Goal: Task Accomplishment & Management: Complete application form

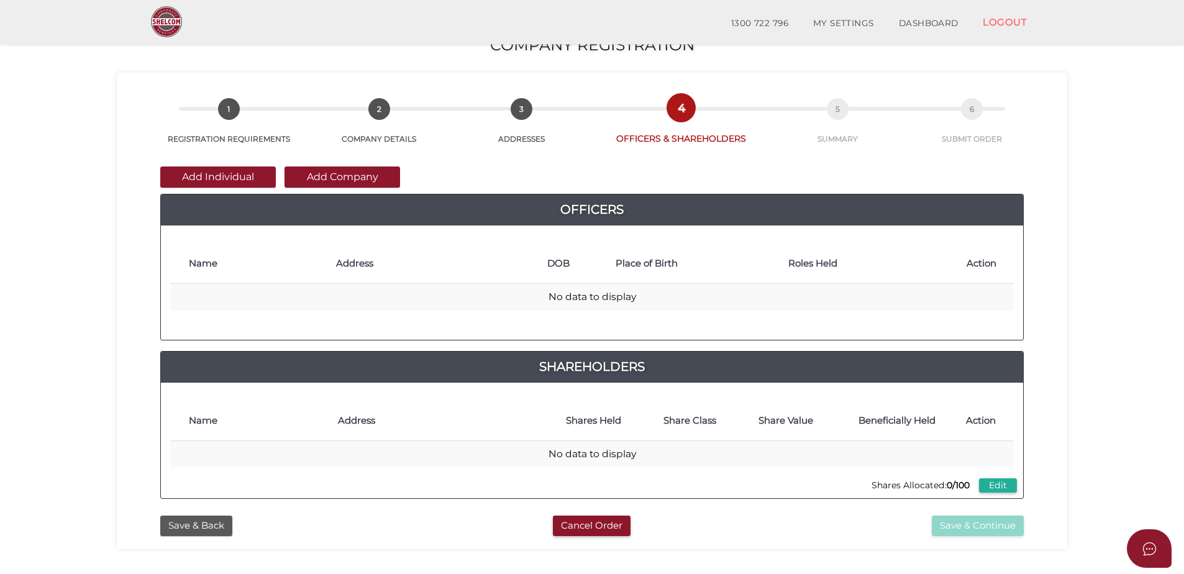
scroll to position [75, 0]
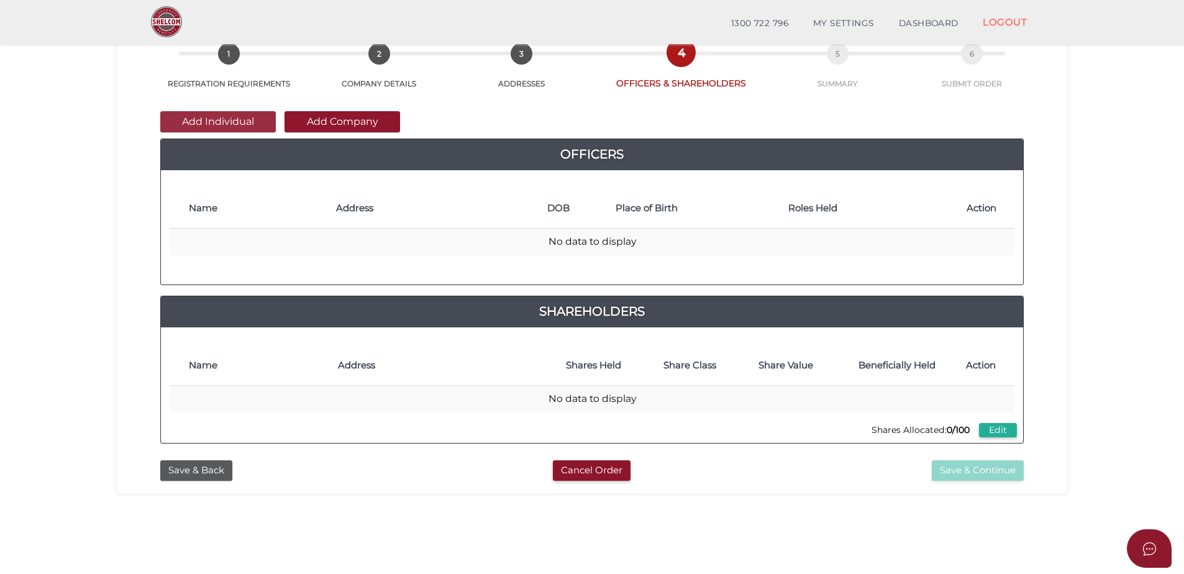
click at [230, 119] on button "Add Individual" at bounding box center [218, 121] width 116 height 21
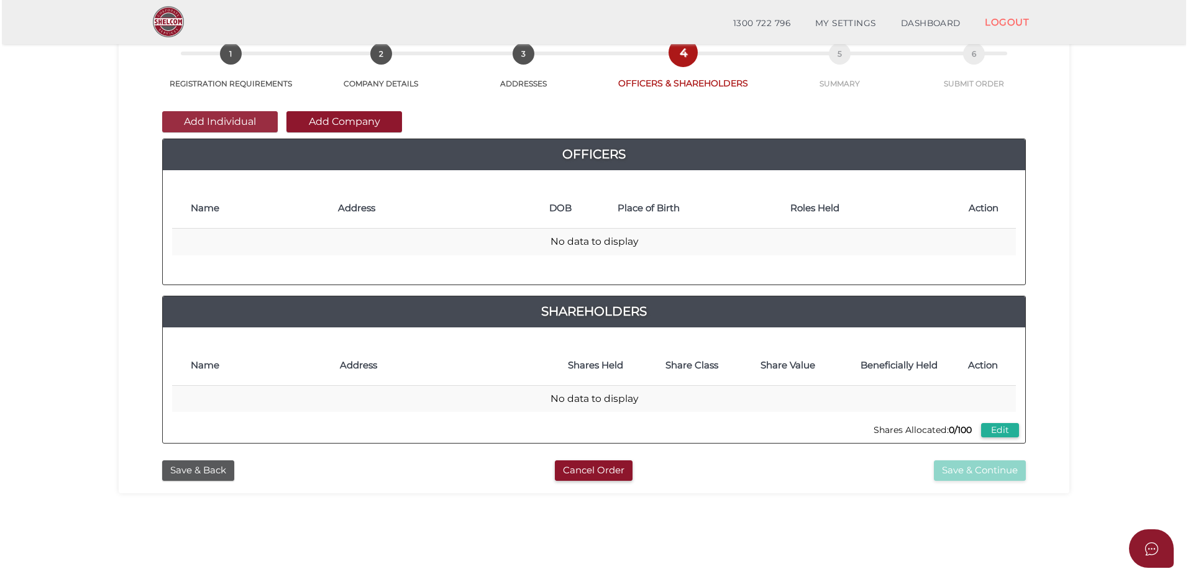
scroll to position [0, 0]
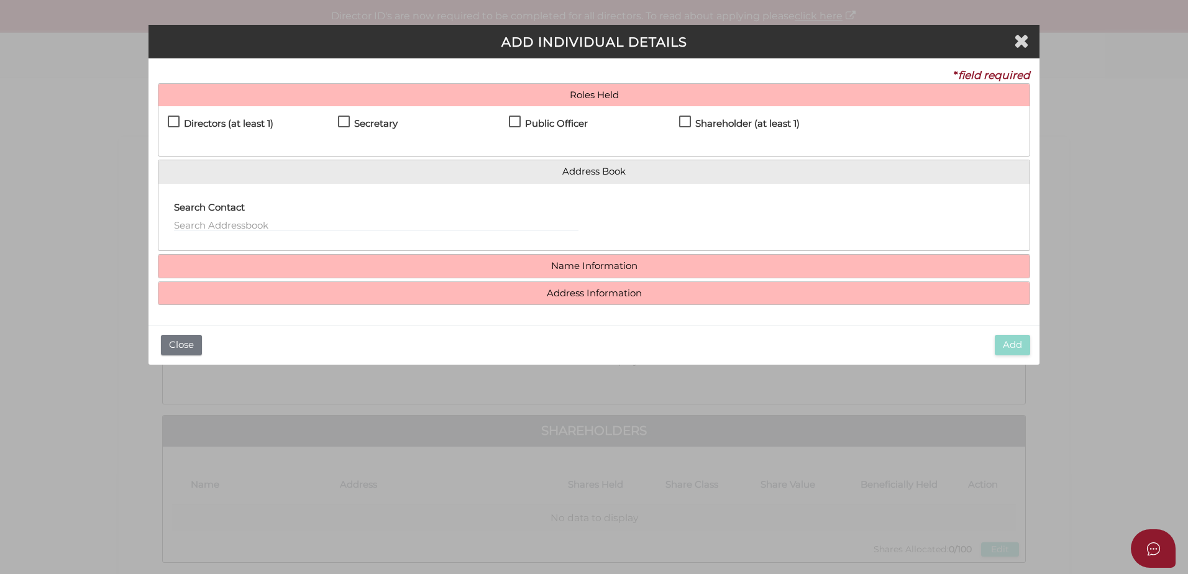
click at [175, 119] on label "Directors (at least 1)" at bounding box center [221, 127] width 106 height 16
checkbox input "true"
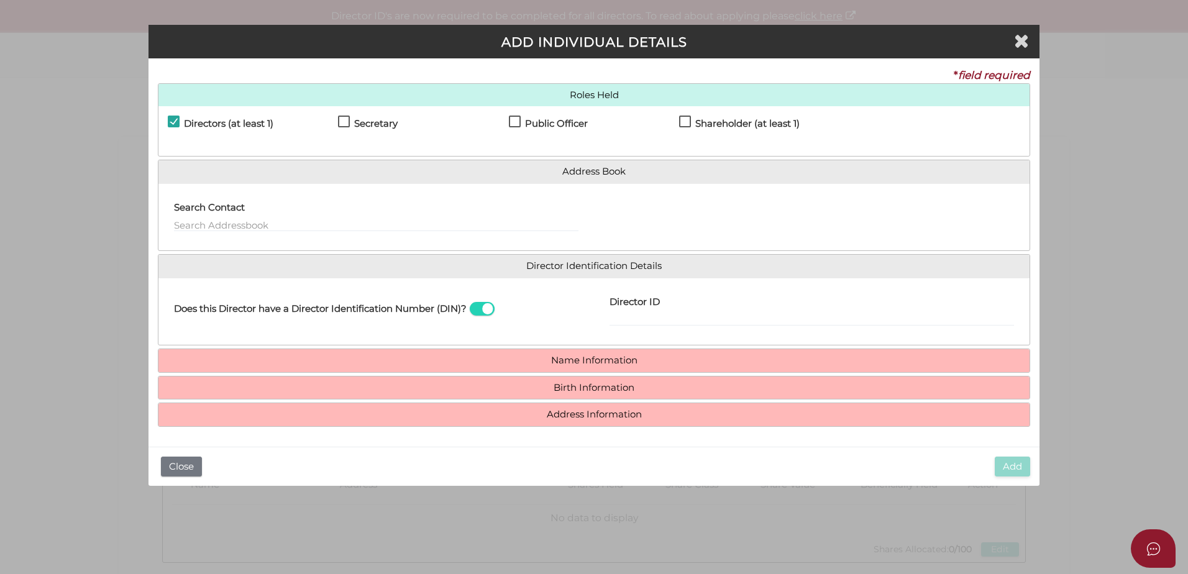
click at [344, 121] on label "Secretary" at bounding box center [368, 127] width 60 height 16
checkbox input "true"
click at [511, 119] on label "Public Officer" at bounding box center [548, 127] width 79 height 16
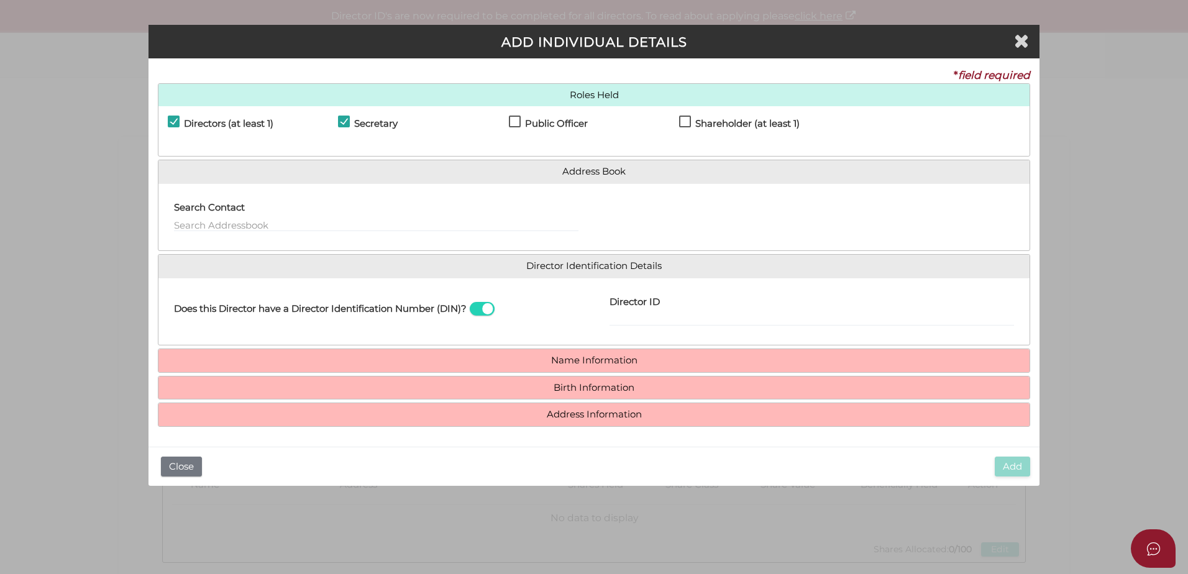
checkbox input "true"
click at [691, 121] on label "Shareholder (at least 1)" at bounding box center [739, 127] width 121 height 16
checkbox input "true"
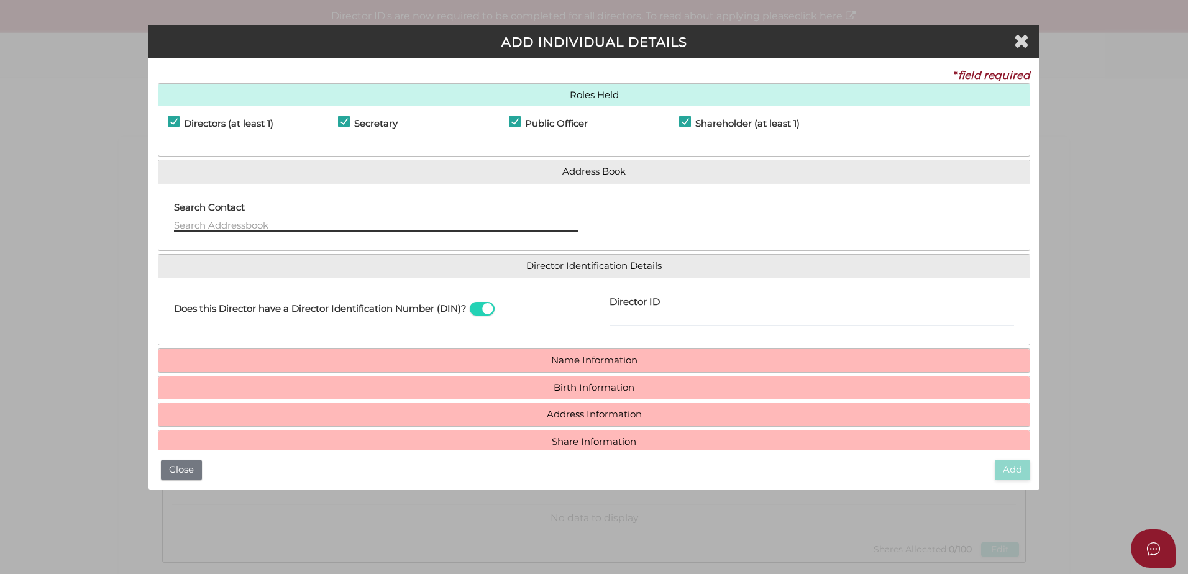
click at [229, 226] on input "text" at bounding box center [376, 225] width 404 height 14
type input "c"
type input "C"
click at [561, 366] on h4 "Name Information" at bounding box center [593, 360] width 871 height 23
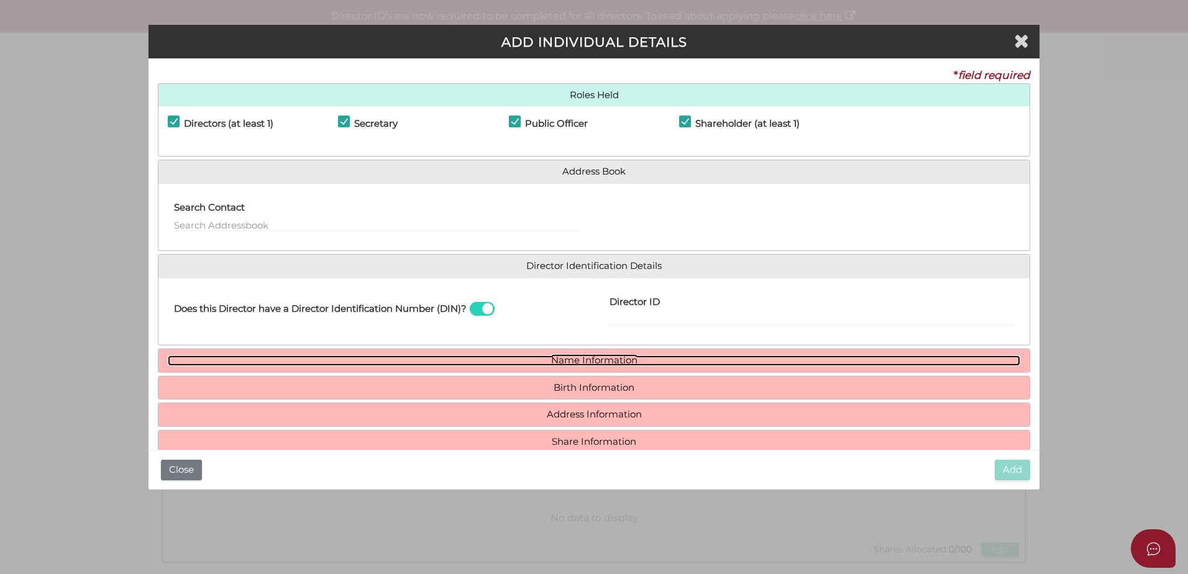
click at [565, 363] on link "Name Information" at bounding box center [594, 360] width 852 height 11
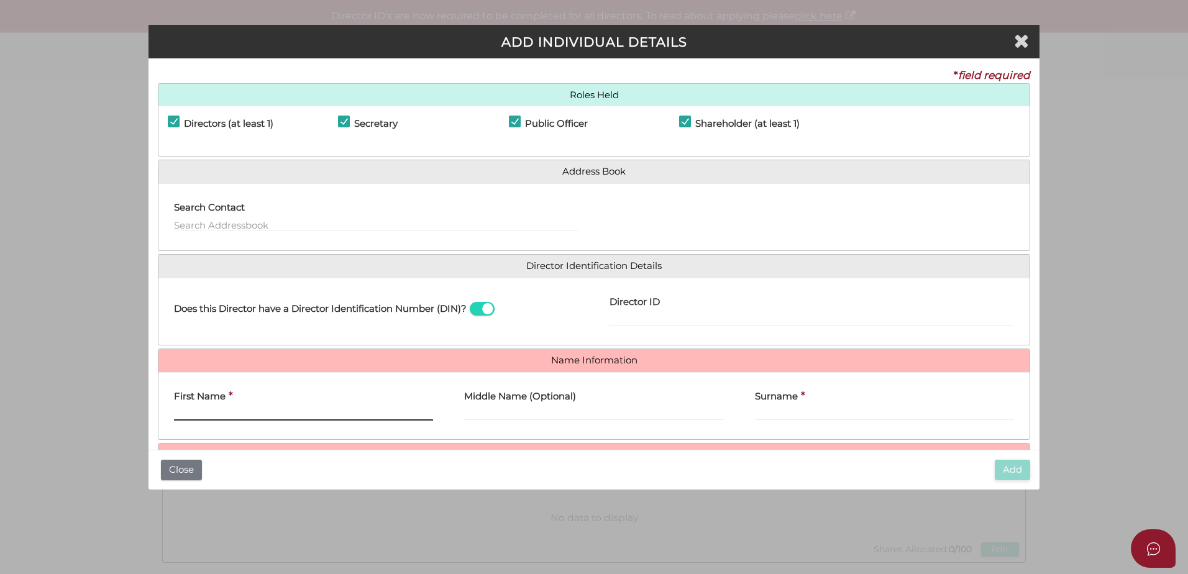
click at [213, 412] on input "First Name" at bounding box center [303, 414] width 259 height 14
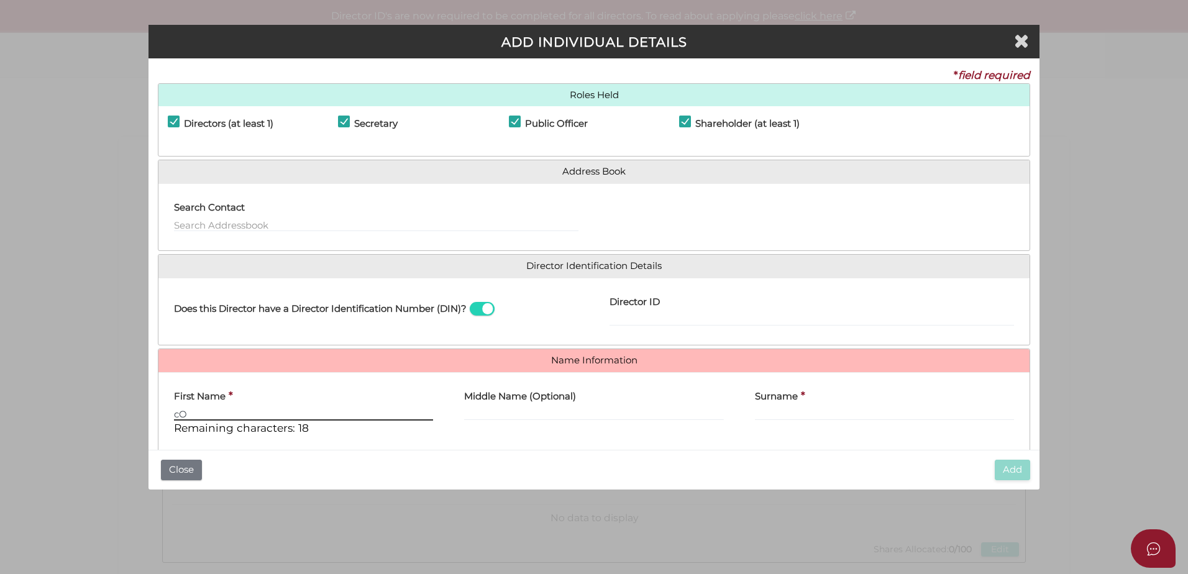
type input "c"
type input "Connor"
type input "William"
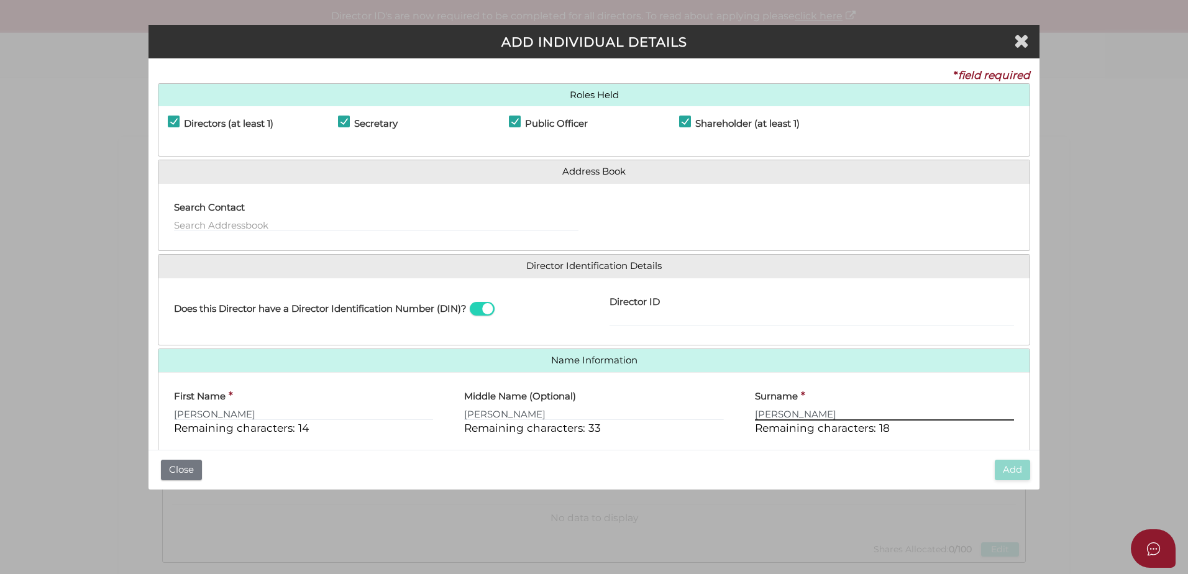
type input "Thomas Wylie"
click at [796, 440] on div "Surname * Thomas Wylie Remaining characters: 18" at bounding box center [884, 413] width 290 height 63
click at [698, 315] on input "Director ID" at bounding box center [811, 319] width 404 height 14
type input "036381107716967"
click at [630, 422] on div "Middle Name (Optional) William Remaining characters: 33" at bounding box center [593, 409] width 259 height 54
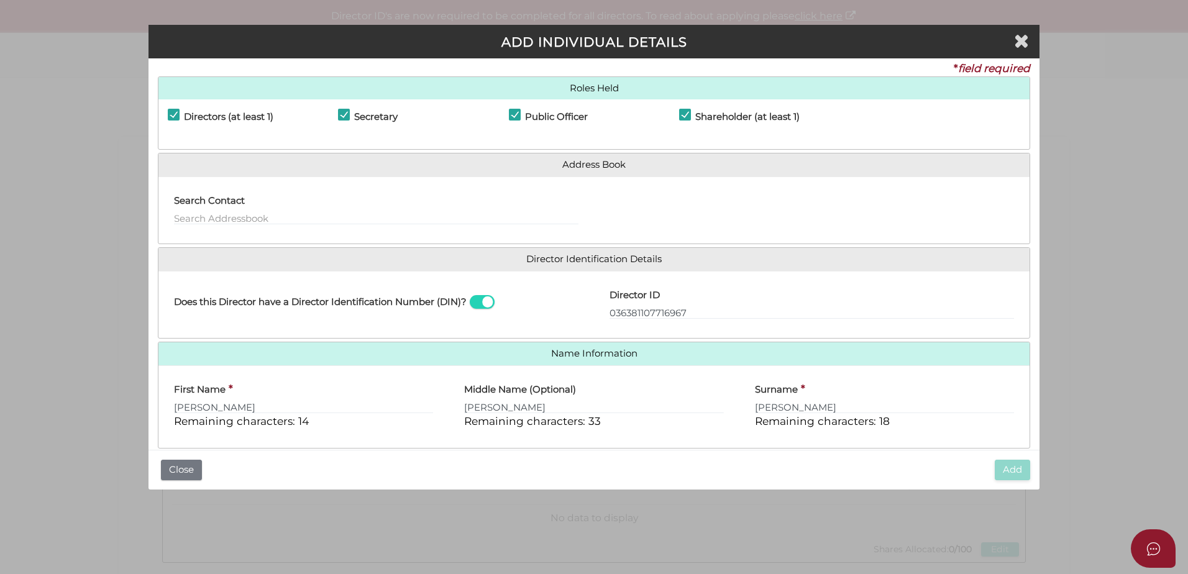
scroll to position [9, 0]
click at [547, 408] on input "William" at bounding box center [593, 405] width 259 height 14
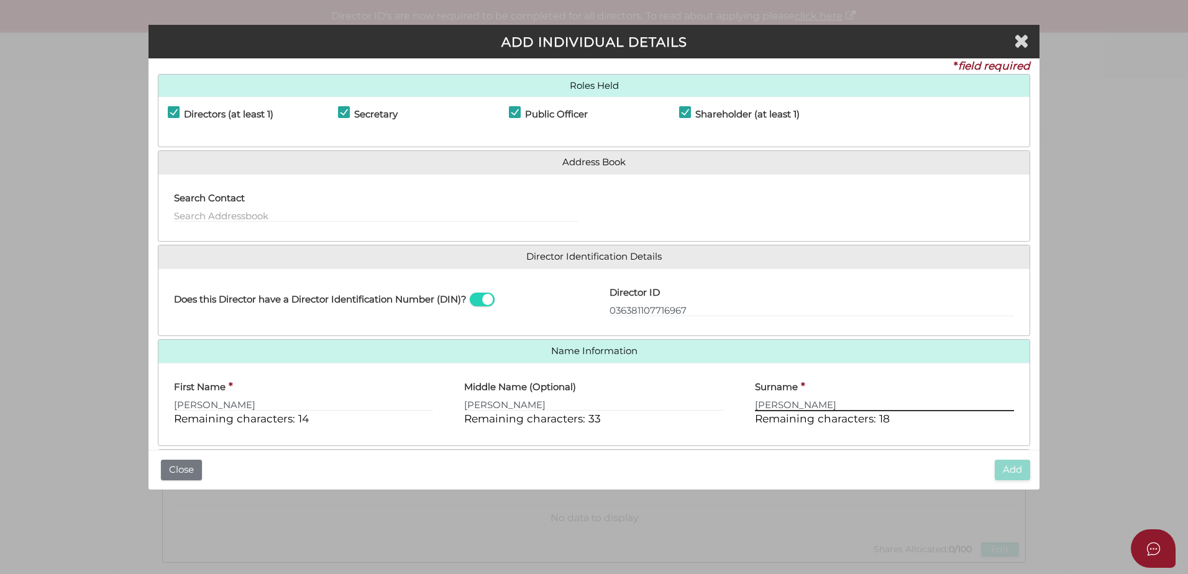
click at [846, 410] on input "Thomas Wylie" at bounding box center [884, 405] width 259 height 14
drag, startPoint x: 836, startPoint y: 406, endPoint x: 791, endPoint y: 406, distance: 44.7
click at [793, 406] on input "Thomas Wylie" at bounding box center [884, 405] width 259 height 14
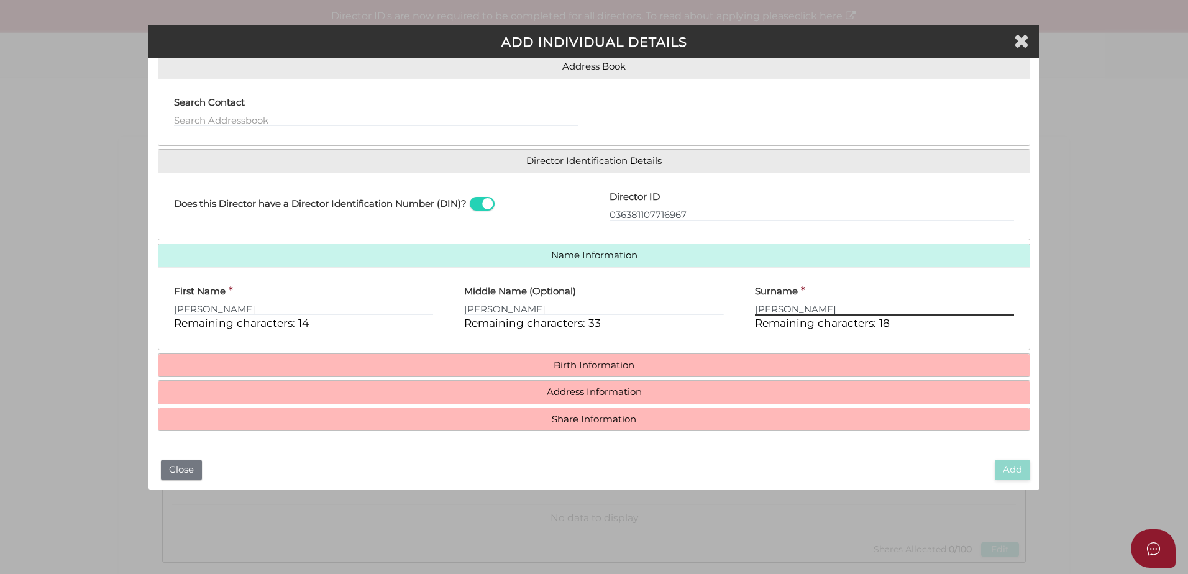
scroll to position [106, 0]
click at [593, 371] on h4 "Birth Information" at bounding box center [593, 364] width 871 height 23
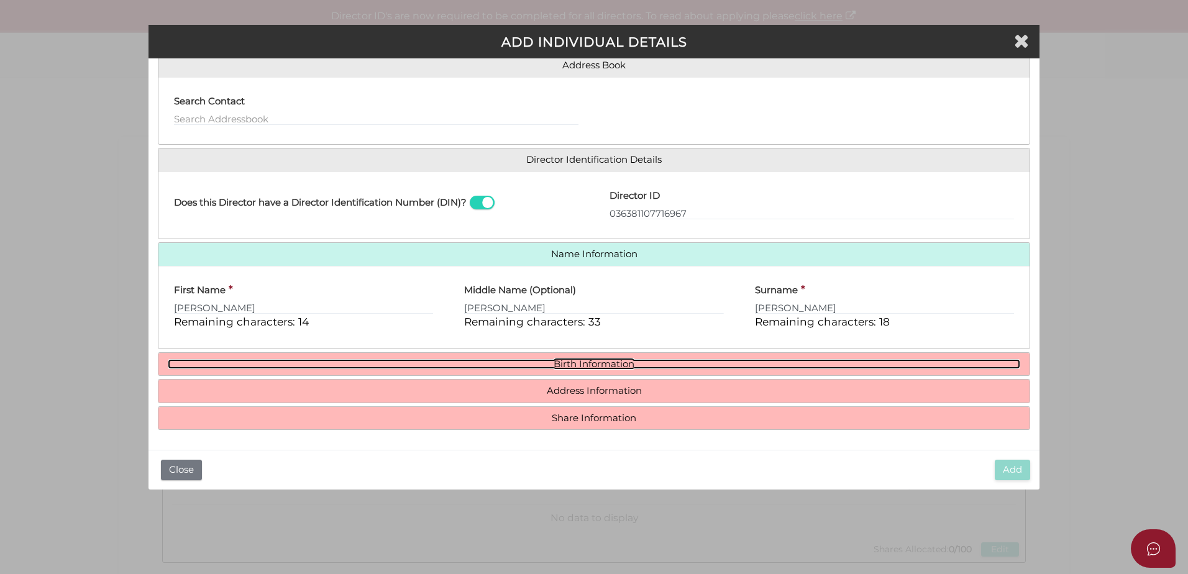
click at [592, 365] on link "Birth Information" at bounding box center [594, 364] width 852 height 11
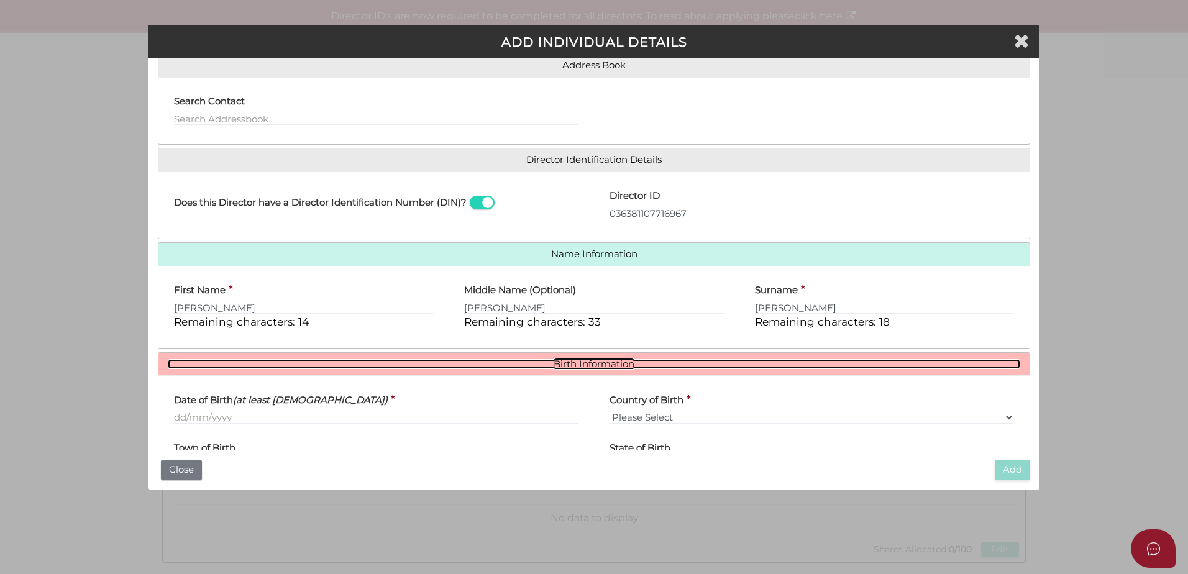
scroll to position [222, 0]
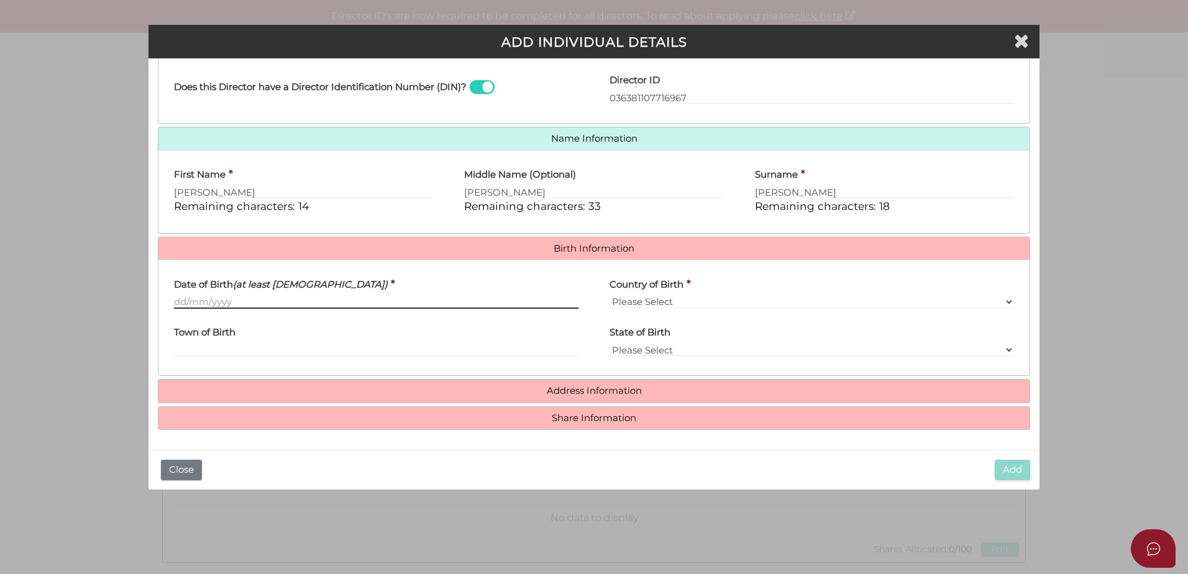
click at [200, 302] on input "Date of Birth (at least 18 years old)" at bounding box center [376, 302] width 404 height 14
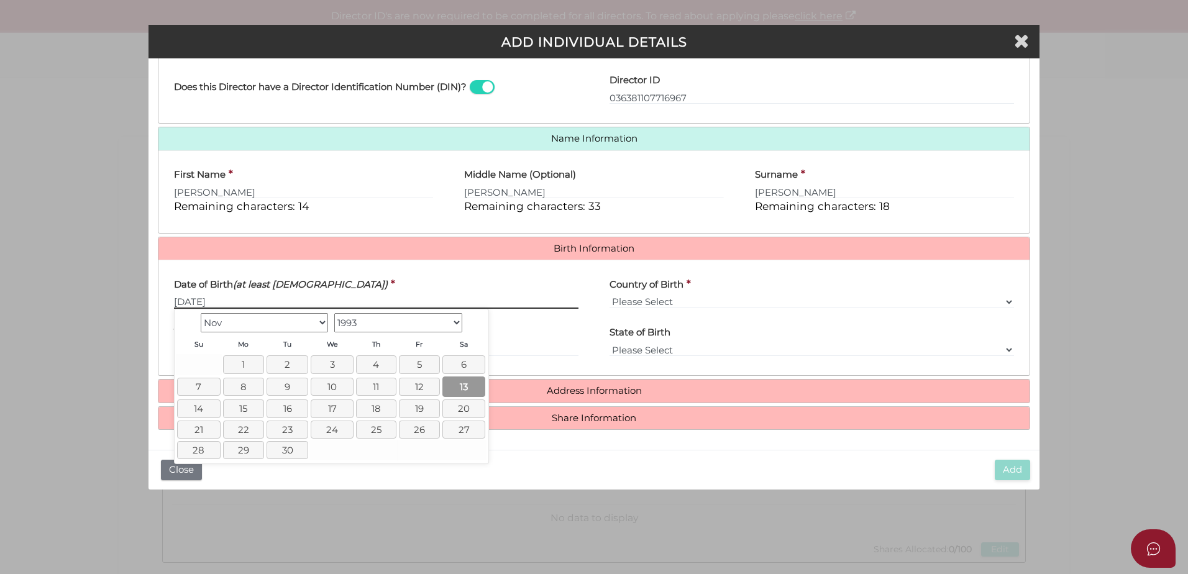
type input "13/11/1993"
click at [467, 391] on link "13" at bounding box center [463, 386] width 43 height 21
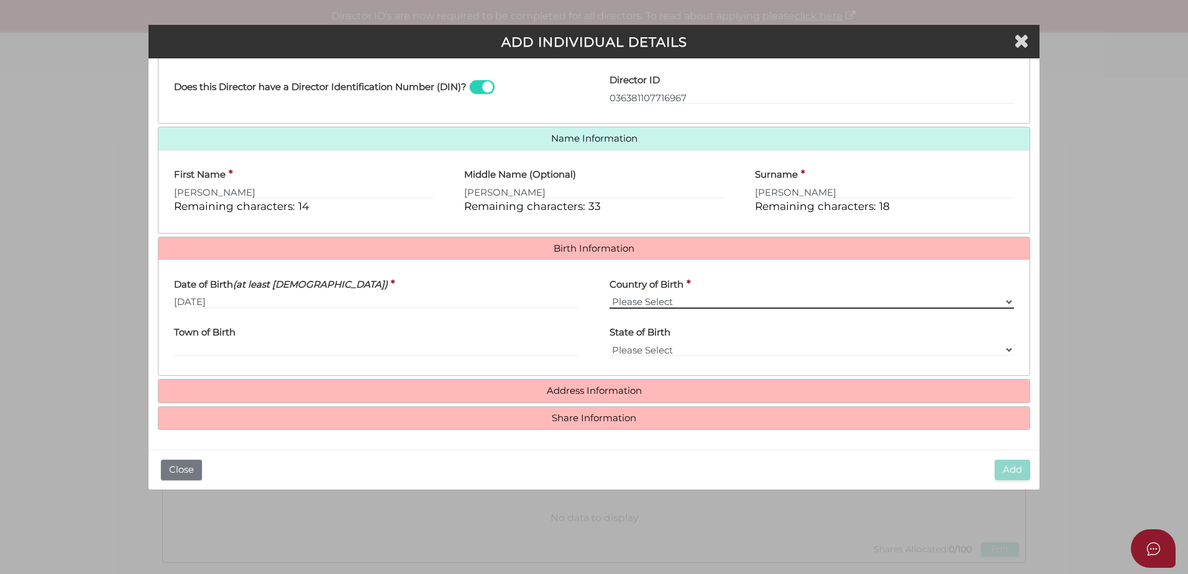
click at [691, 300] on select "Please Select v Australia Afghanistan Albania Algeria American Samoa Andorra An…" at bounding box center [811, 302] width 404 height 14
select select "[GEOGRAPHIC_DATA]"
click at [609, 295] on select "Please Select v Australia Afghanistan Albania Algeria American Samoa Andorra An…" at bounding box center [811, 302] width 404 height 14
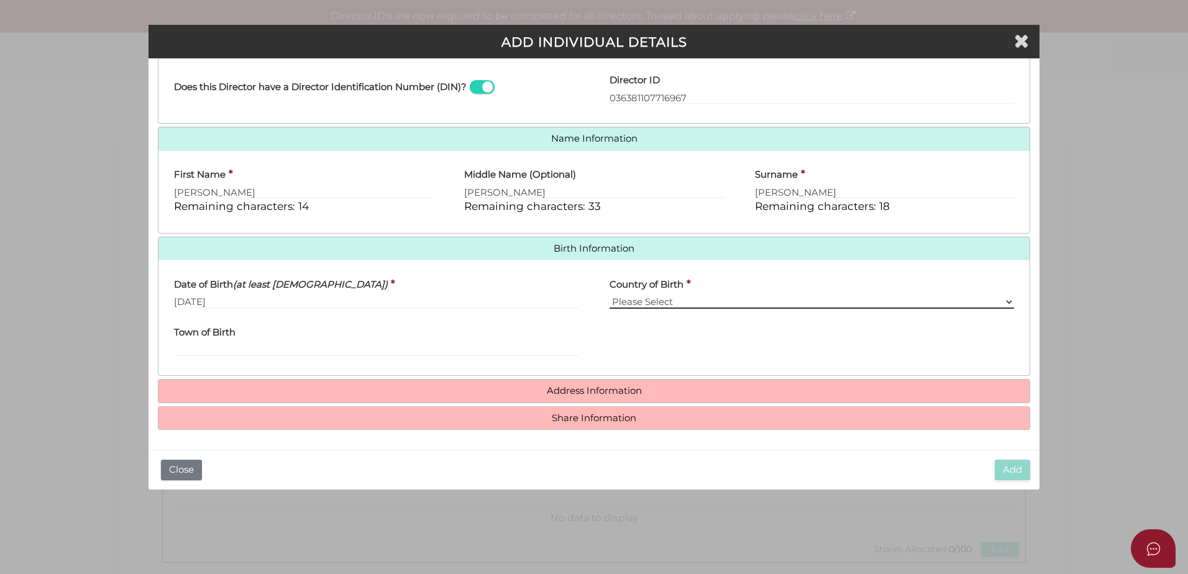
scroll to position [208, 0]
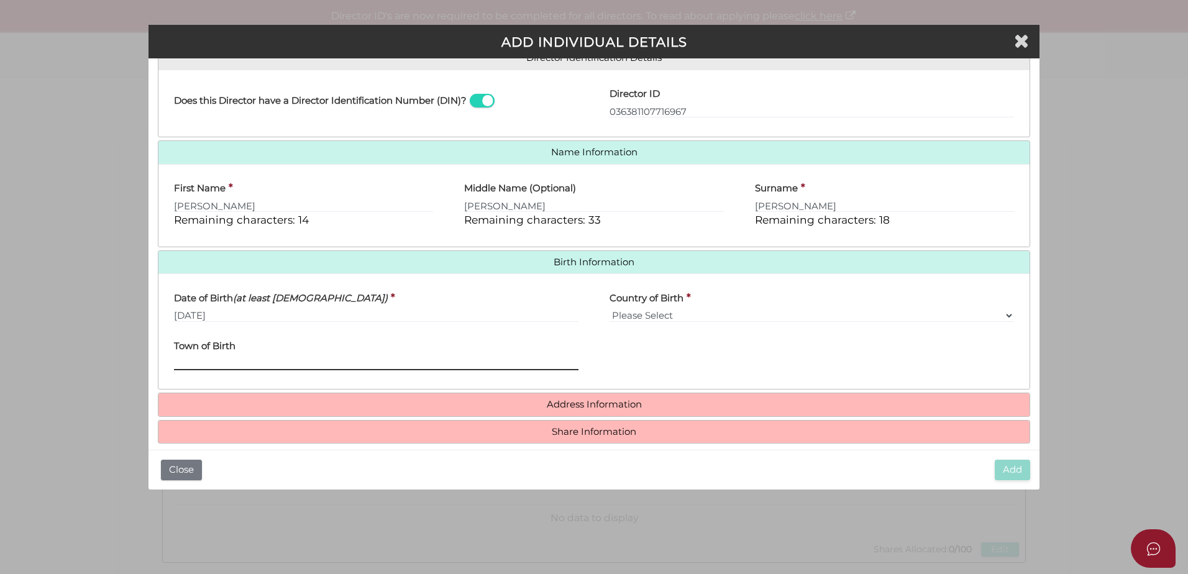
click at [267, 357] on input "Town of Birth" at bounding box center [376, 364] width 404 height 14
type input "Ballymoney"
click at [686, 360] on div "State of Birth Please Select VIC ACT NSW NT QLD TAS WA SA" at bounding box center [811, 356] width 435 height 48
click at [847, 315] on select "Please Select v Australia Afghanistan Albania Algeria American Samoa Andorra An…" at bounding box center [811, 316] width 404 height 14
click at [651, 321] on select "Please Select v Australia Afghanistan Albania Algeria American Samoa Andorra An…" at bounding box center [811, 316] width 404 height 14
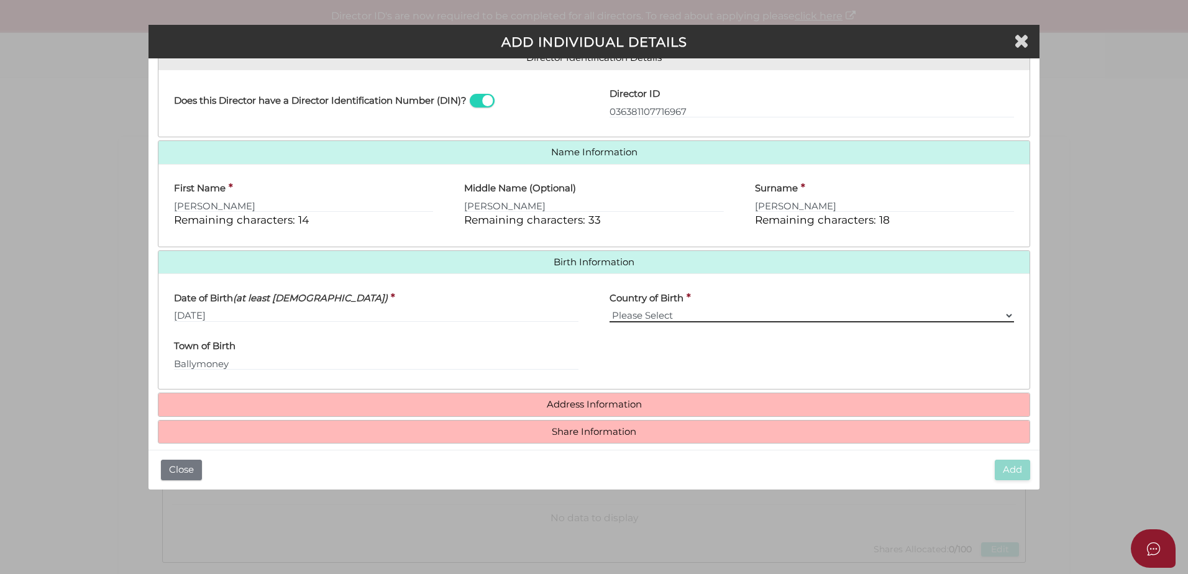
scroll to position [222, 0]
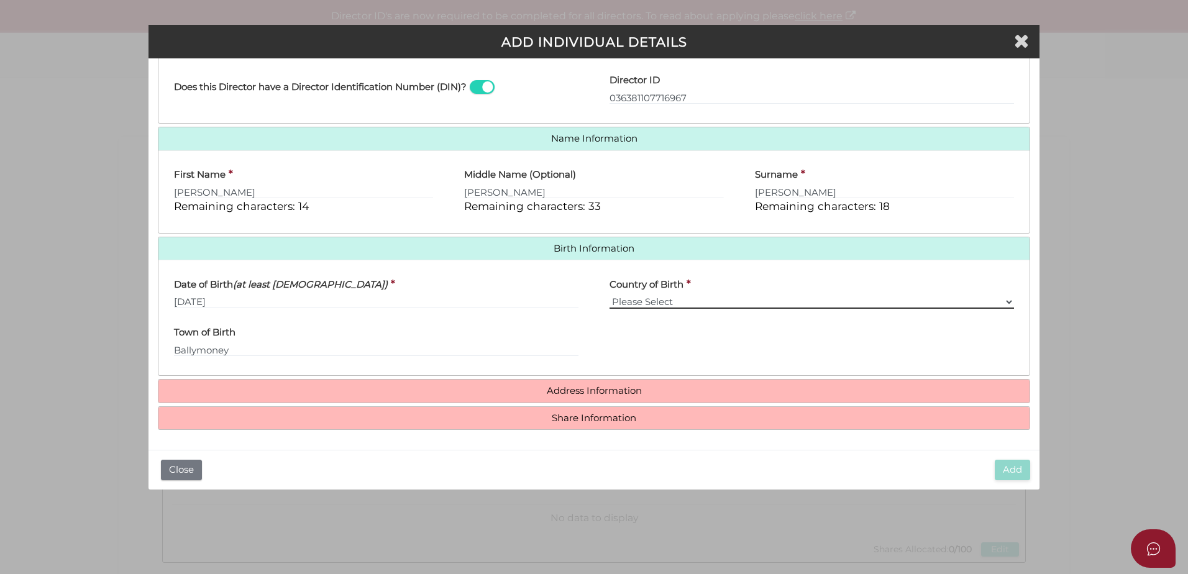
click at [633, 300] on select "Please Select v Australia Afghanistan Albania Algeria American Samoa Andorra An…" at bounding box center [811, 302] width 404 height 14
select select "[GEOGRAPHIC_DATA]"
click at [609, 295] on select "Please Select v Australia Afghanistan Albania Algeria American Samoa Andorra An…" at bounding box center [811, 302] width 404 height 14
click at [739, 296] on select "Please Select v Australia Afghanistan Albania Algeria American Samoa Andorra An…" at bounding box center [811, 302] width 404 height 14
click at [609, 295] on select "Please Select v Australia Afghanistan Albania Algeria American Samoa Andorra An…" at bounding box center [811, 302] width 404 height 14
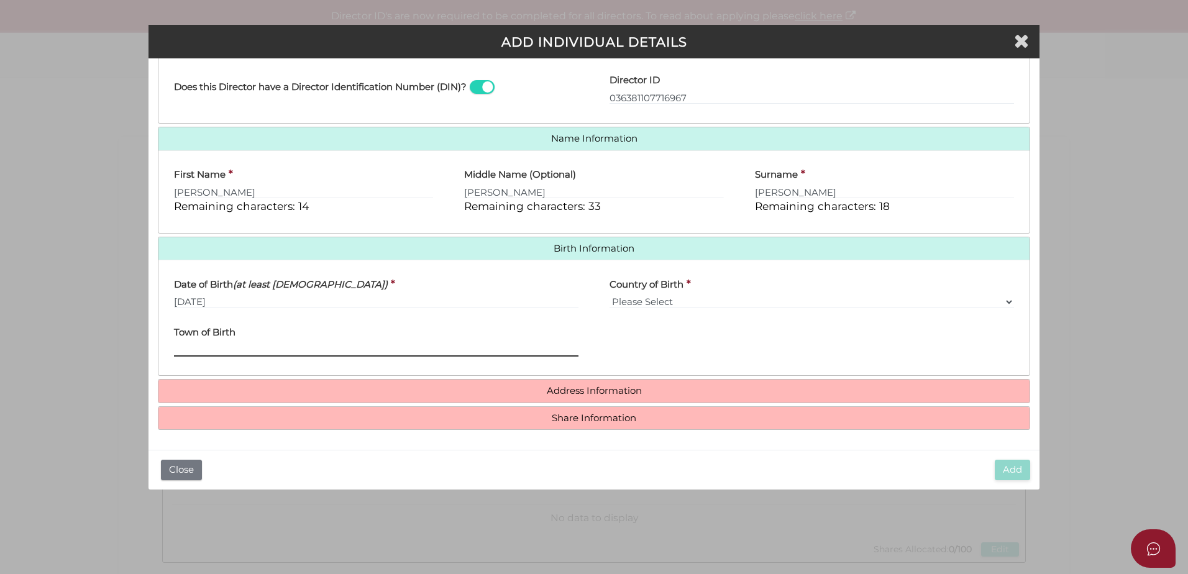
click at [237, 354] on input "Town of Birth" at bounding box center [376, 350] width 404 height 14
click at [222, 352] on input "Ball" at bounding box center [376, 350] width 404 height 14
type input "Ballymoney"
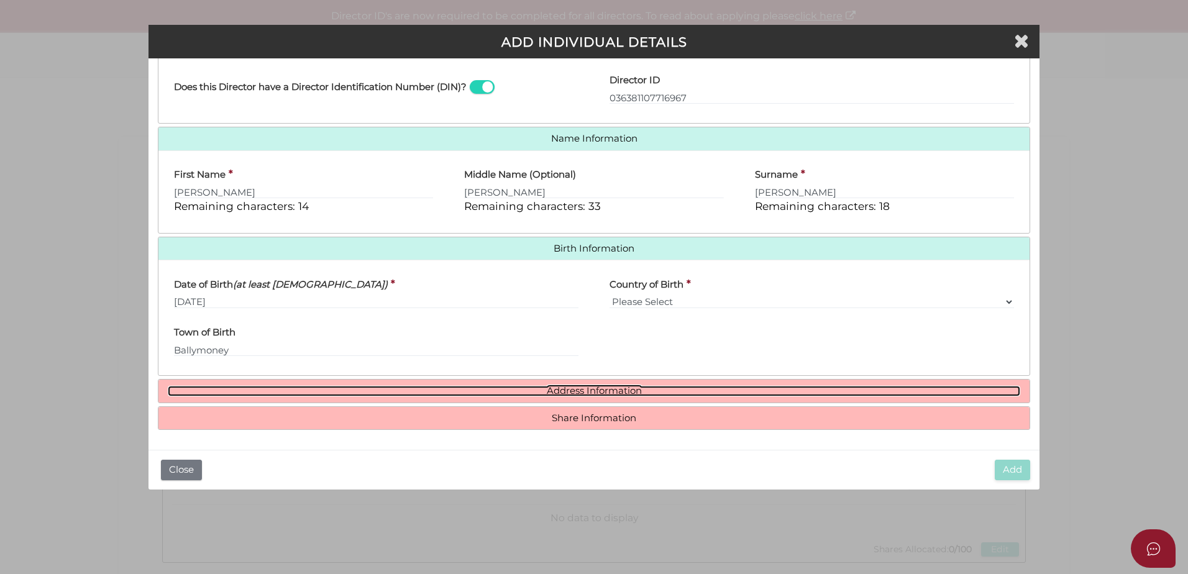
click at [567, 395] on link "Address Information" at bounding box center [594, 391] width 852 height 11
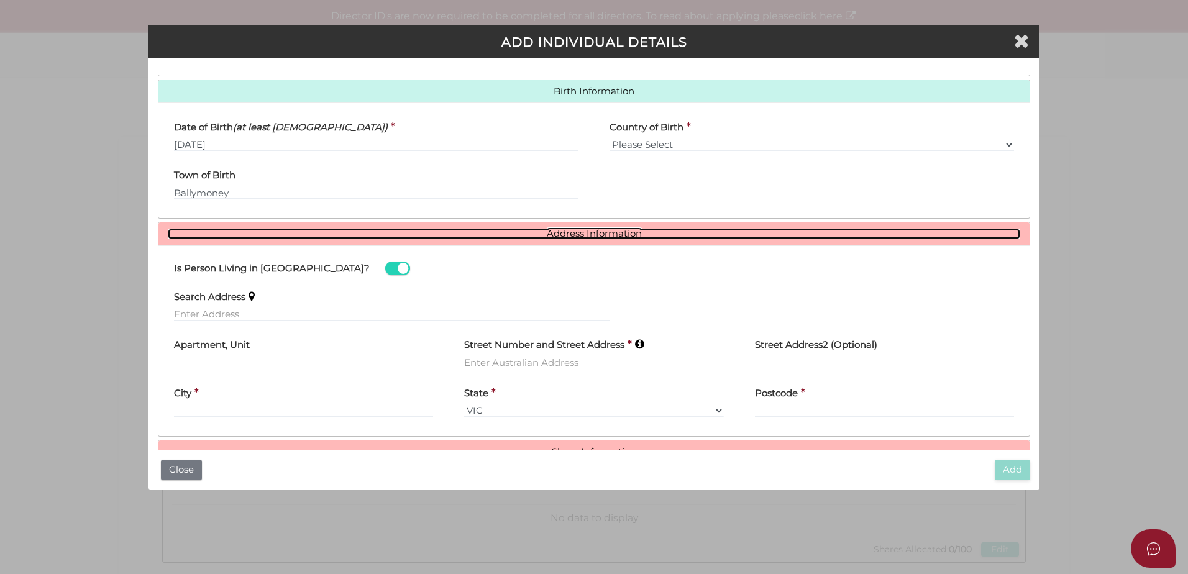
scroll to position [388, 0]
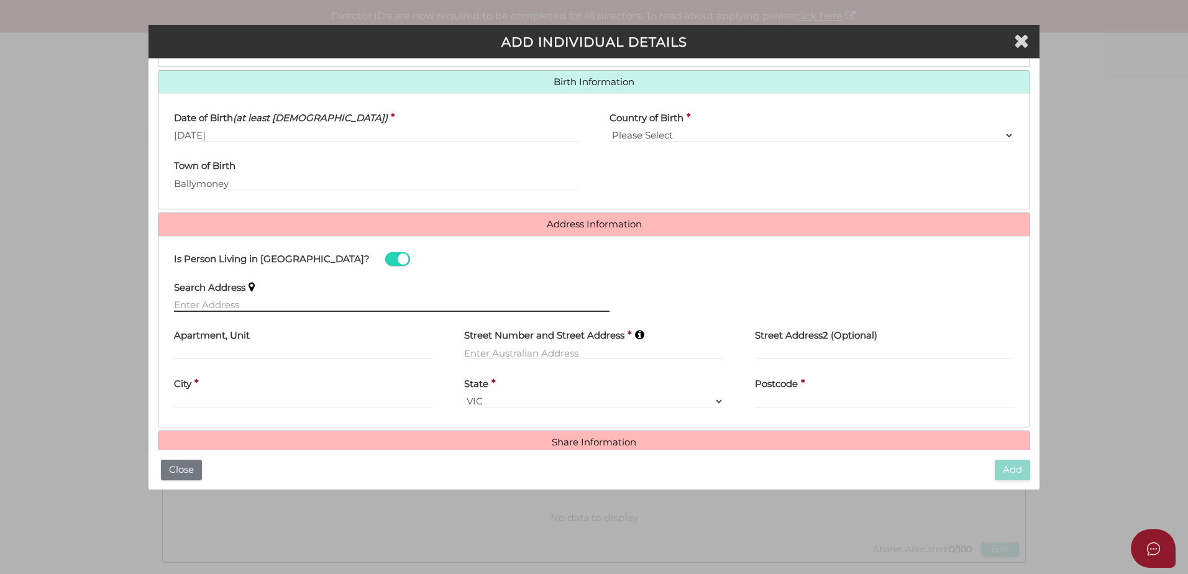
click at [203, 308] on input "text" at bounding box center [391, 305] width 435 height 14
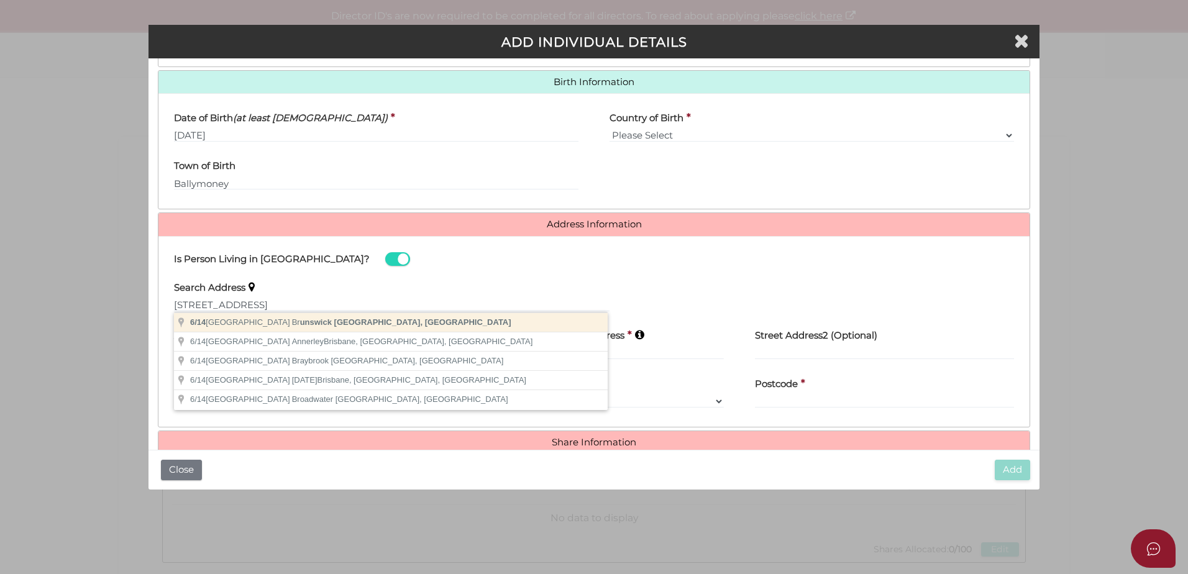
type input "6/14 Pitt Street, Brunswick VIC, Australia"
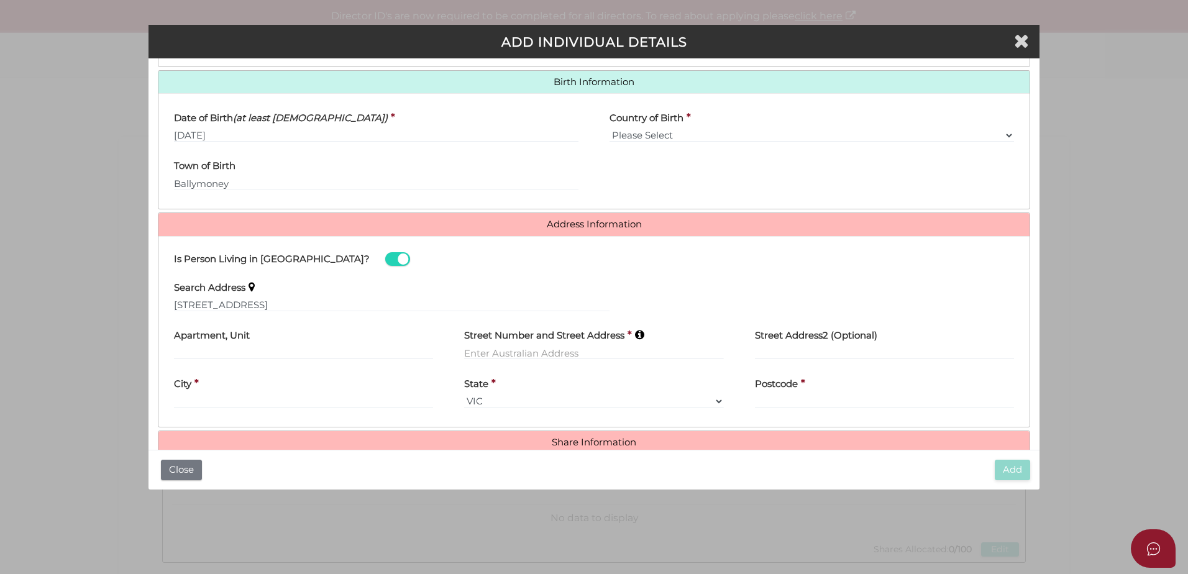
type input "6"
type input "14 Pitt Street"
type input "Brunswick"
select select "VIC"
type input "3056"
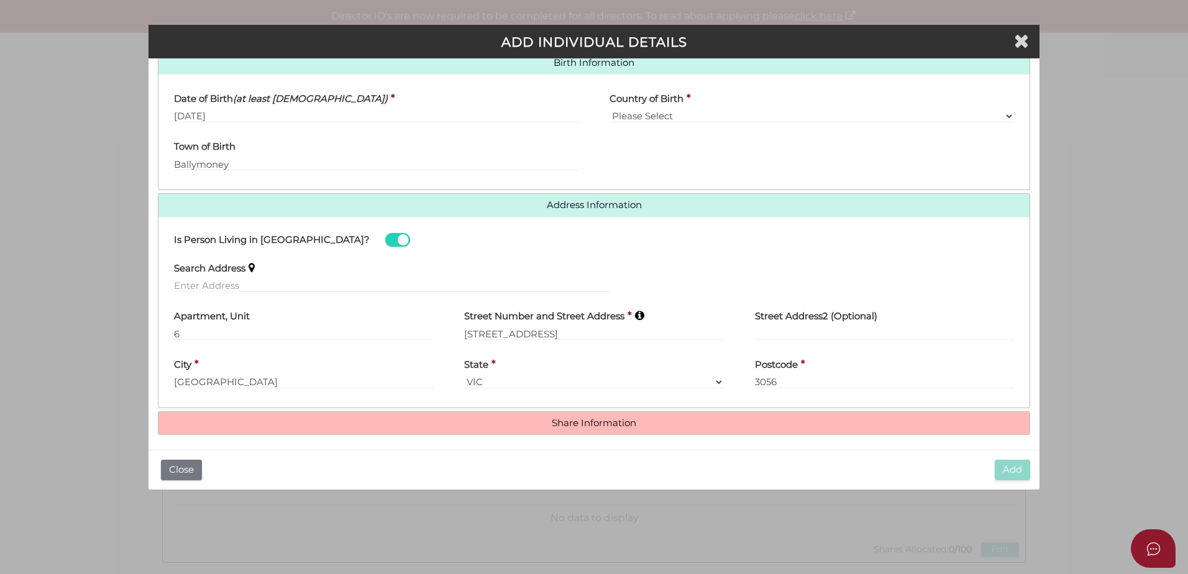
scroll to position [413, 0]
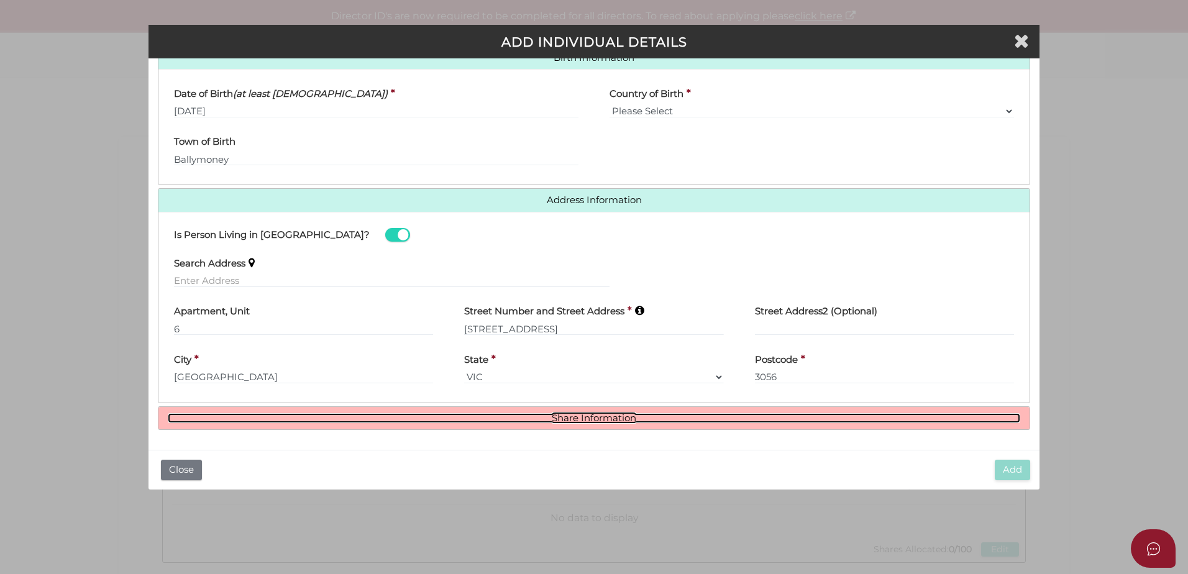
click at [693, 414] on link "Share Information" at bounding box center [594, 418] width 852 height 11
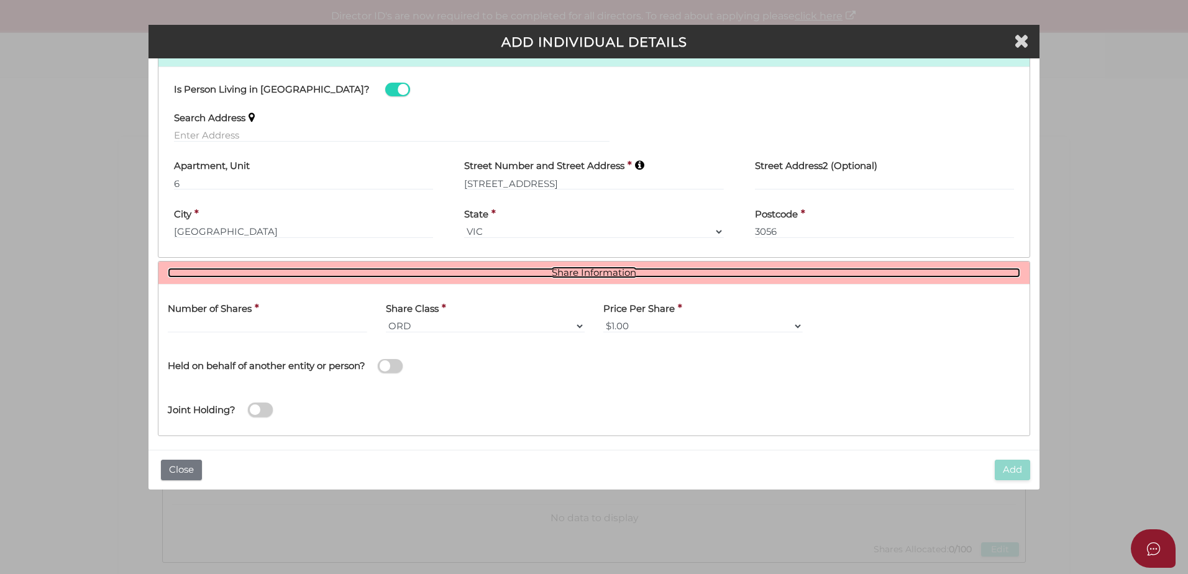
scroll to position [564, 0]
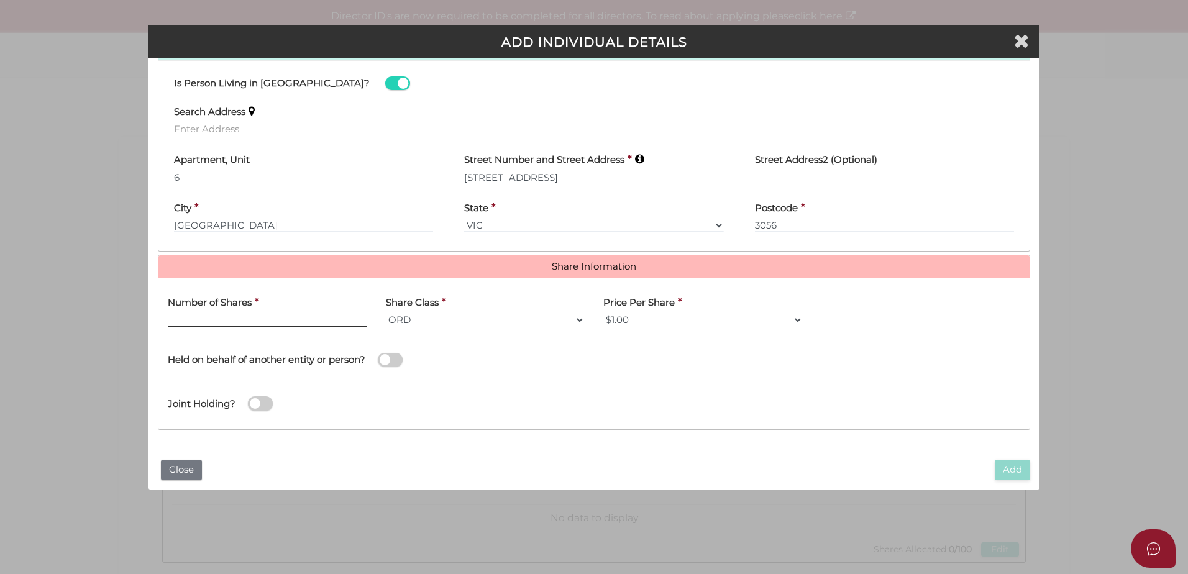
click at [262, 321] on input "text" at bounding box center [267, 320] width 199 height 14
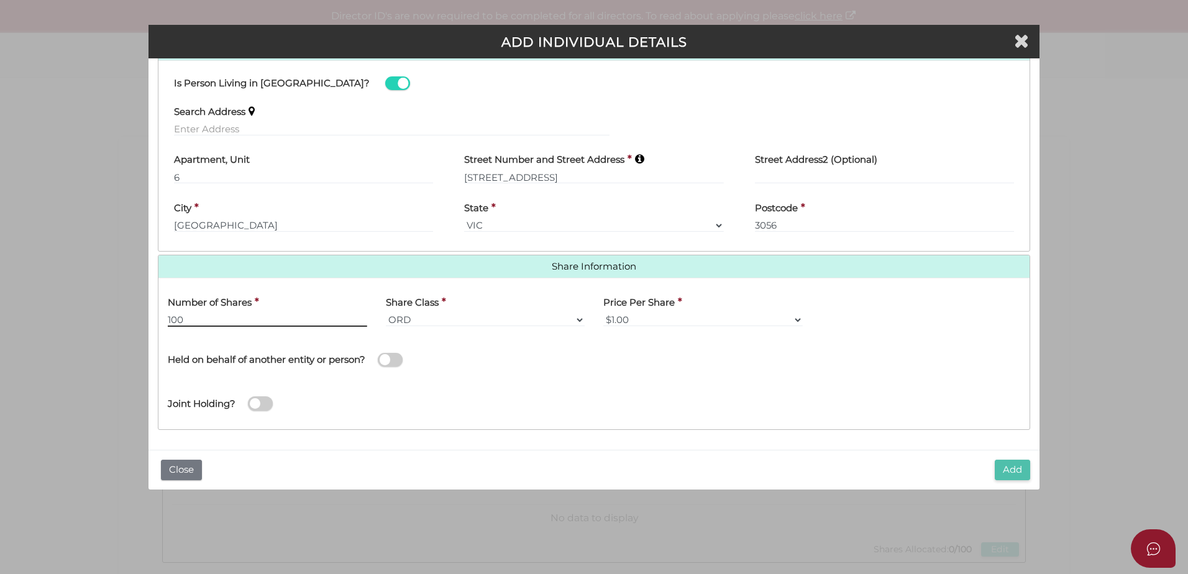
type input "100"
click at [1015, 472] on button "Add" at bounding box center [1012, 470] width 35 height 21
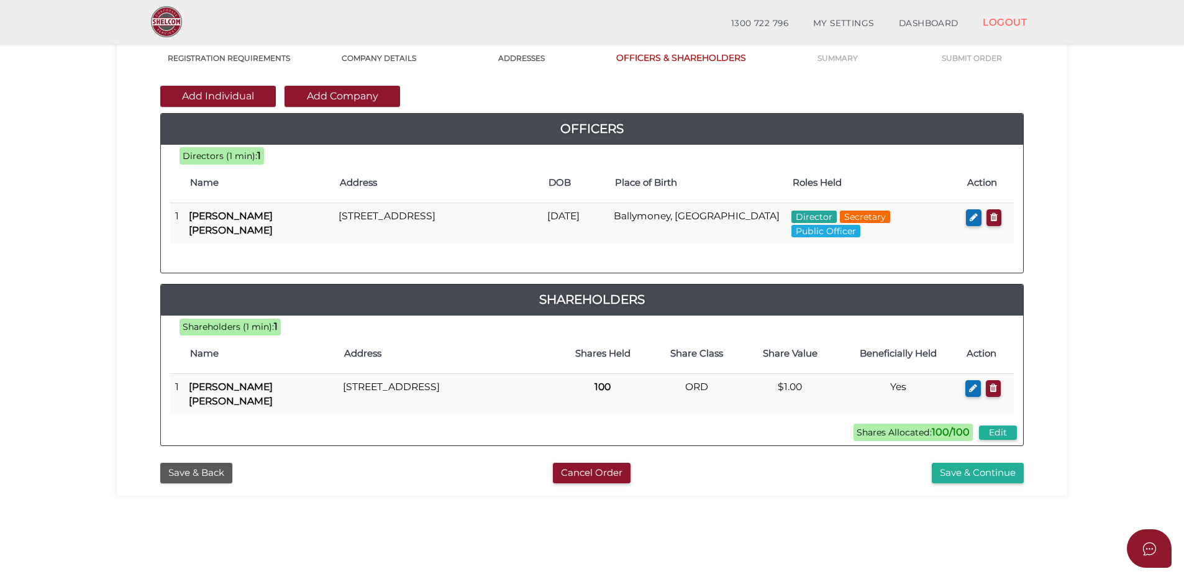
scroll to position [73, 0]
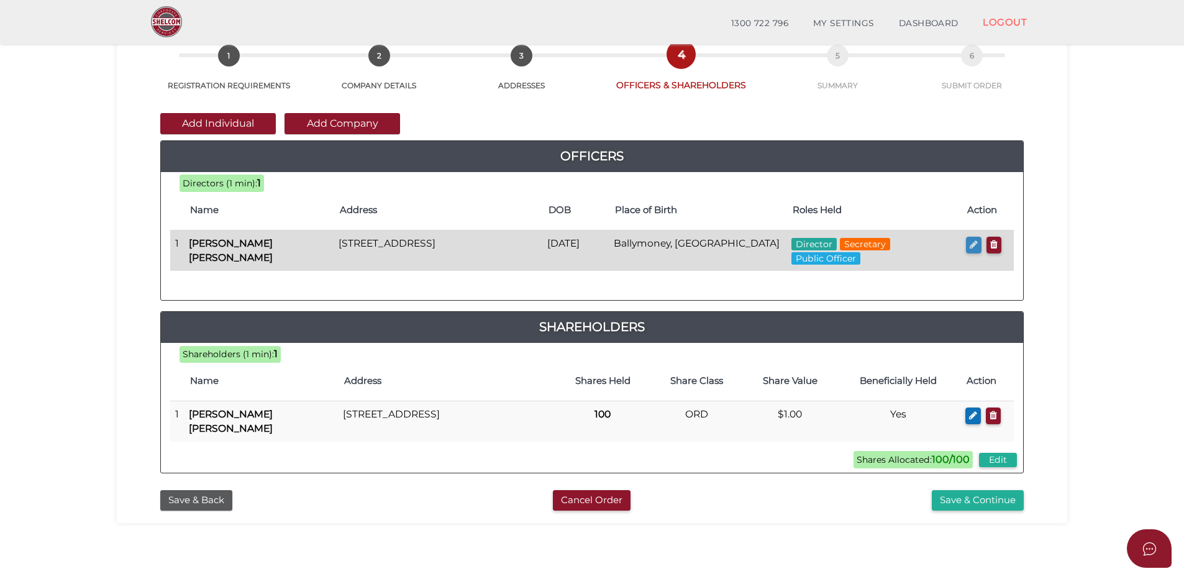
click at [971, 246] on icon "button" at bounding box center [974, 244] width 8 height 9
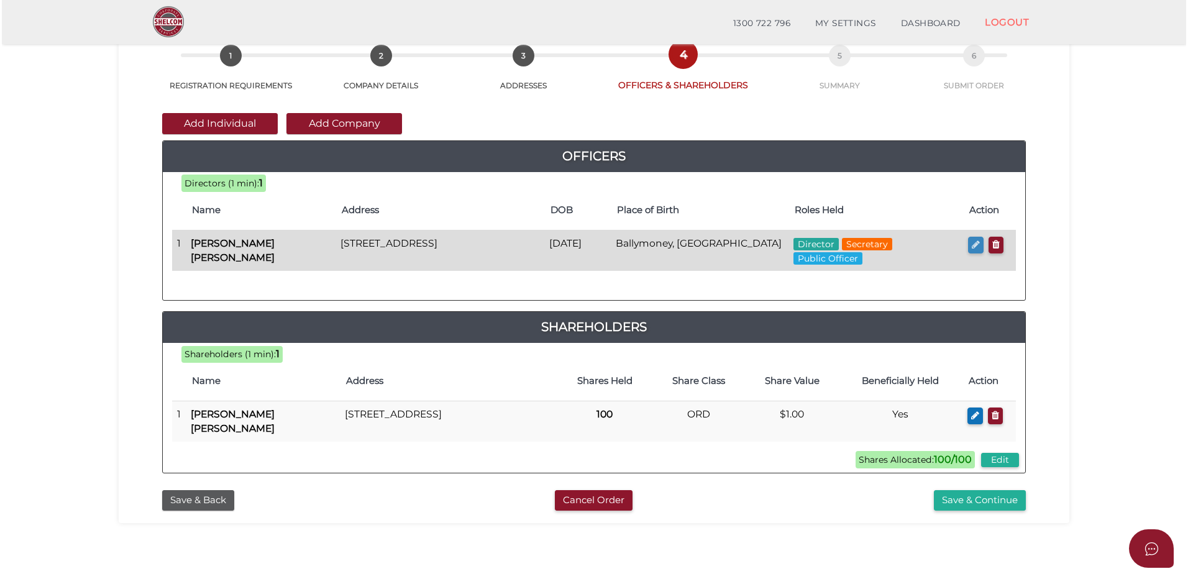
scroll to position [0, 0]
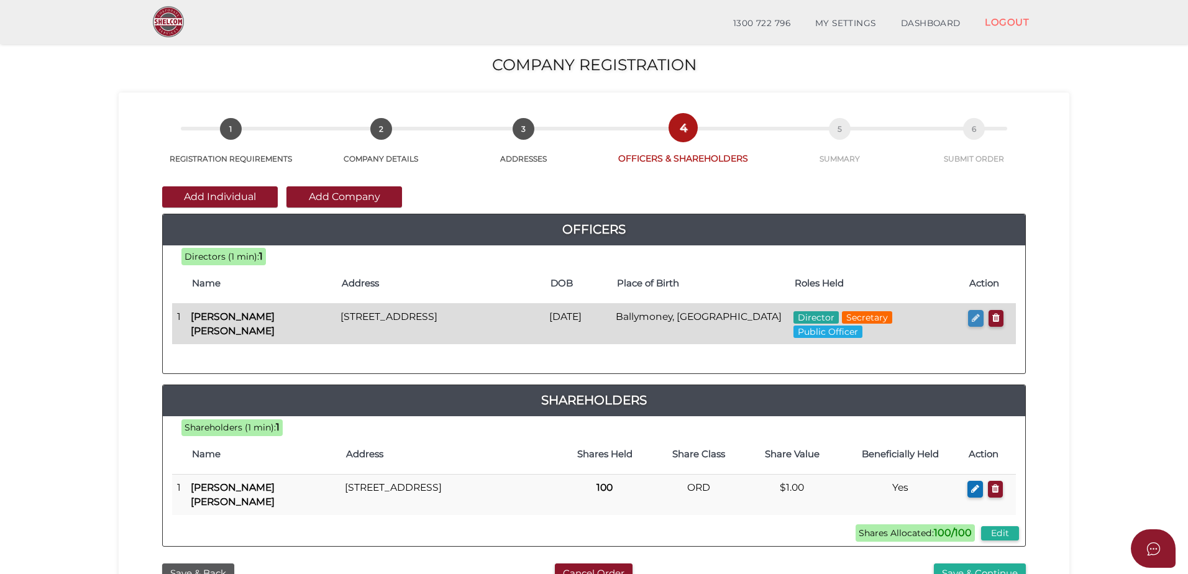
checkbox input "true"
type input "36381107716967"
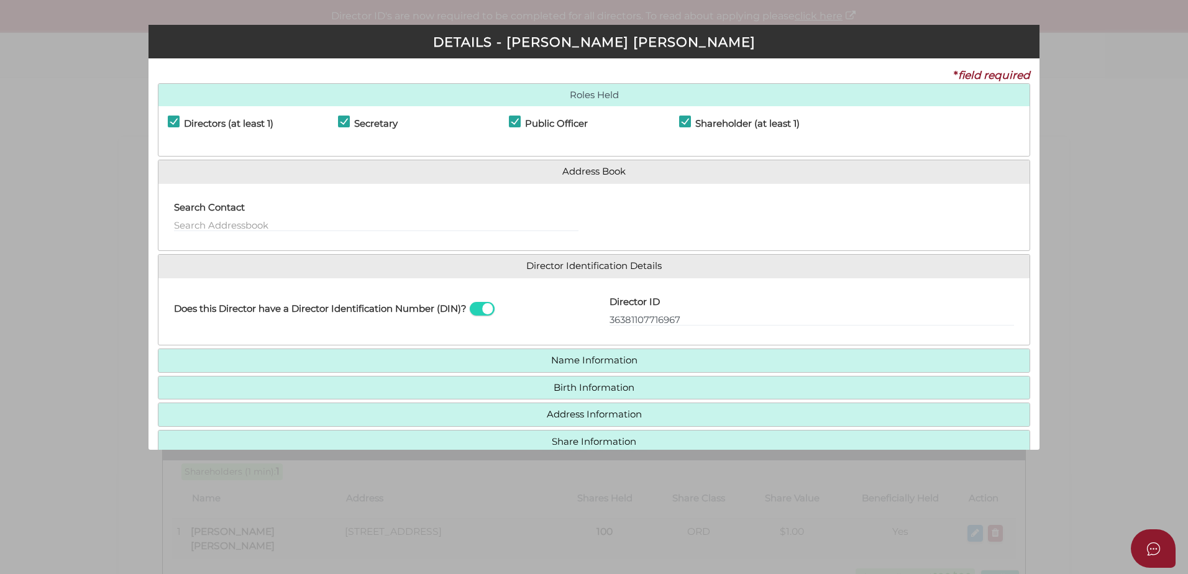
scroll to position [63, 0]
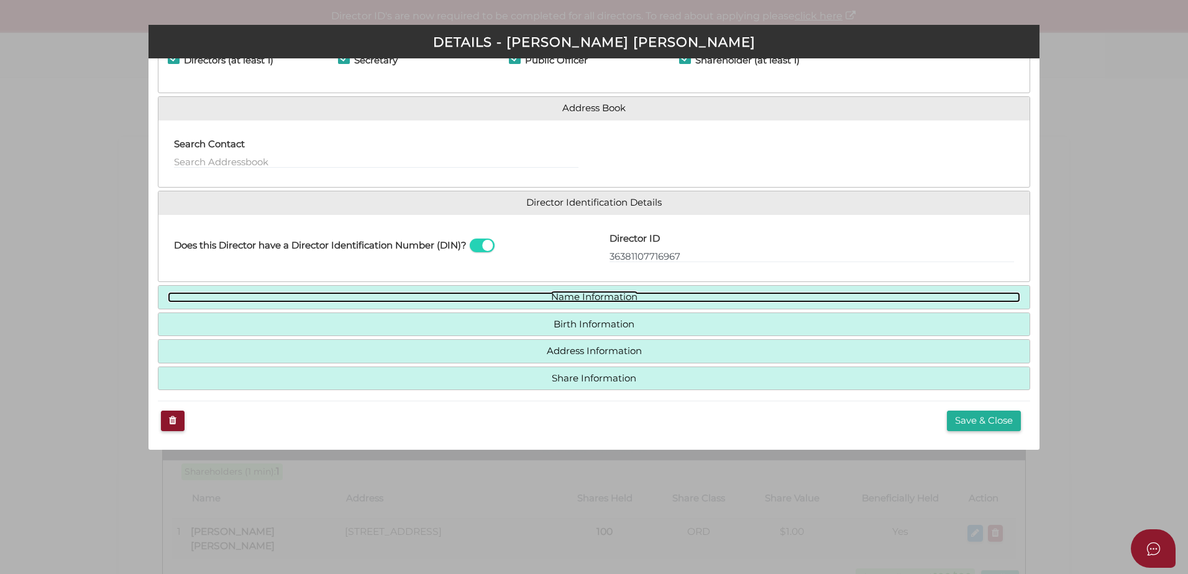
click at [500, 295] on link "Name Information" at bounding box center [594, 297] width 852 height 11
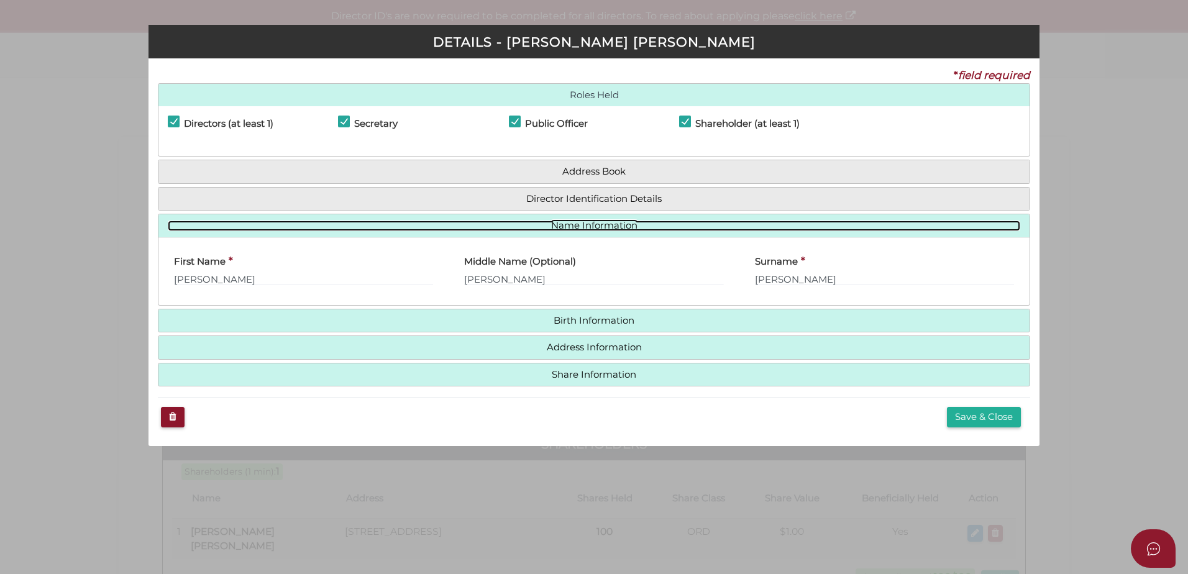
scroll to position [0, 0]
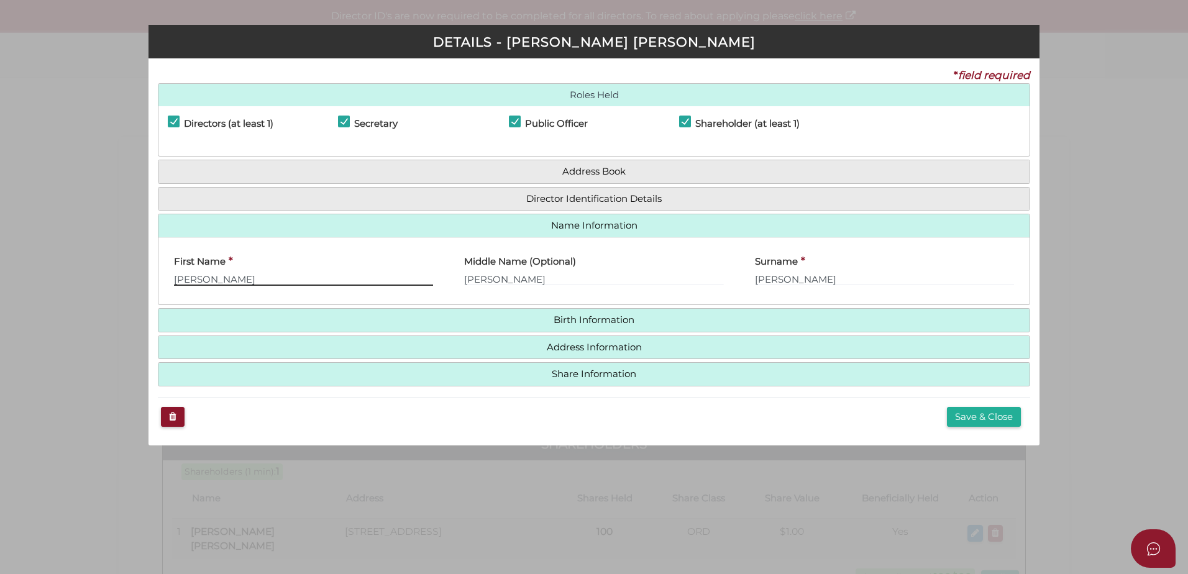
click at [187, 279] on input "Connor" at bounding box center [303, 279] width 259 height 14
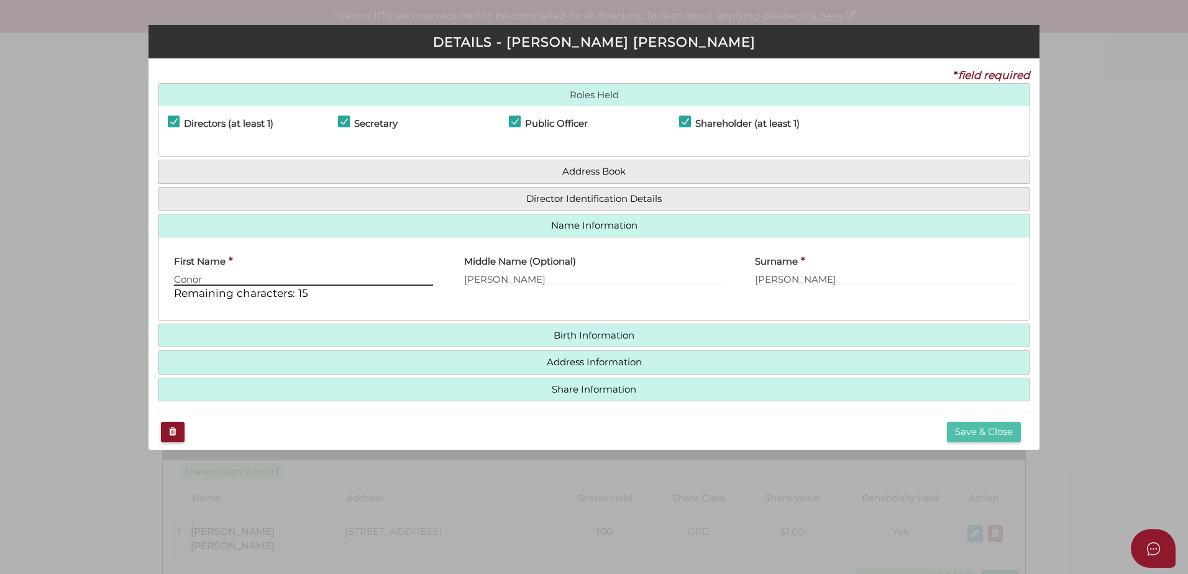
type input "Conor"
click at [974, 435] on button "Save & Close" at bounding box center [984, 432] width 74 height 21
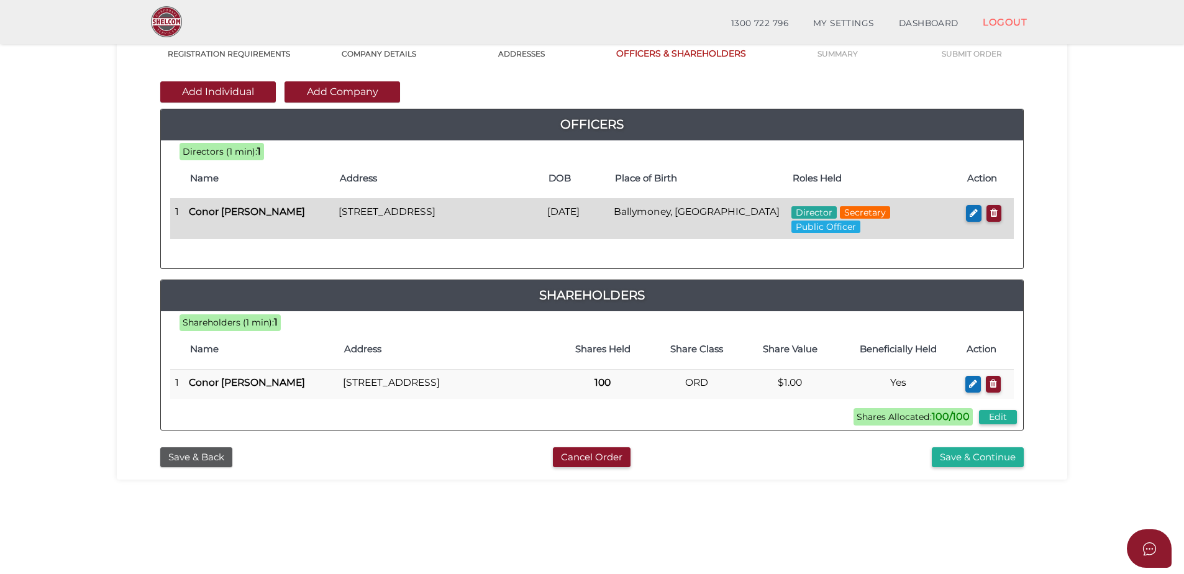
scroll to position [119, 0]
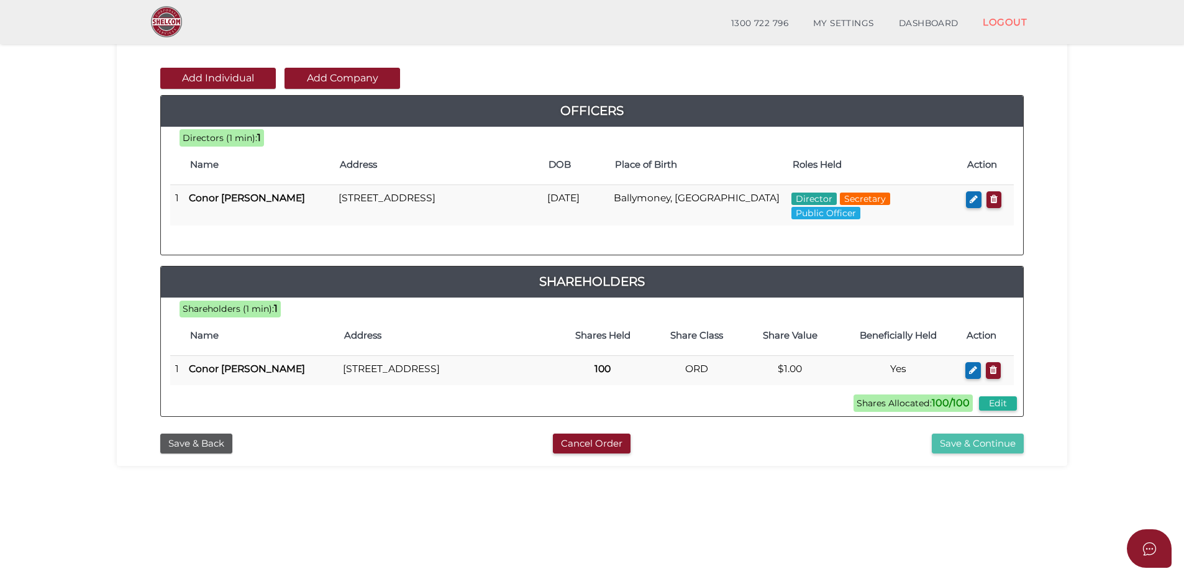
click at [967, 452] on button "Save & Continue" at bounding box center [978, 444] width 92 height 21
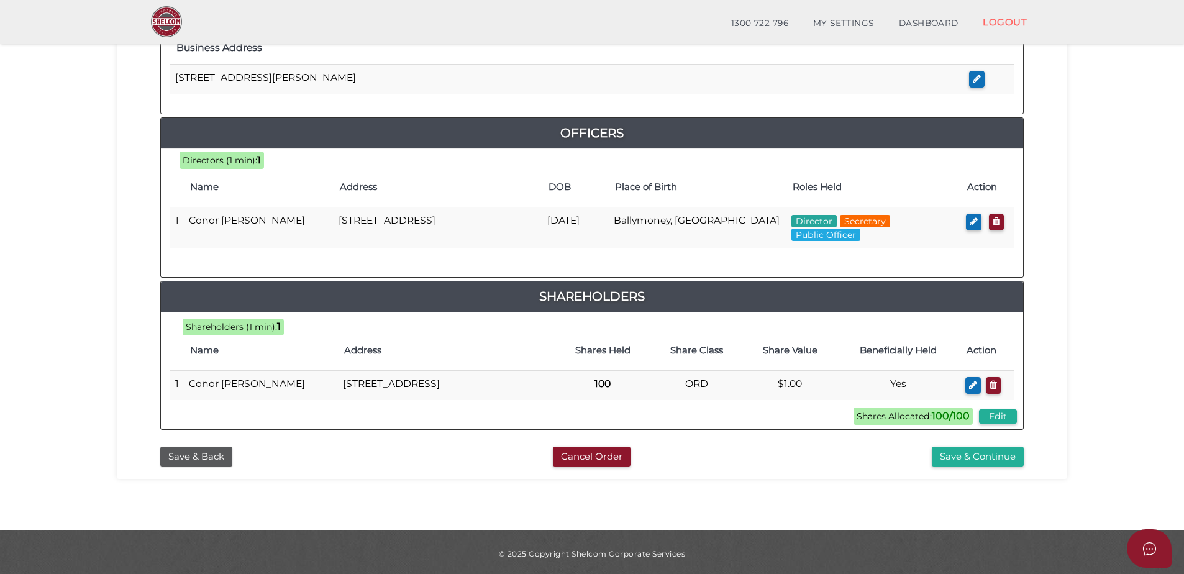
scroll to position [526, 0]
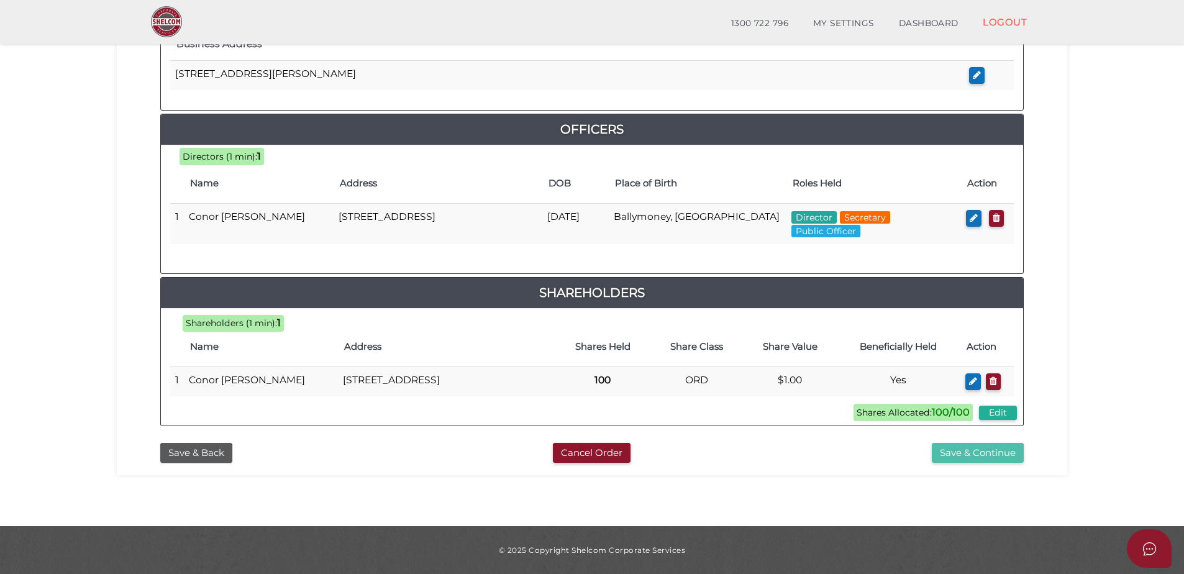
click at [957, 452] on button "Save & Continue" at bounding box center [978, 453] width 92 height 21
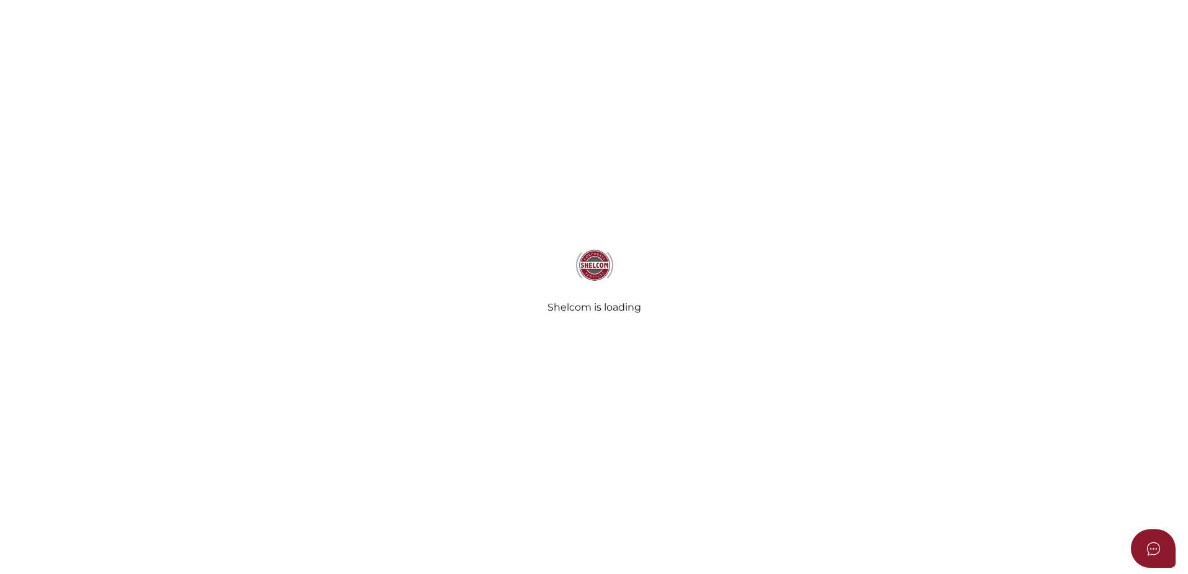
select select "Comb Binding"
select select "No"
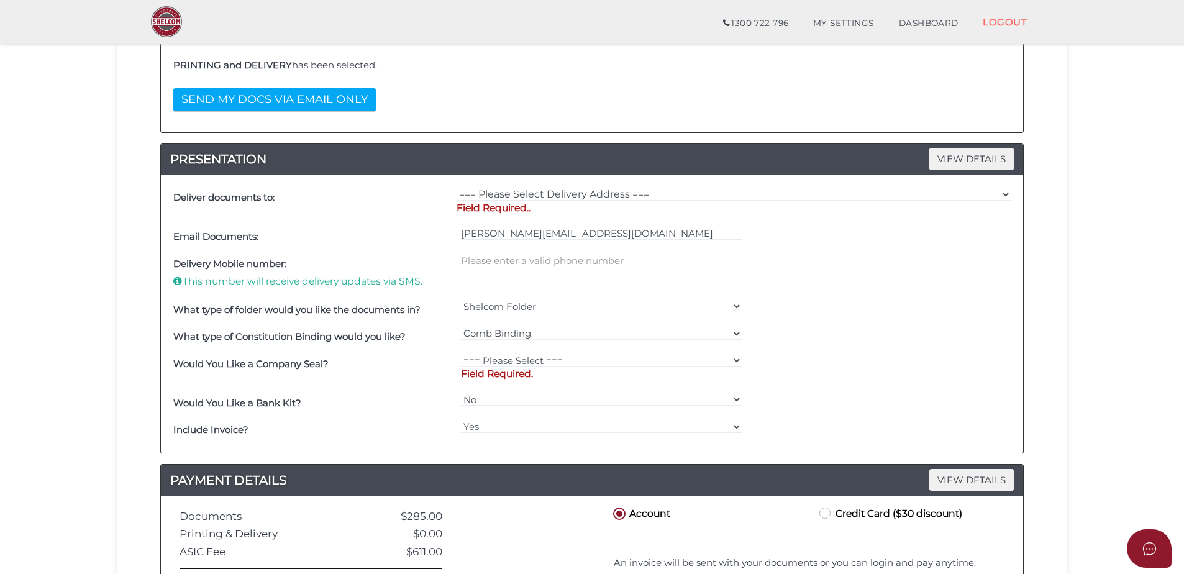
scroll to position [250, 0]
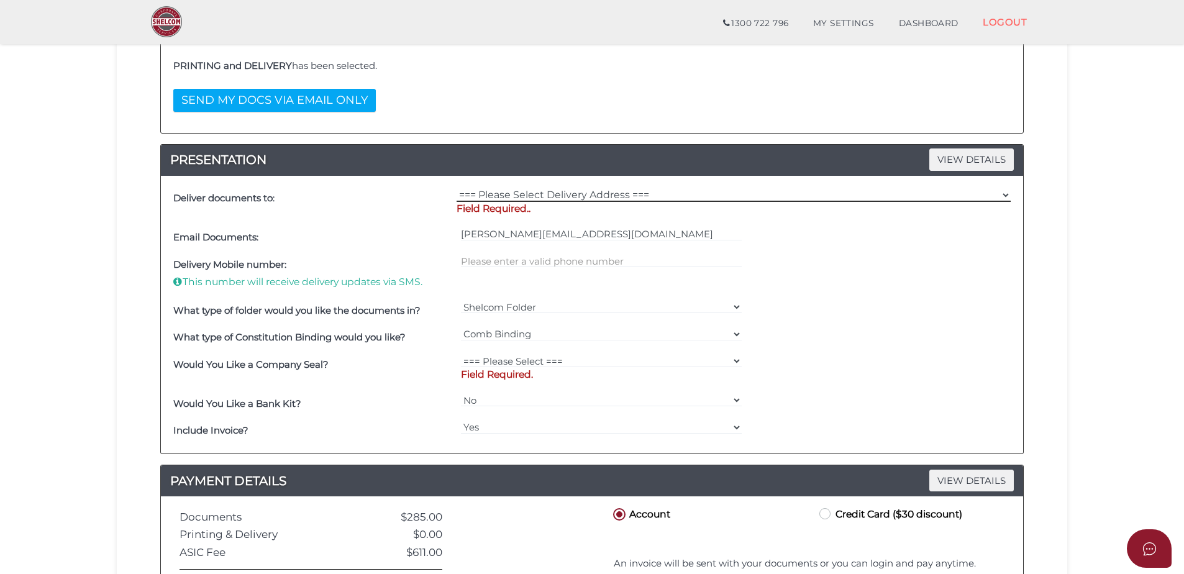
click at [495, 194] on select "=== Please Select Delivery Address === (User Address - [PERSON_NAME][GEOGRAPHIC…" at bounding box center [734, 195] width 554 height 14
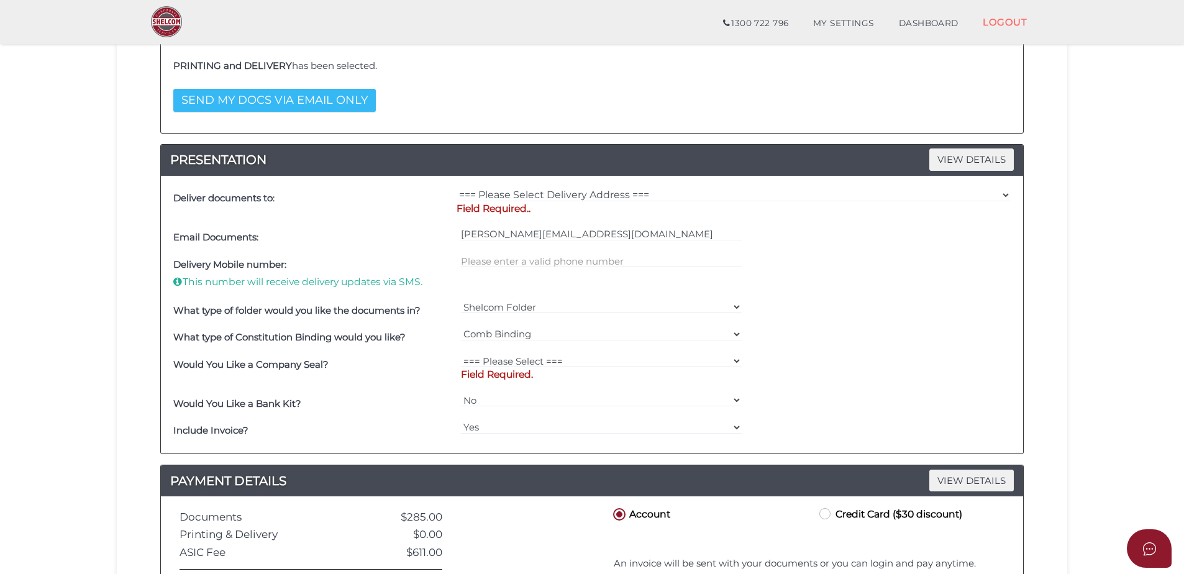
click at [305, 95] on button "SEND MY DOCS VIA EMAIL ONLY" at bounding box center [274, 100] width 203 height 23
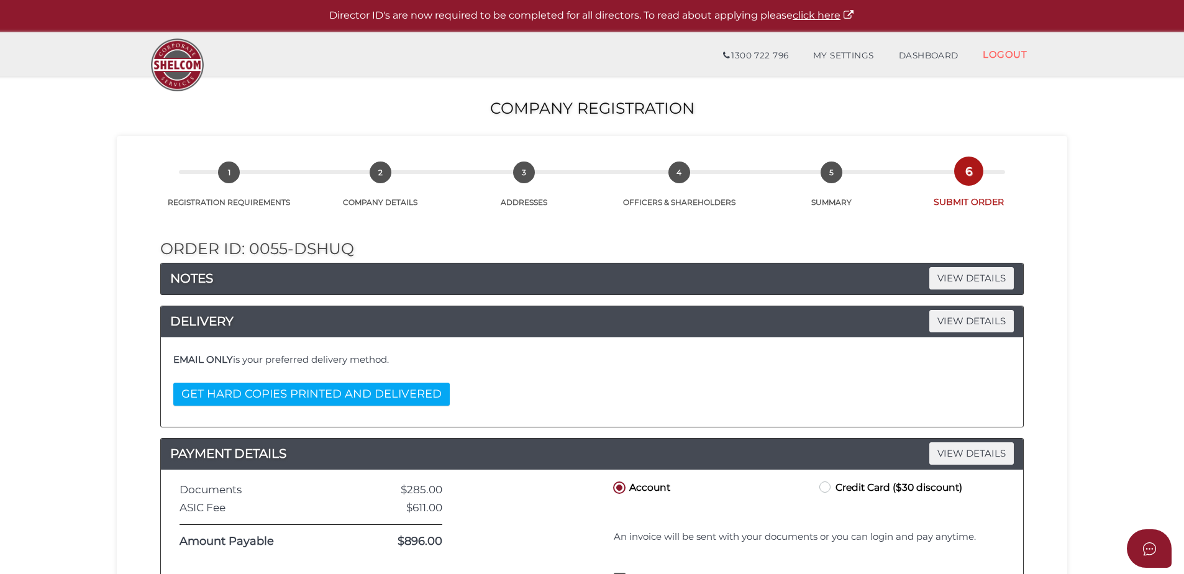
scroll to position [0, 0]
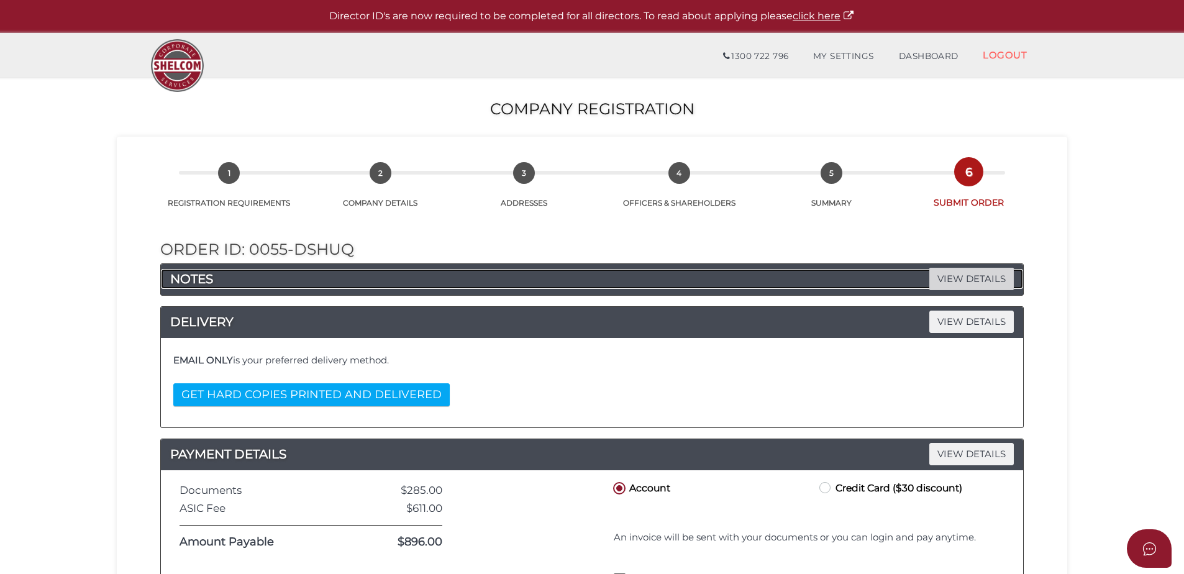
click at [972, 289] on span "VIEW DETAILS" at bounding box center [971, 279] width 84 height 22
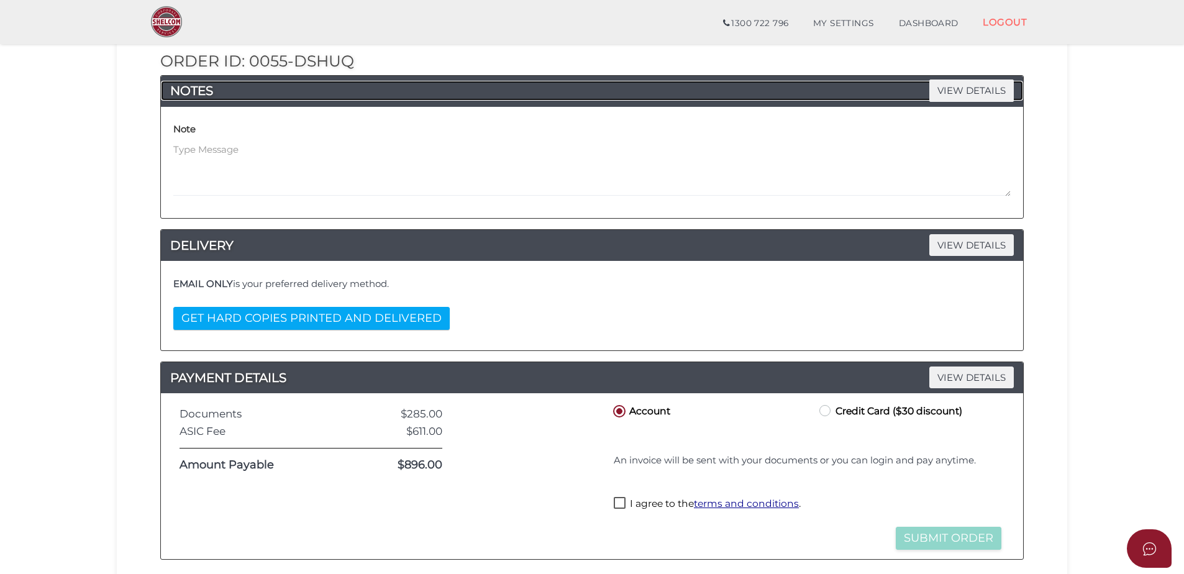
scroll to position [152, 0]
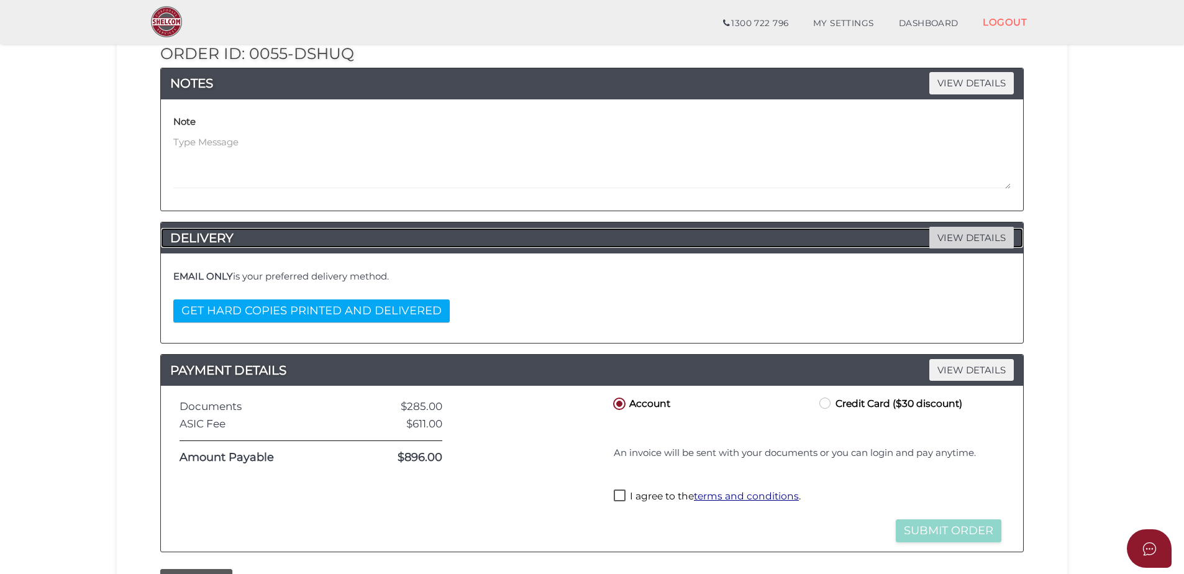
click at [946, 246] on span "VIEW DETAILS" at bounding box center [971, 238] width 84 height 22
click at [942, 242] on span "VIEW DETAILS" at bounding box center [971, 238] width 84 height 22
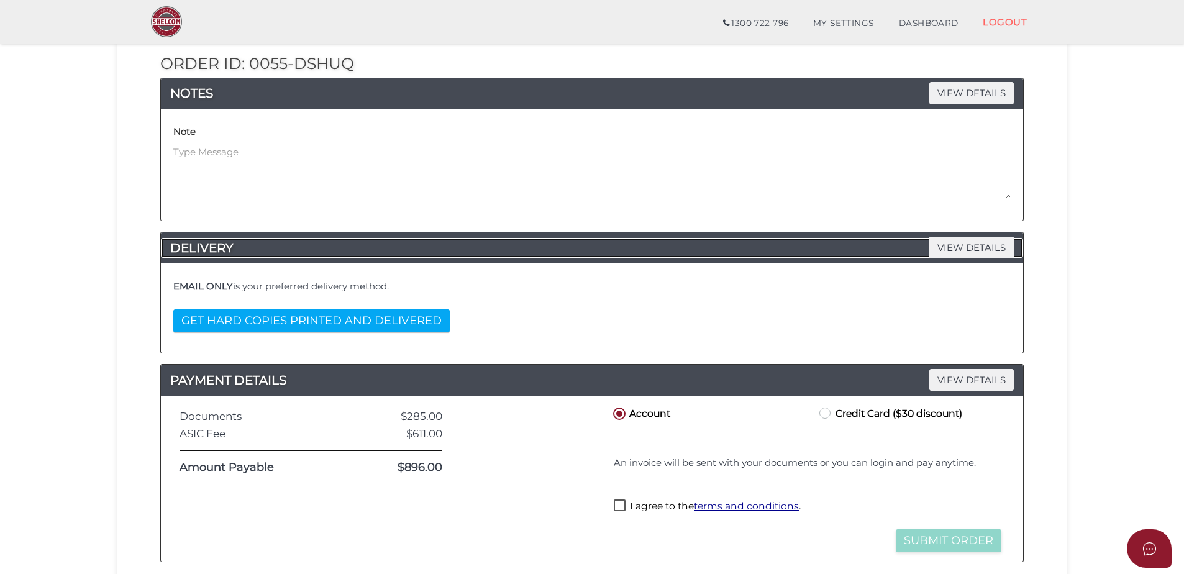
scroll to position [19, 0]
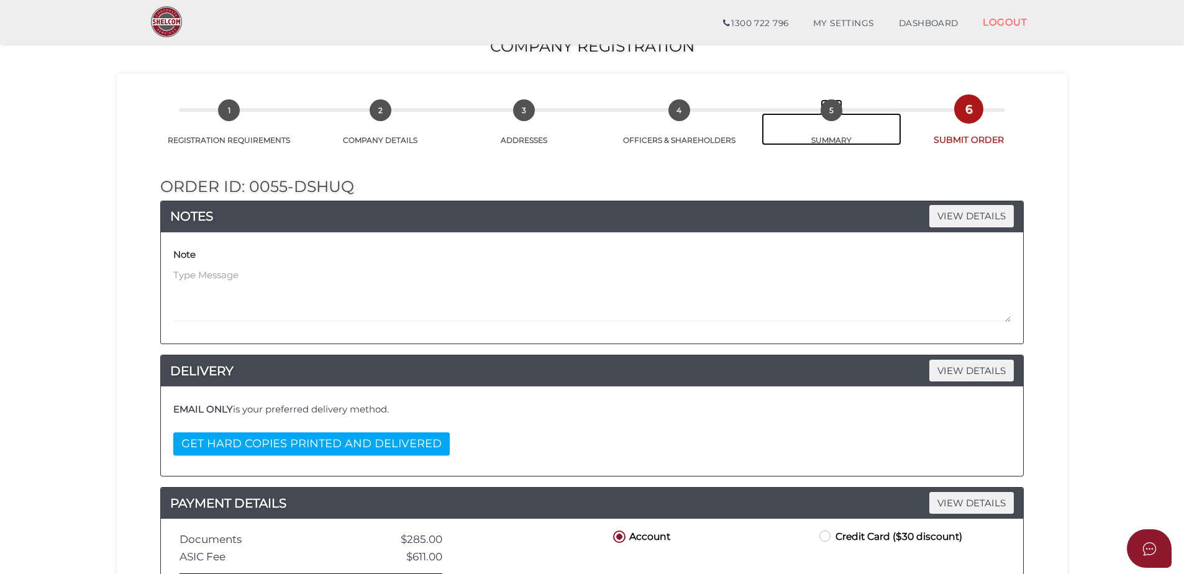
click at [831, 122] on link "5 SUMMARY" at bounding box center [832, 129] width 140 height 32
click at [828, 111] on span "5" at bounding box center [832, 110] width 22 height 22
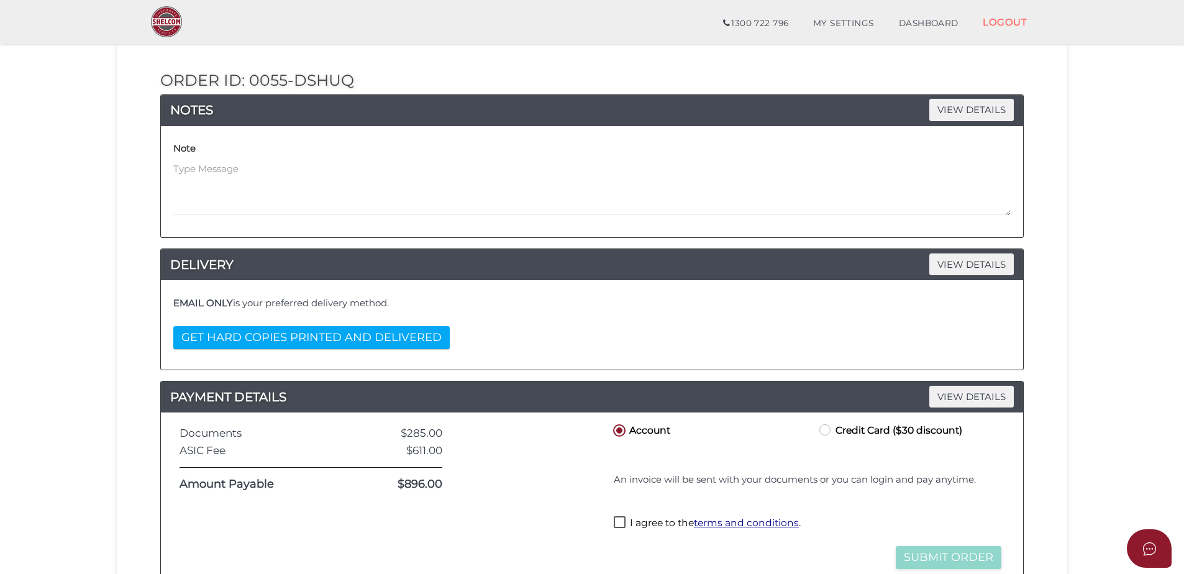
scroll to position [278, 0]
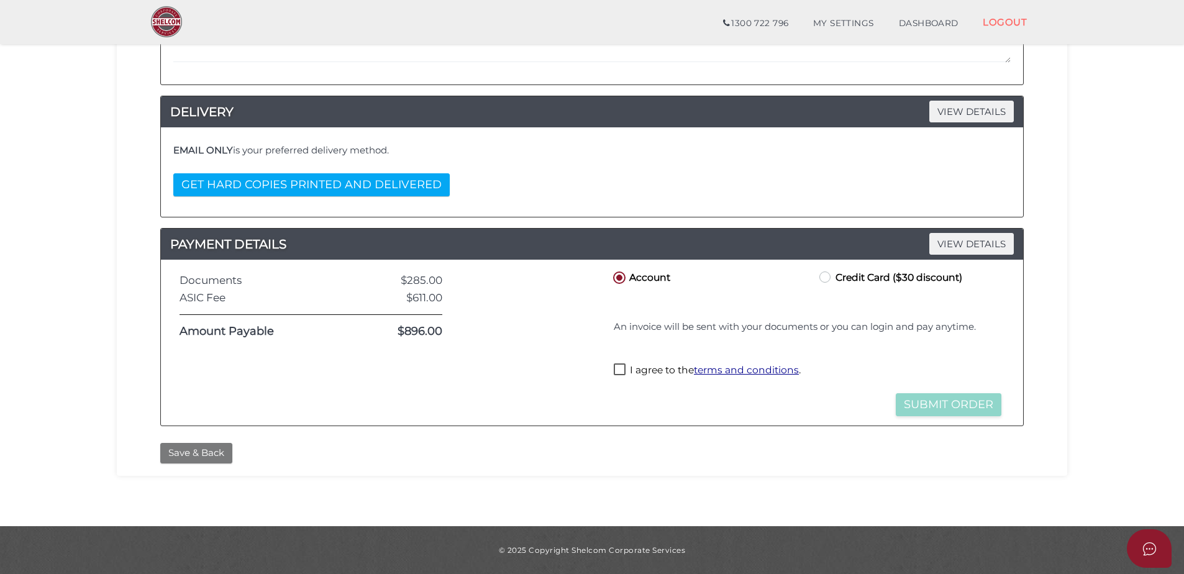
click at [193, 458] on button "Save & Back" at bounding box center [196, 453] width 72 height 21
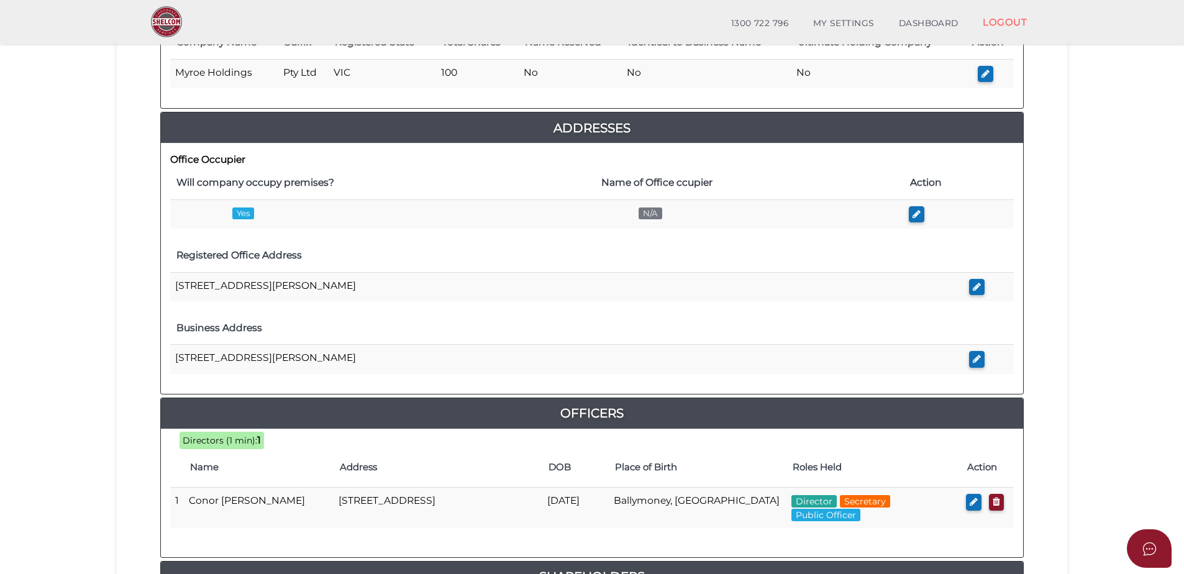
scroll to position [232, 0]
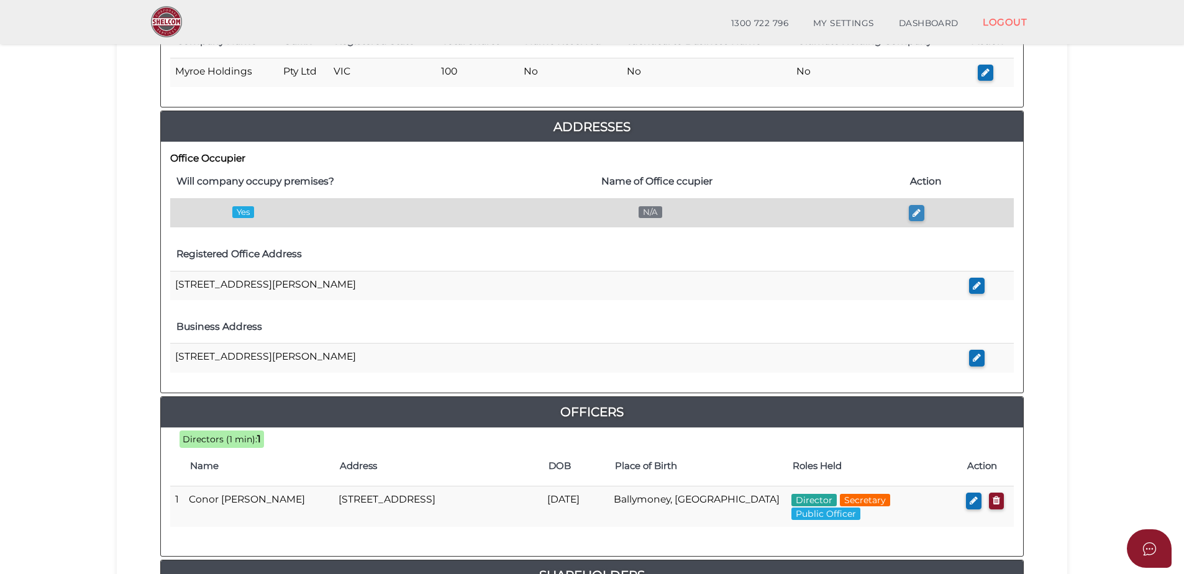
click at [910, 214] on button "button" at bounding box center [917, 213] width 16 height 17
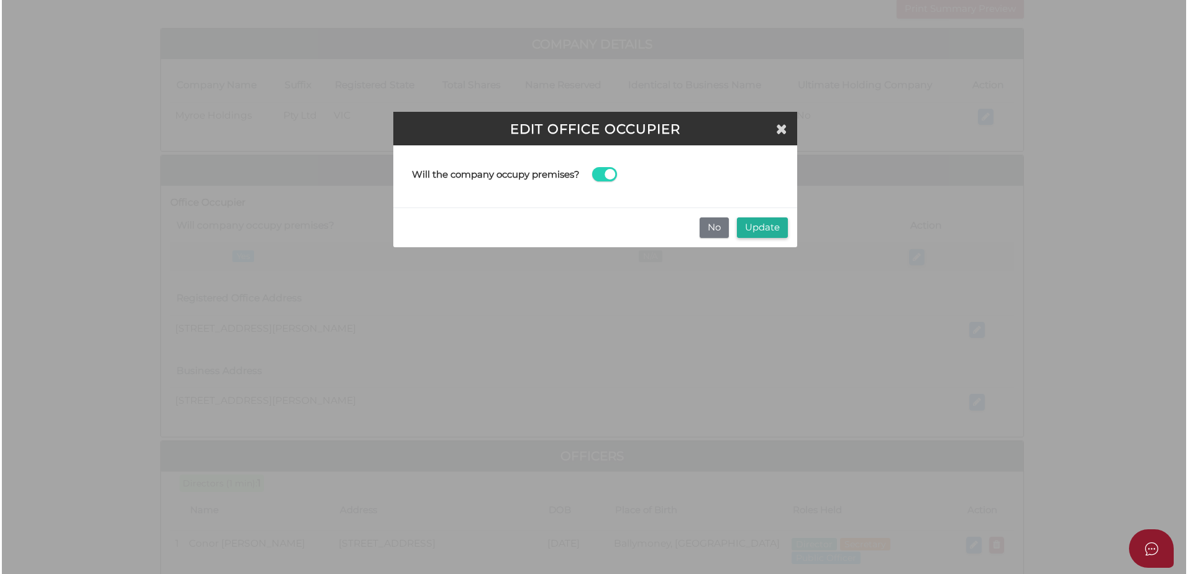
scroll to position [0, 0]
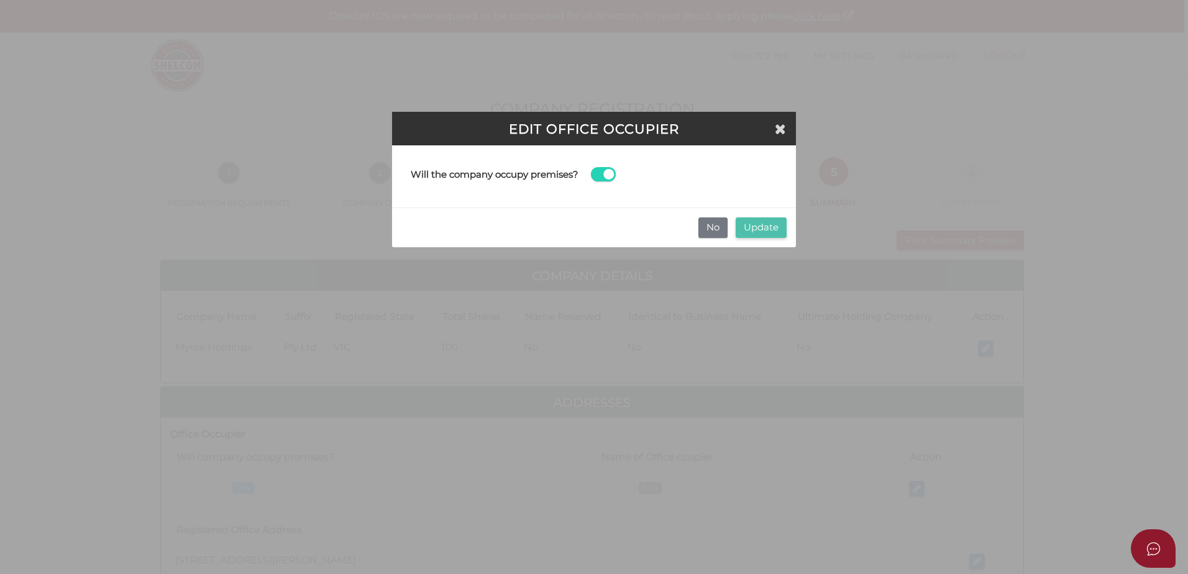
click at [754, 226] on button "Update" at bounding box center [761, 227] width 51 height 21
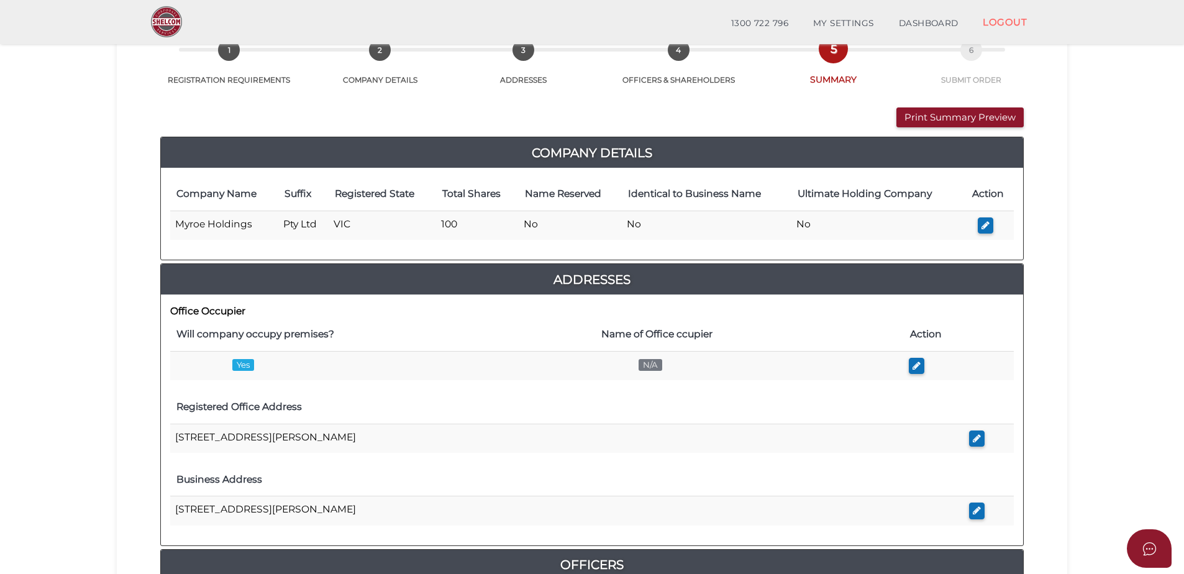
scroll to position [140, 0]
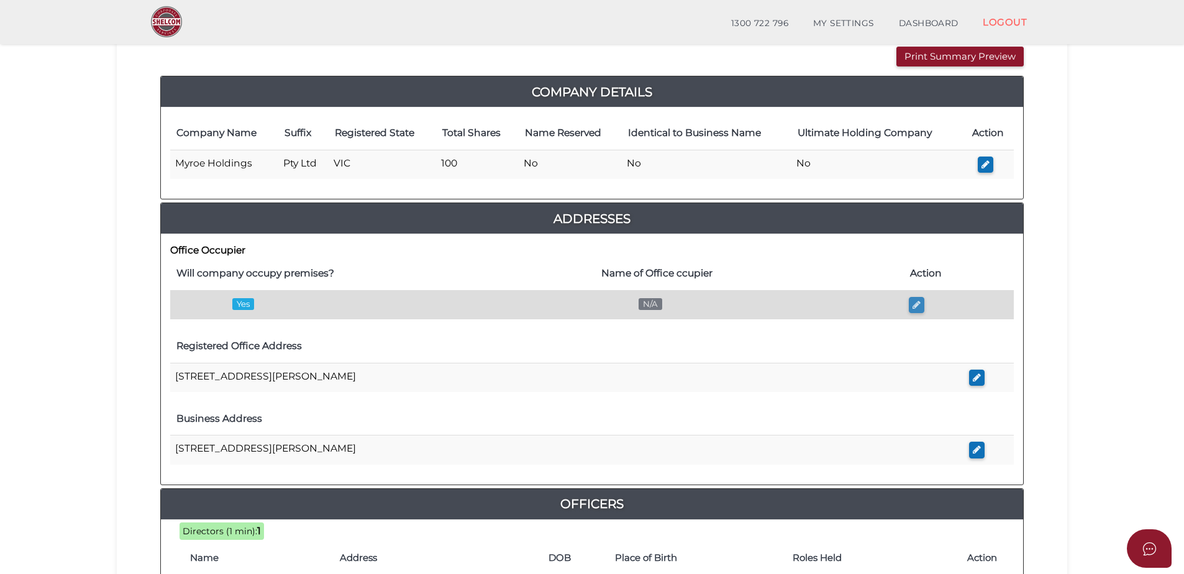
click at [913, 305] on icon "button" at bounding box center [917, 304] width 8 height 9
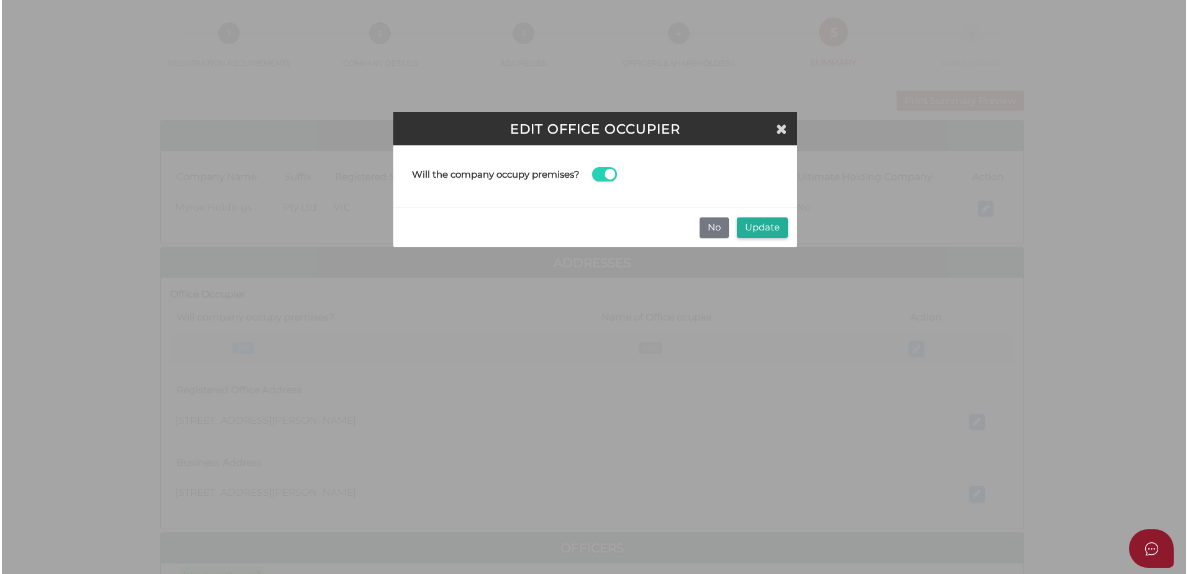
scroll to position [0, 0]
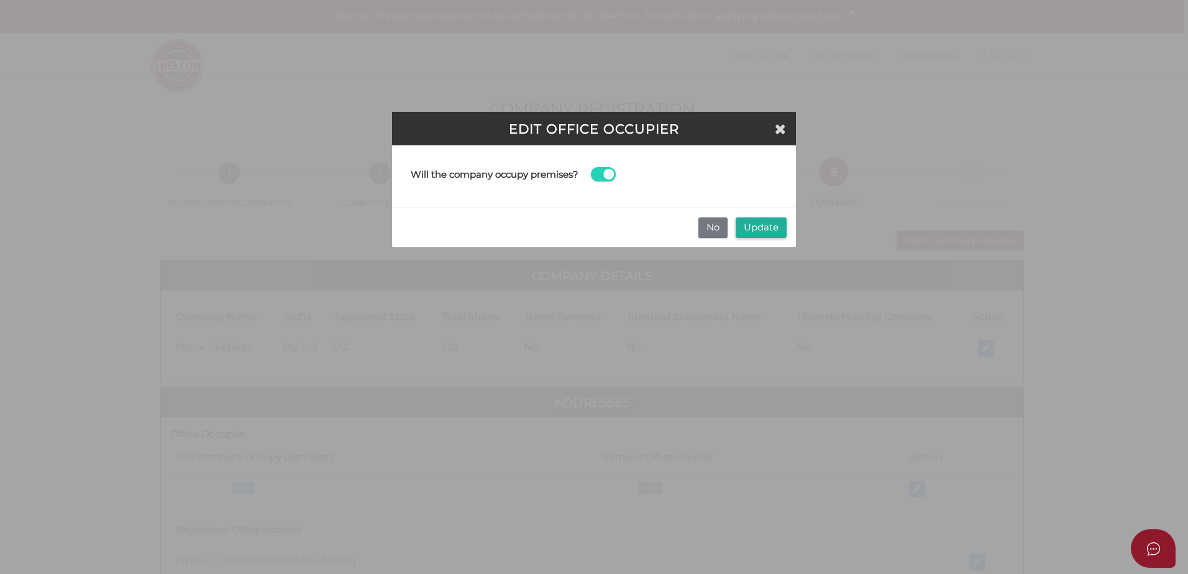
click at [609, 172] on span at bounding box center [603, 174] width 25 height 14
click at [0, 0] on input "checkbox" at bounding box center [0, 0] width 0 height 0
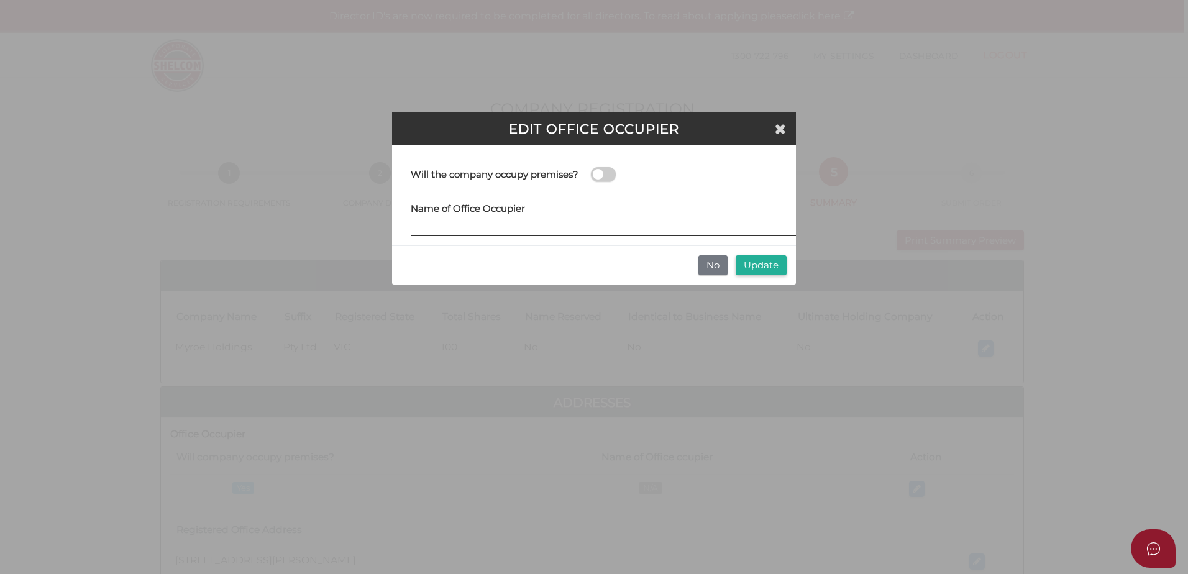
click at [589, 222] on input at bounding box center [603, 229] width 385 height 14
type input "DJ SMITH GROUP"
click at [778, 270] on button "Update" at bounding box center [761, 265] width 51 height 21
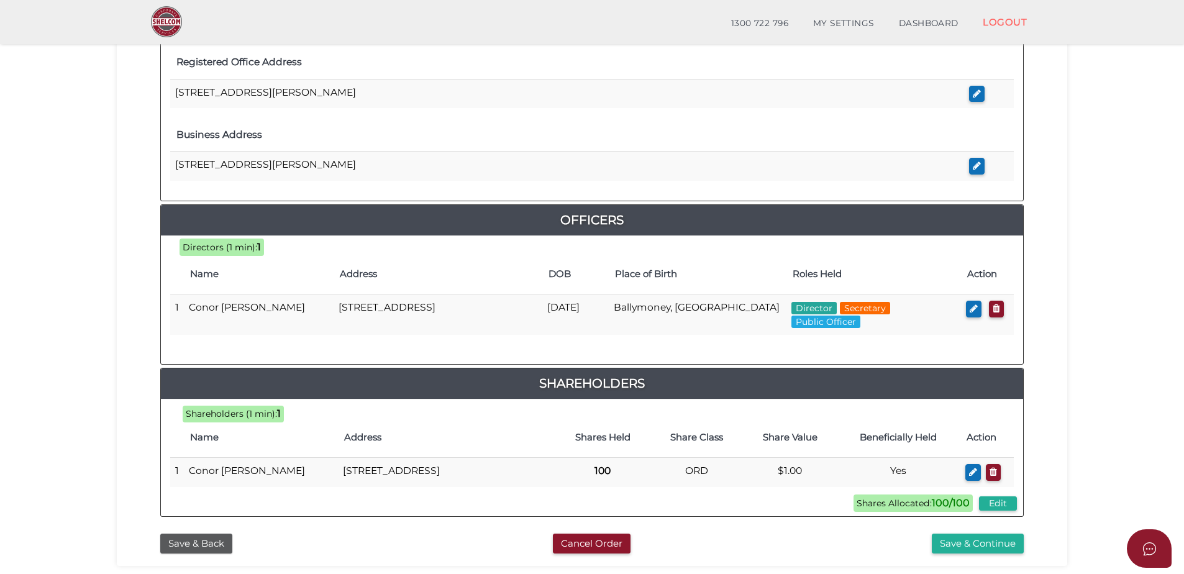
scroll to position [526, 0]
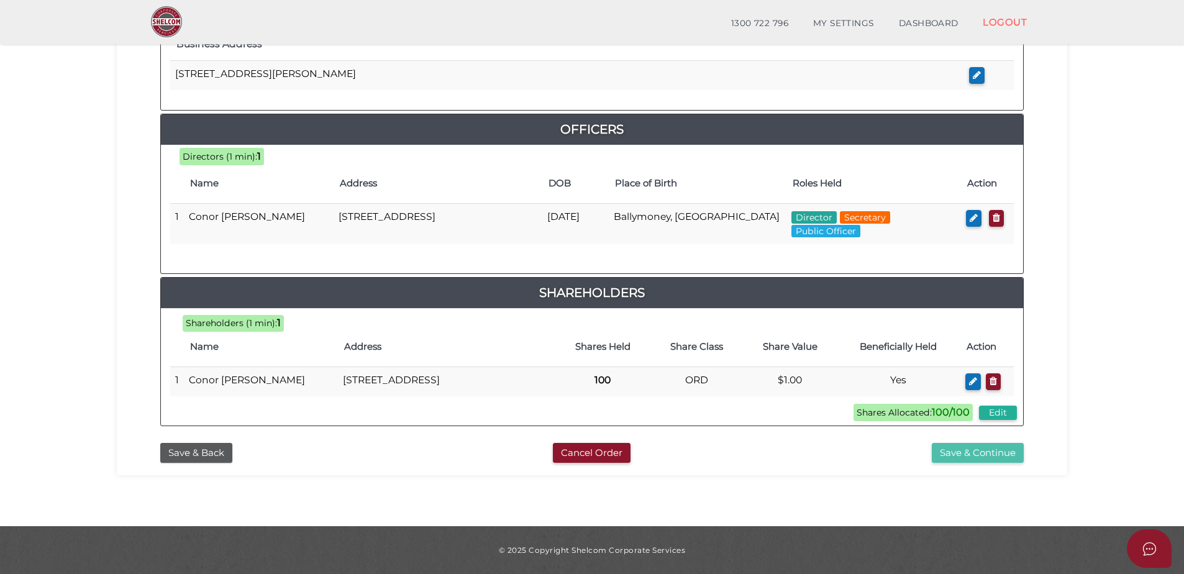
click at [1006, 450] on button "Save & Continue" at bounding box center [978, 453] width 92 height 21
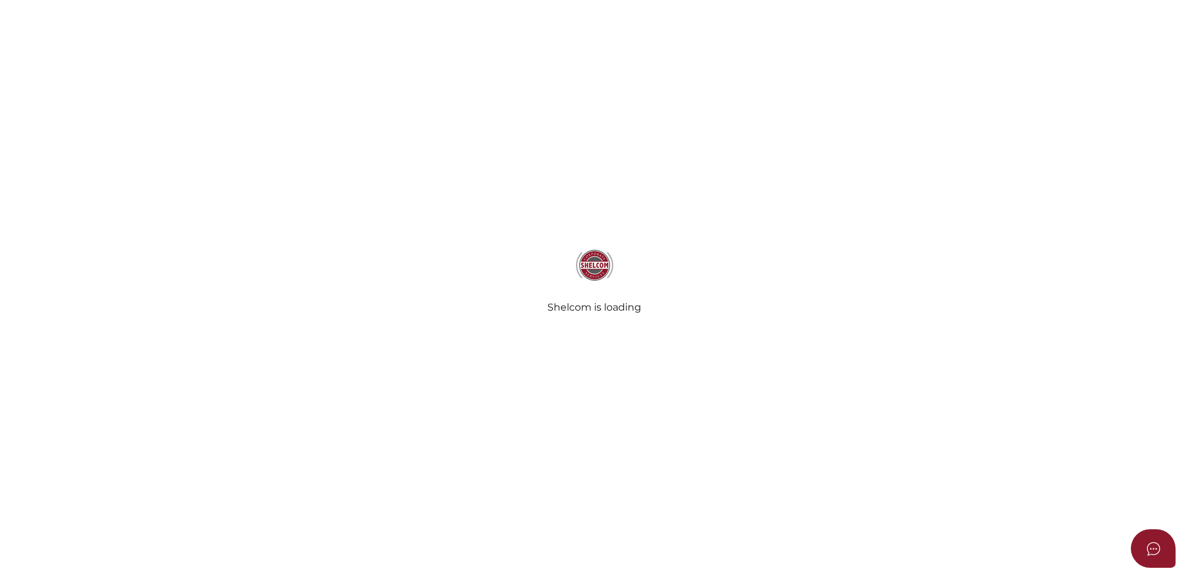
select select "Comb Binding"
select select "No"
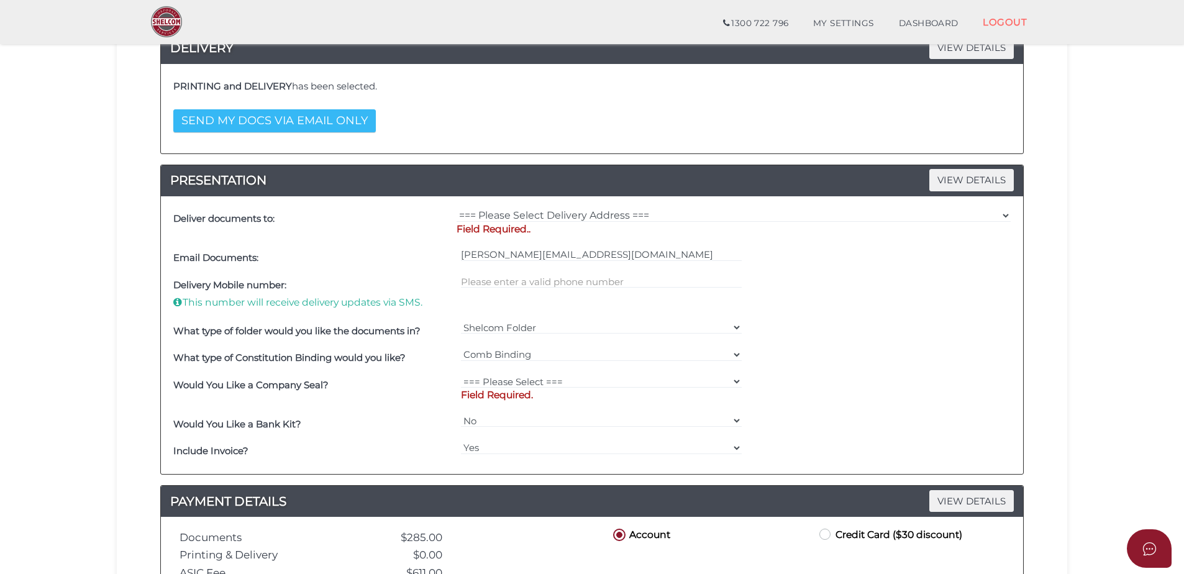
click at [265, 119] on button "SEND MY DOCS VIA EMAIL ONLY" at bounding box center [274, 120] width 203 height 23
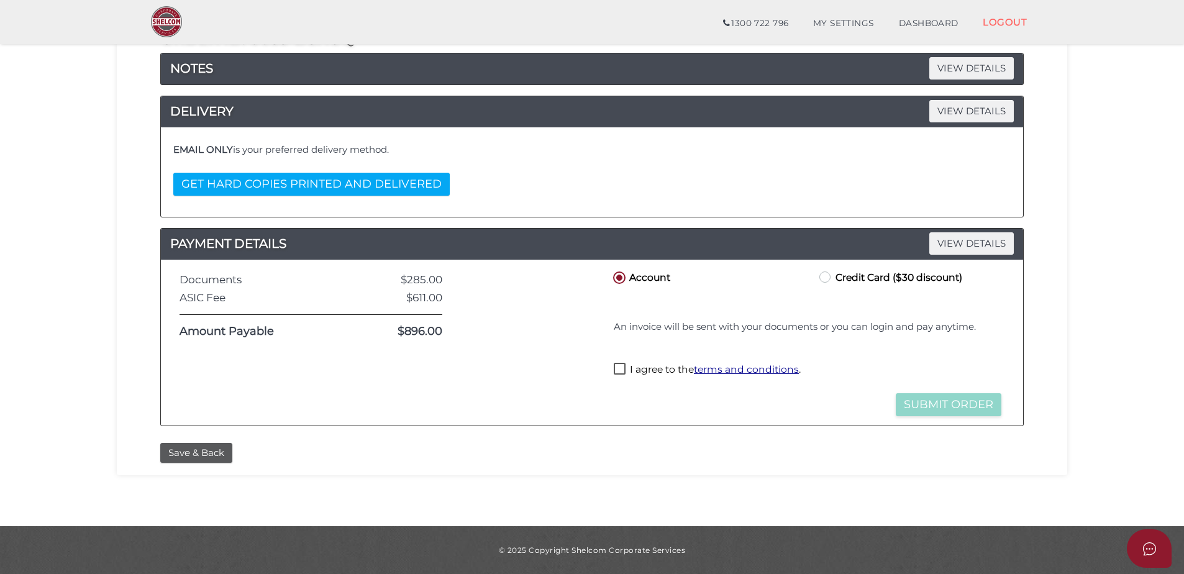
scroll to position [166, 0]
click at [622, 372] on label "I agree to the terms and conditions ." at bounding box center [707, 371] width 187 height 16
checkbox input "true"
click at [936, 410] on button "Submit Order" at bounding box center [949, 404] width 106 height 23
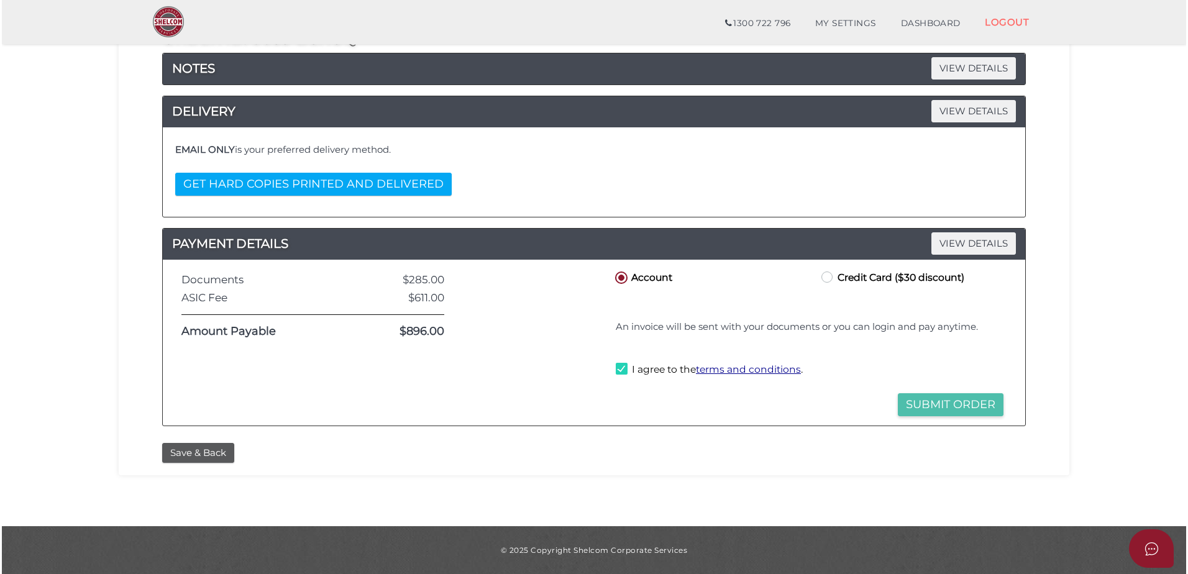
scroll to position [0, 0]
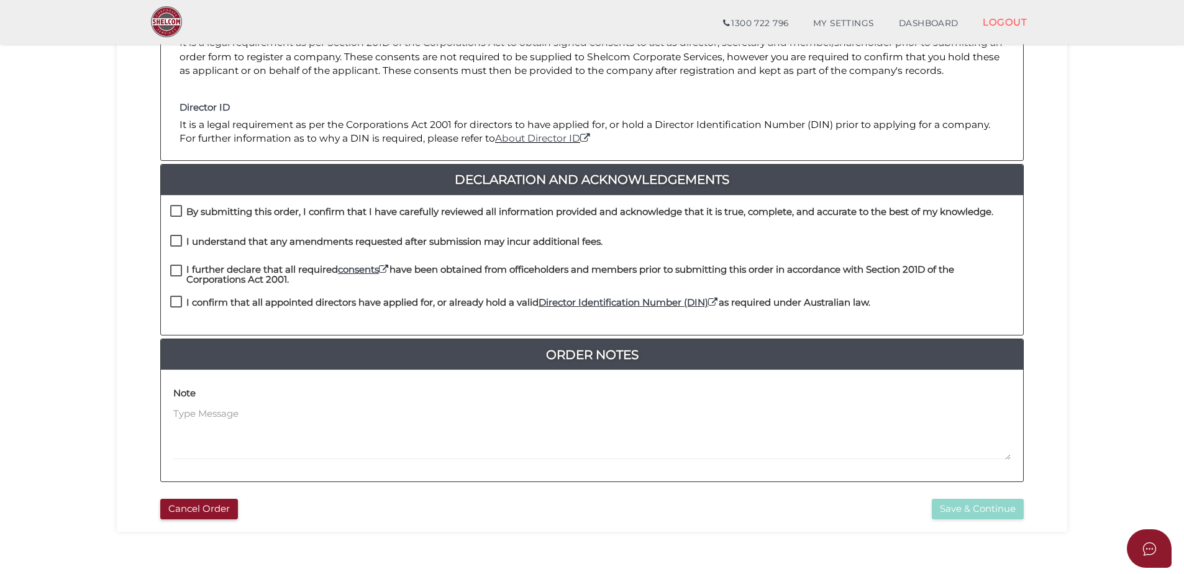
scroll to position [212, 0]
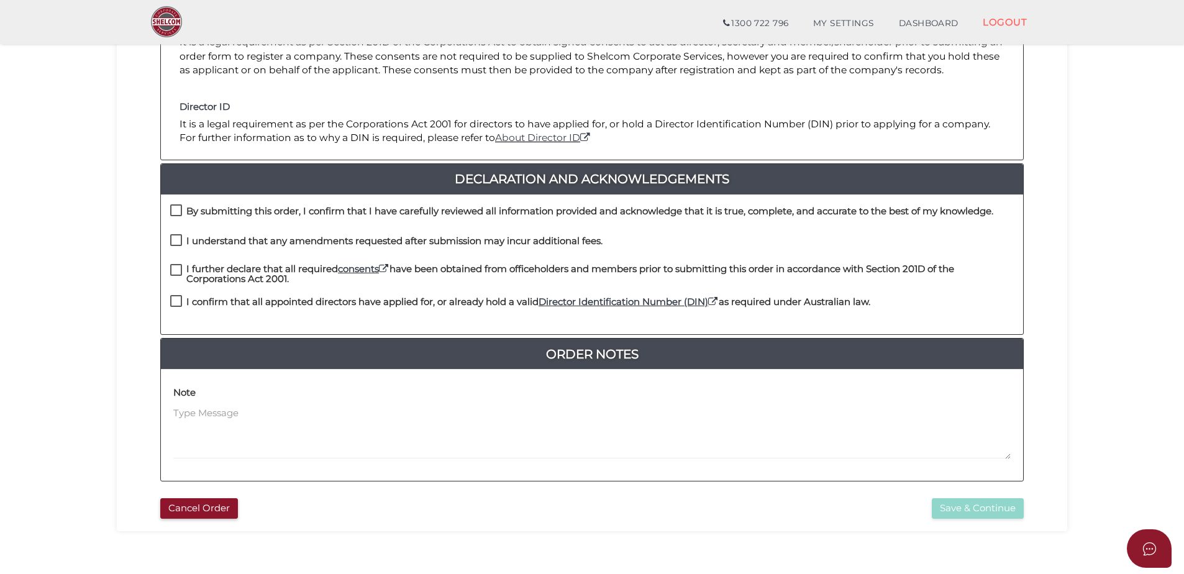
click at [171, 211] on label "By submitting this order, I confirm that I have carefully reviewed all informat…" at bounding box center [581, 214] width 823 height 16
checkbox input "true"
click at [173, 239] on label "I understand that any amendments requested after submission may incur additiona…" at bounding box center [386, 244] width 432 height 16
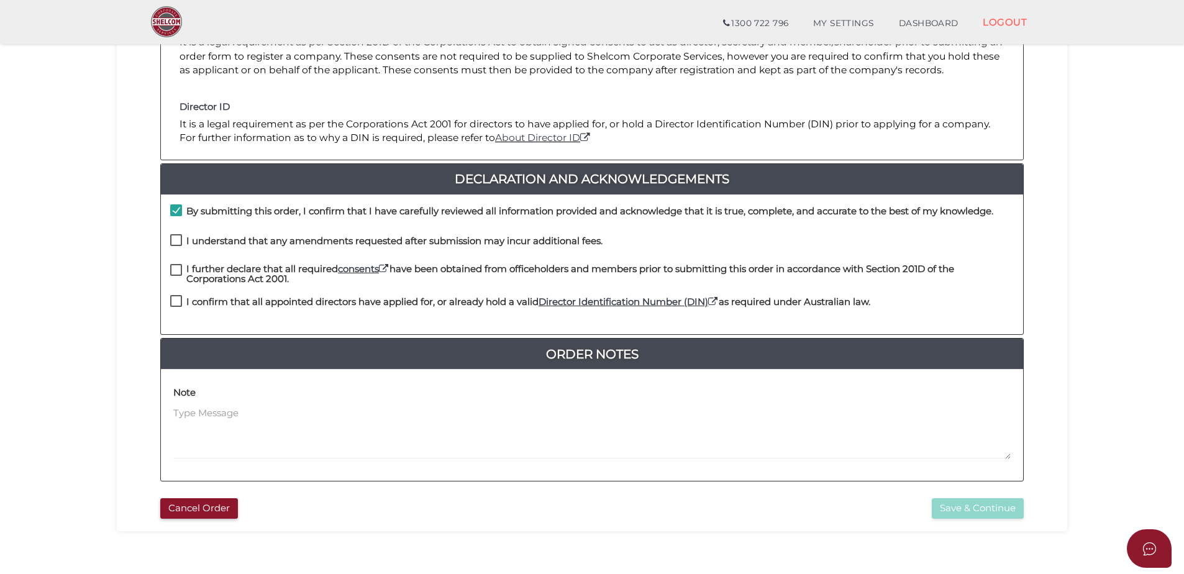
checkbox input "true"
click at [170, 268] on div "I further declare that all required consents have been obtained from officehold…" at bounding box center [592, 280] width 862 height 32
click at [173, 304] on label "I confirm that all appointed directors have applied for, or already hold a vali…" at bounding box center [520, 305] width 700 height 16
checkbox input "true"
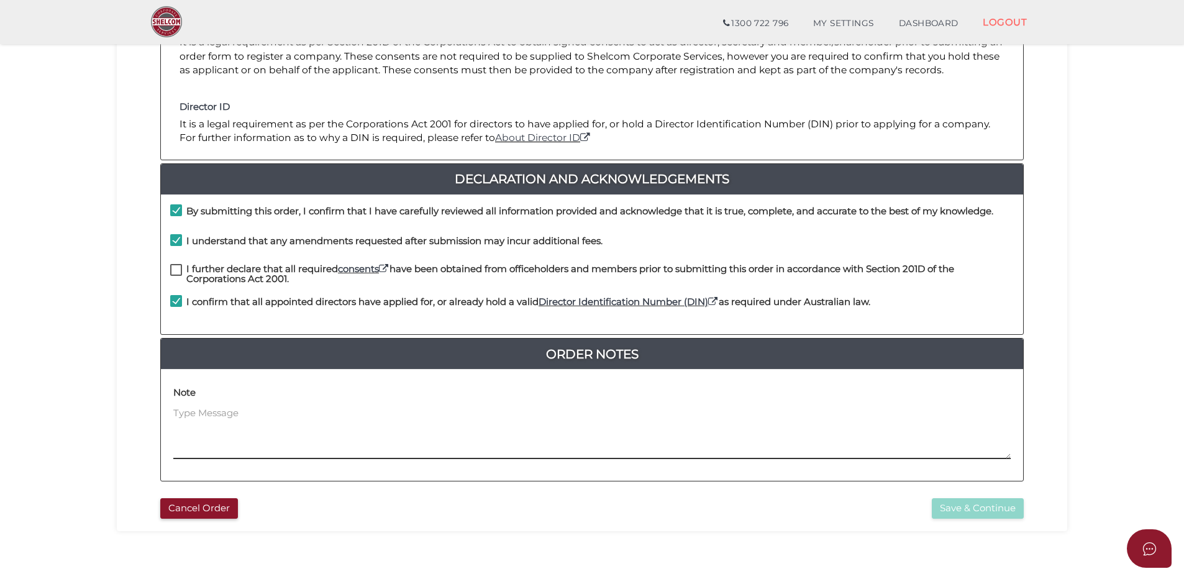
click at [226, 415] on textarea at bounding box center [591, 432] width 837 height 53
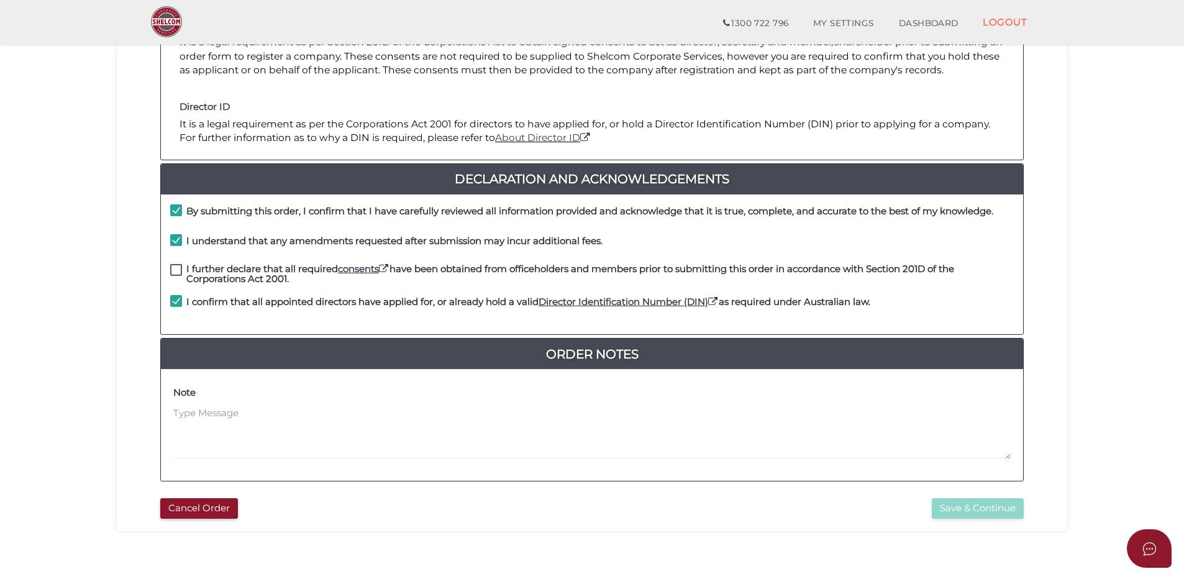
click at [177, 273] on label "I further declare that all required consents have been obtained from officehold…" at bounding box center [592, 272] width 844 height 16
checkbox input "true"
click at [972, 511] on button "Save & Continue" at bounding box center [978, 508] width 92 height 21
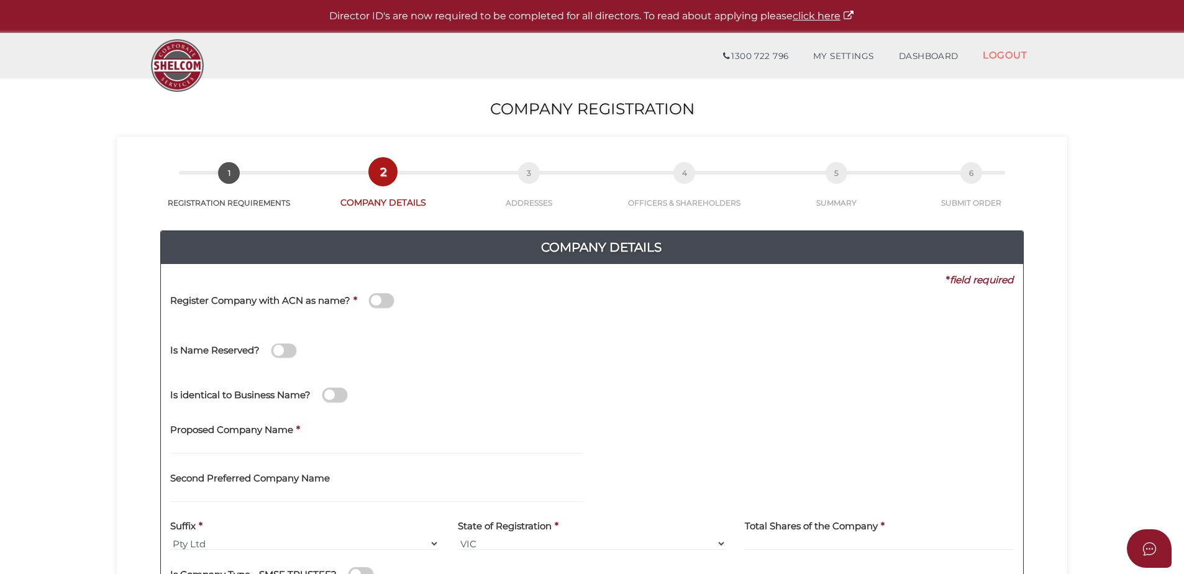
click at [264, 438] on label "Proposed Company Name" at bounding box center [231, 428] width 123 height 25
click at [244, 444] on input "text" at bounding box center [376, 447] width 413 height 14
paste input "Setia Jaya"
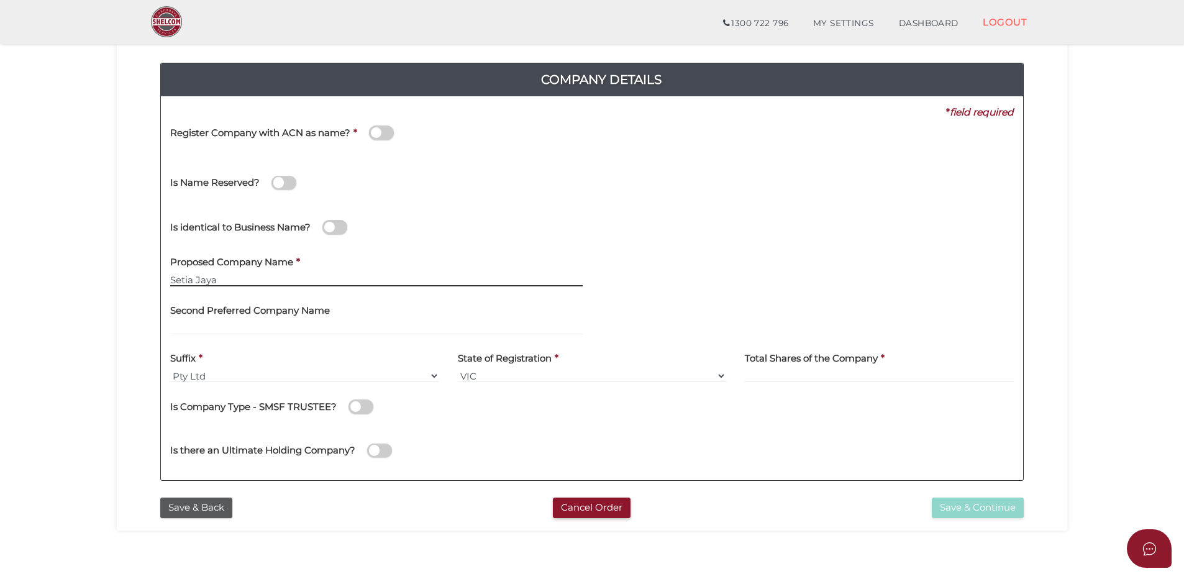
scroll to position [253, 0]
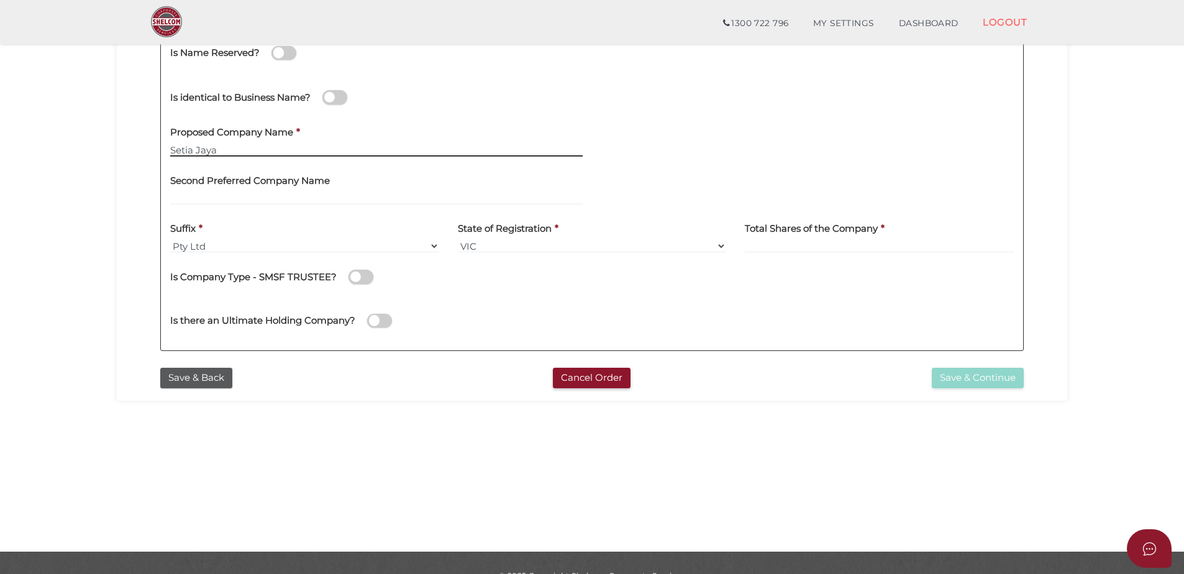
type input "Setia Jaya"
click at [766, 244] on input at bounding box center [879, 246] width 269 height 14
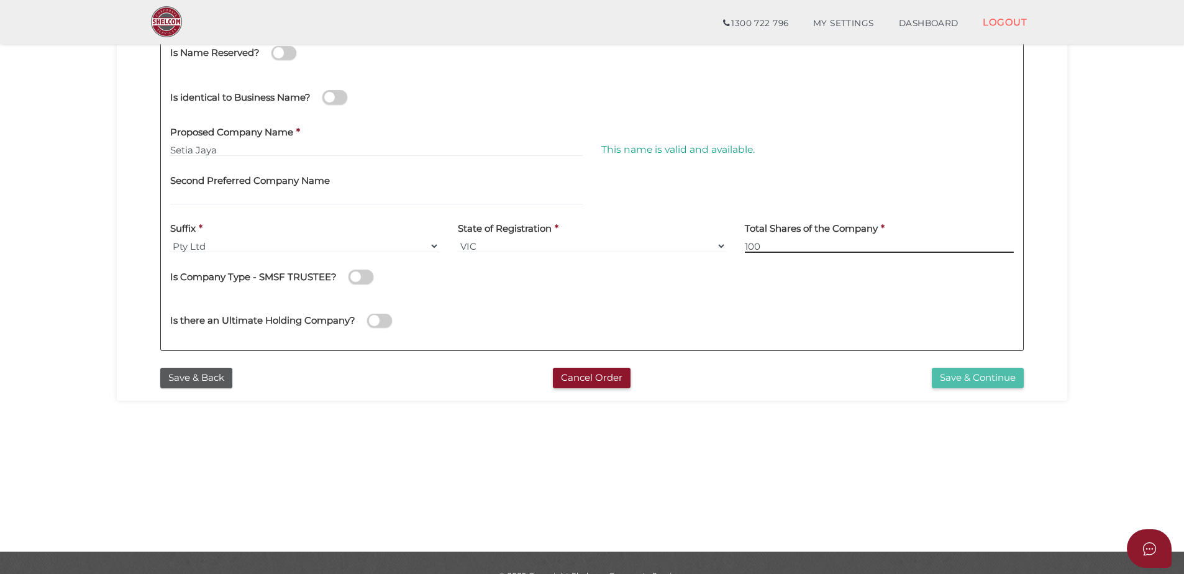
type input "100"
click at [992, 373] on button "Save & Continue" at bounding box center [978, 378] width 92 height 21
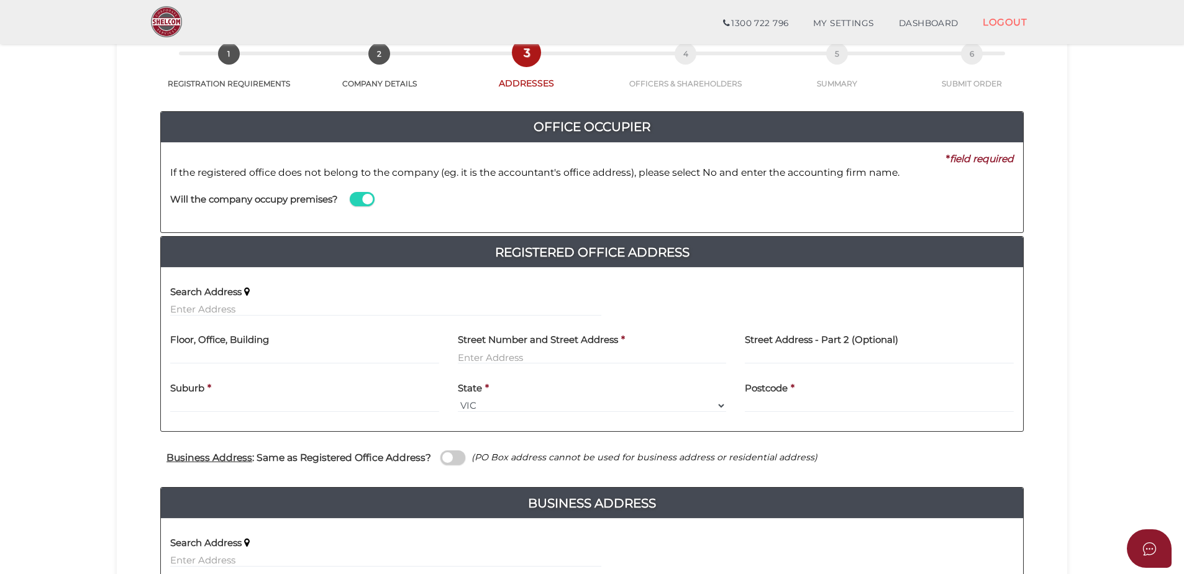
scroll to position [135, 0]
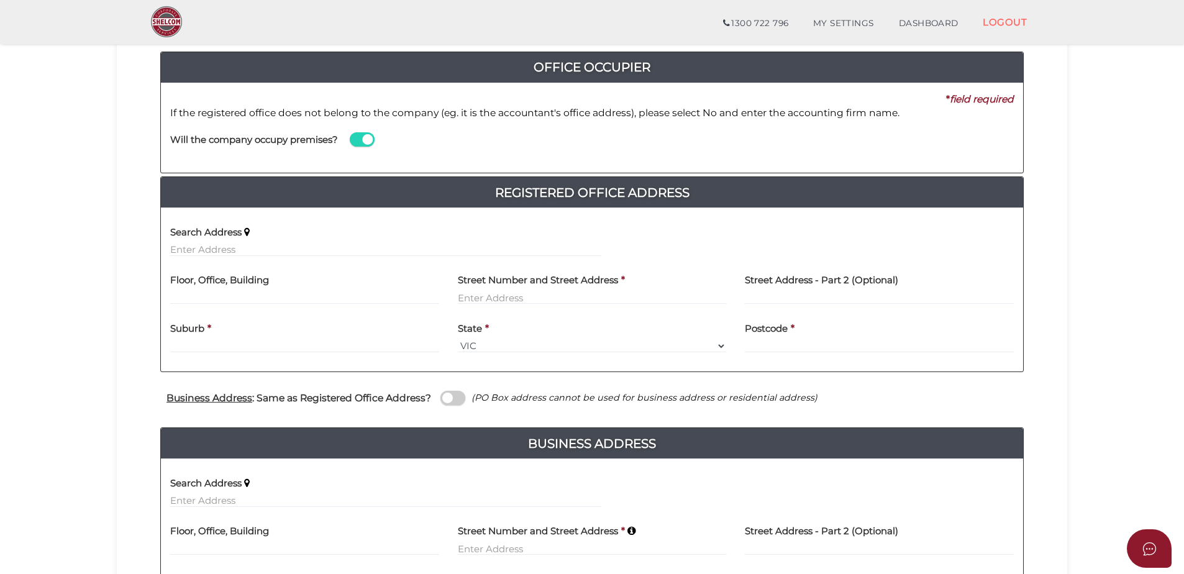
click at [363, 136] on span at bounding box center [362, 139] width 25 height 14
click at [0, 0] on input "checkbox" at bounding box center [0, 0] width 0 height 0
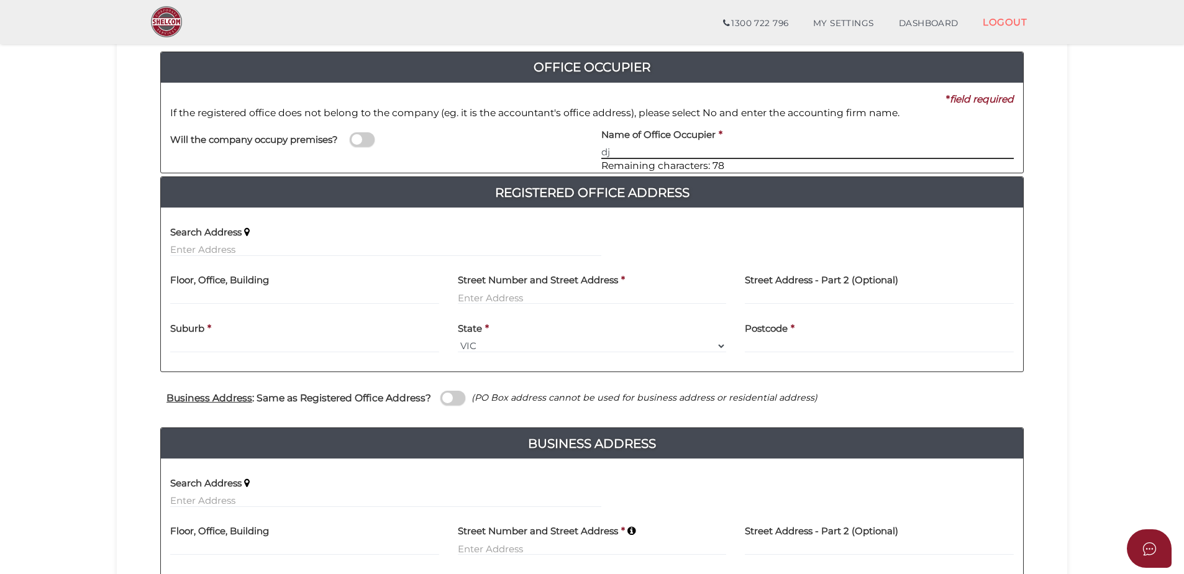
type input "d"
click at [642, 148] on input "DJ SMITHGROUP" at bounding box center [807, 152] width 413 height 14
click at [647, 149] on input "DJ SMITHGROUP" at bounding box center [807, 152] width 413 height 14
type input "DJ SMITH GROUP"
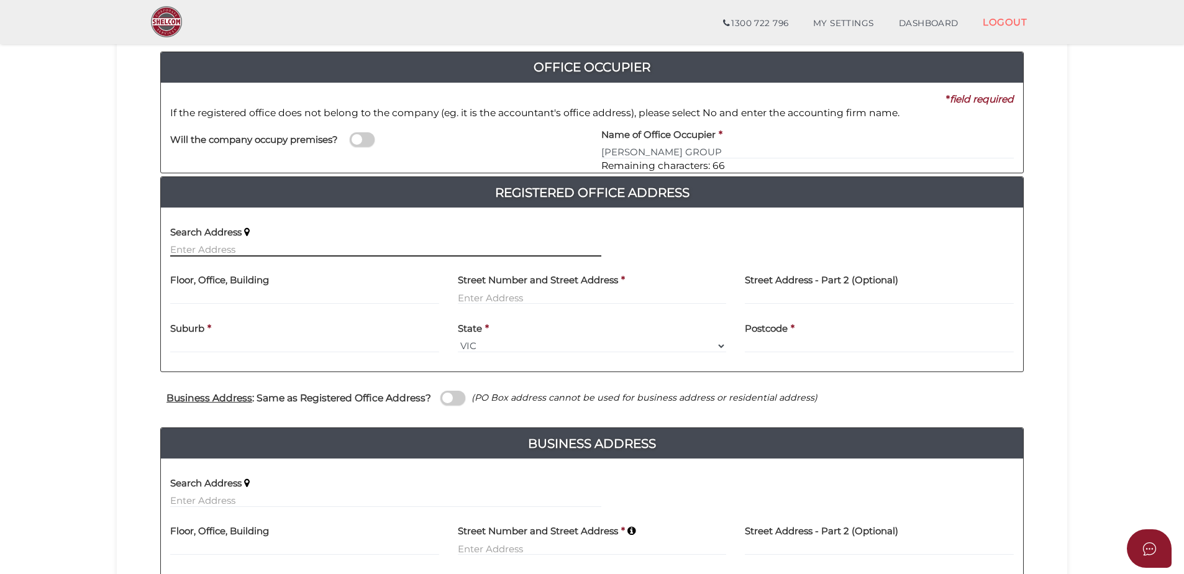
click at [215, 250] on input "text" at bounding box center [385, 250] width 431 height 14
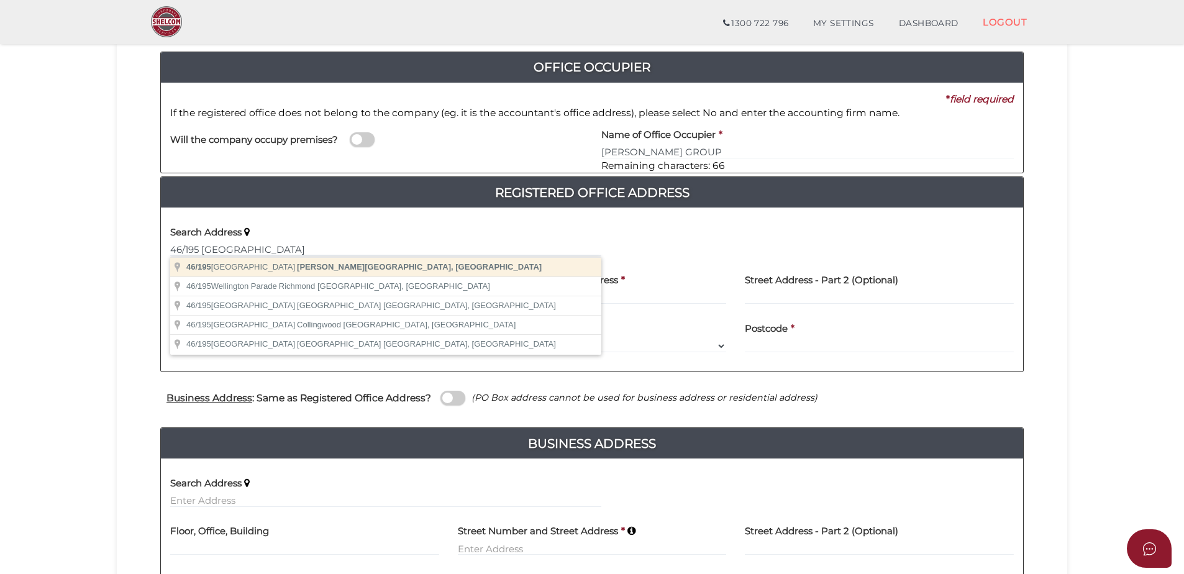
type input "46/195 Wellington Road, Clayton VIC, Australia"
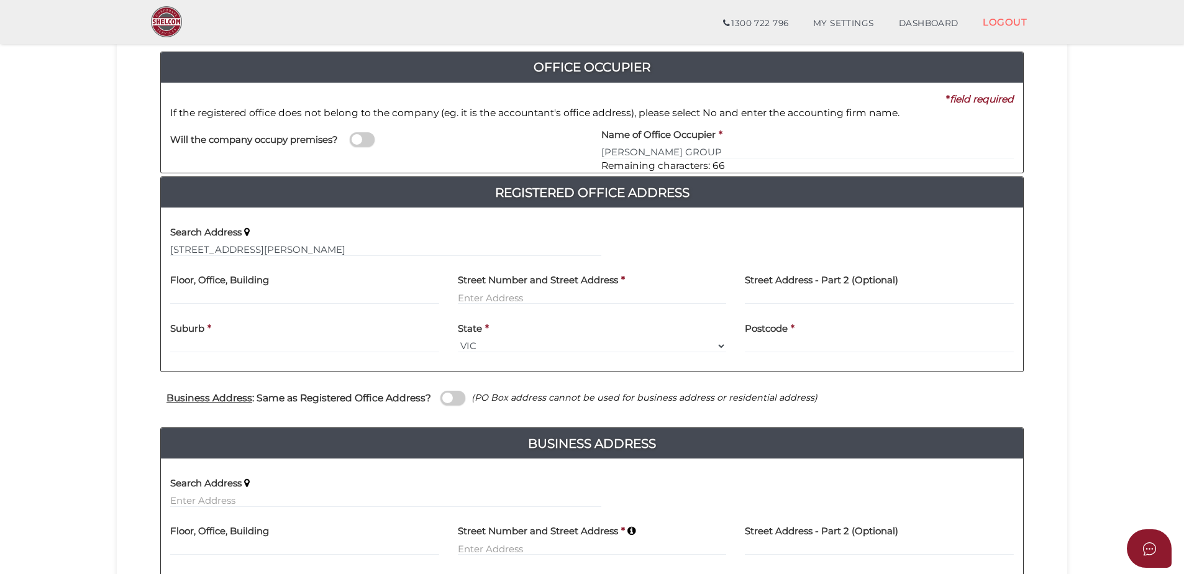
type input "46"
type input "195 Wellington Road"
type input "Clayton"
select select "VIC"
type input "3168"
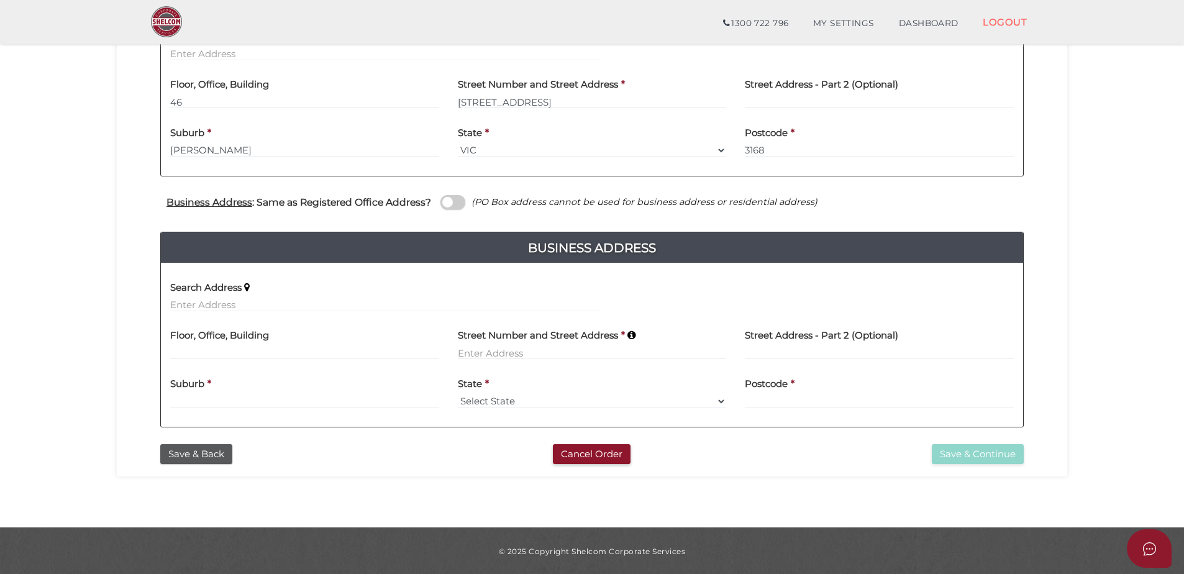
scroll to position [332, 0]
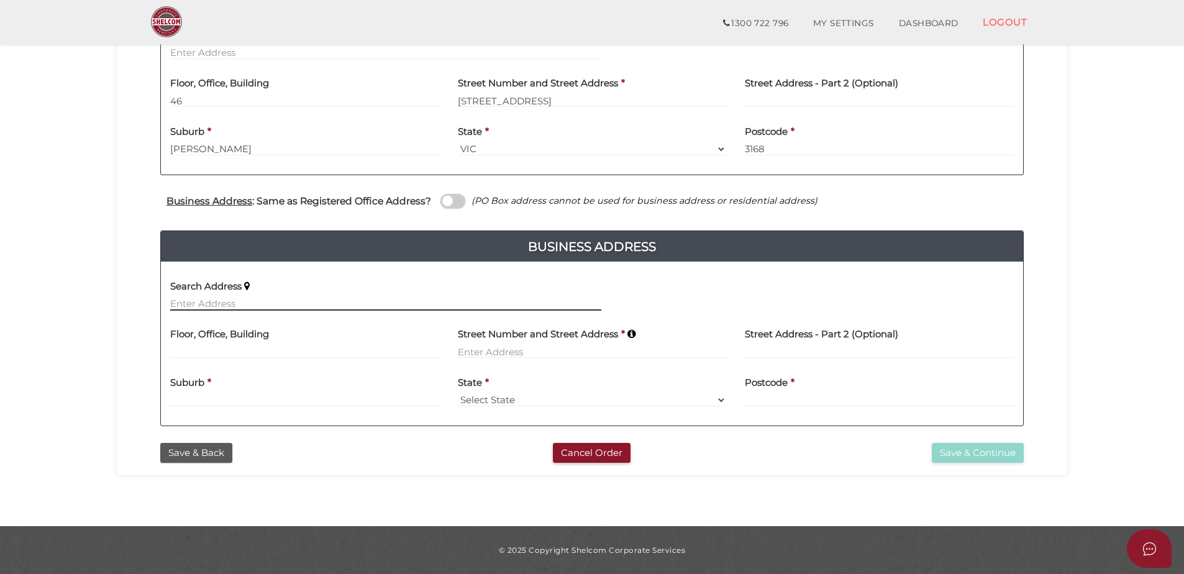
click at [217, 303] on input "text" at bounding box center [385, 304] width 431 height 14
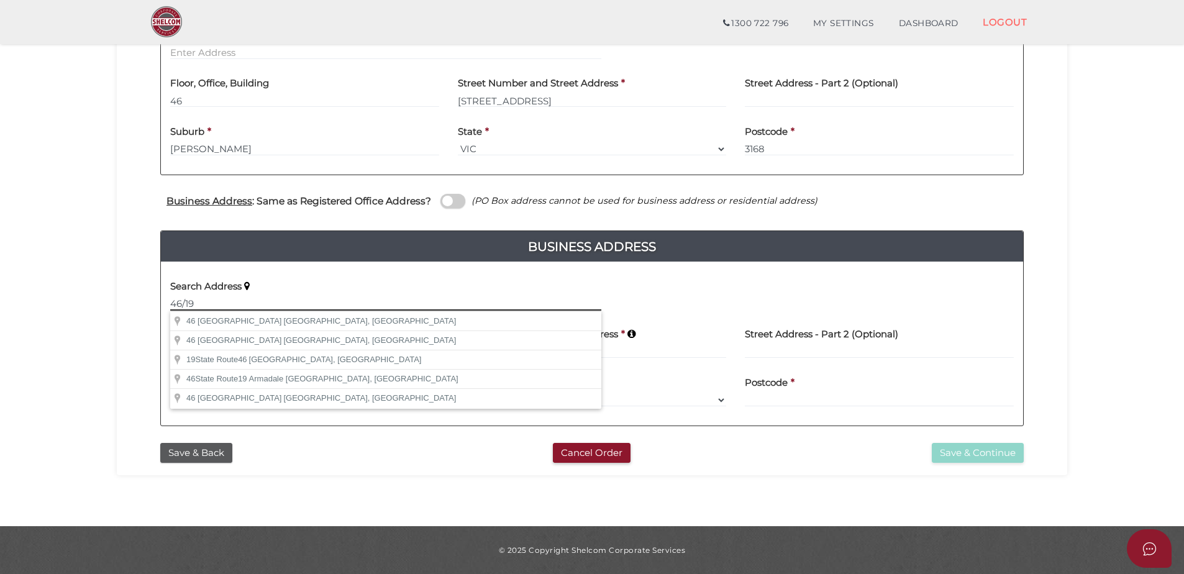
drag, startPoint x: 219, startPoint y: 297, endPoint x: 127, endPoint y: 297, distance: 91.9
click at [127, 297] on div "Office Occupier Yes * field required If the registered office does not belong t…" at bounding box center [592, 135] width 932 height 604
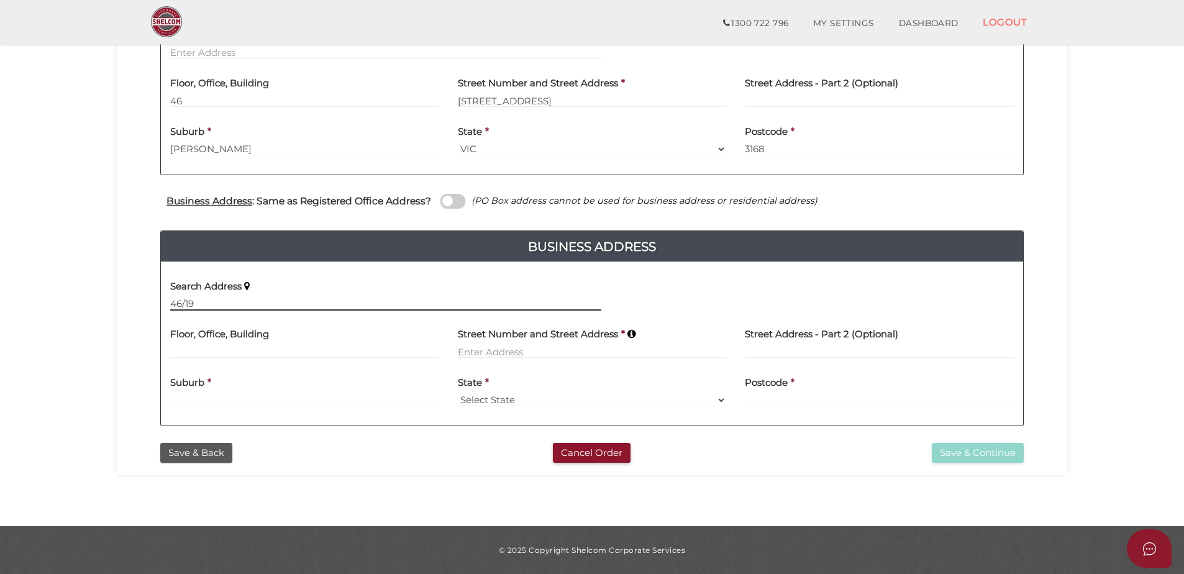
drag, startPoint x: 201, startPoint y: 296, endPoint x: 193, endPoint y: 302, distance: 10.7
click at [198, 301] on input "46/19" at bounding box center [385, 304] width 431 height 14
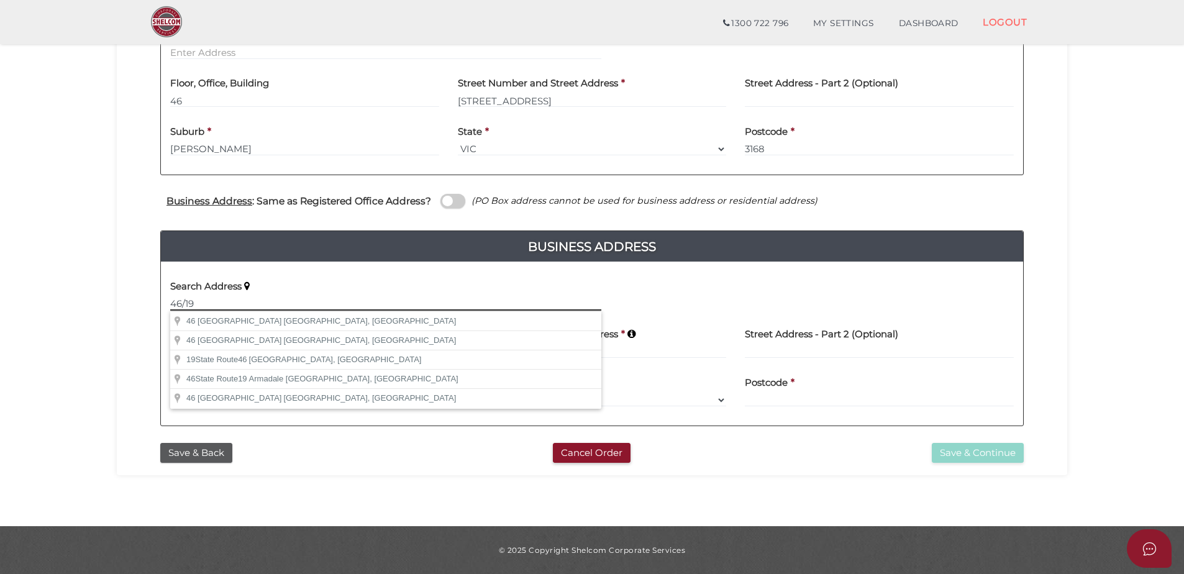
drag, startPoint x: 196, startPoint y: 304, endPoint x: 174, endPoint y: 305, distance: 22.4
click at [174, 305] on input "46/19" at bounding box center [385, 304] width 431 height 14
click at [173, 305] on input "46/19" at bounding box center [385, 304] width 431 height 14
drag, startPoint x: 172, startPoint y: 304, endPoint x: 217, endPoint y: 305, distance: 44.7
click at [217, 305] on input "46/19" at bounding box center [385, 304] width 431 height 14
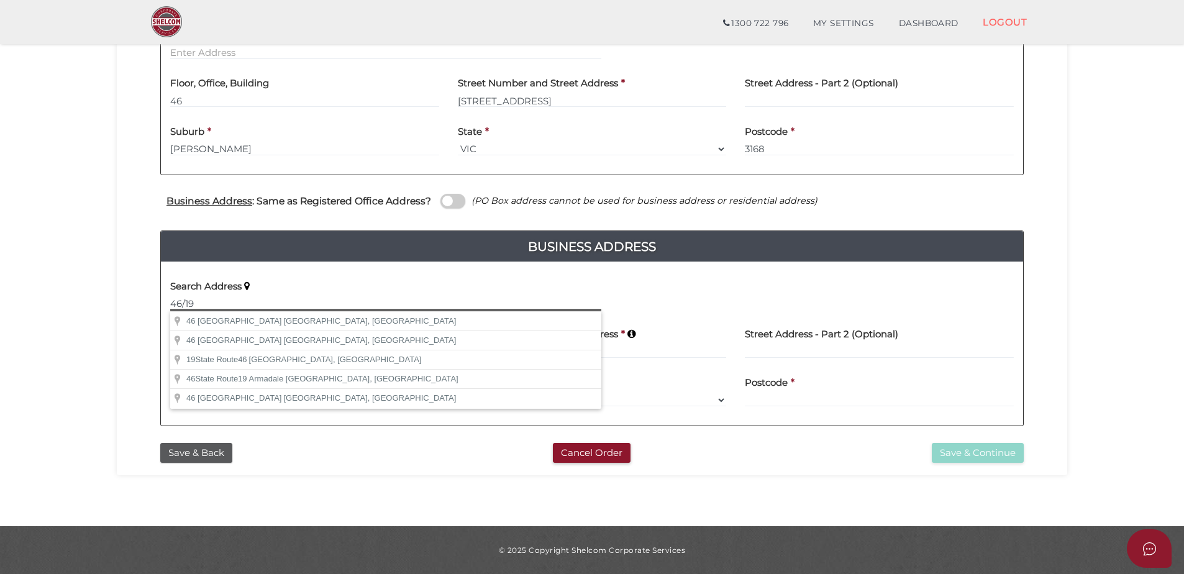
paste input "28 Elizabeth Street, Melbourne, VIC 3000"
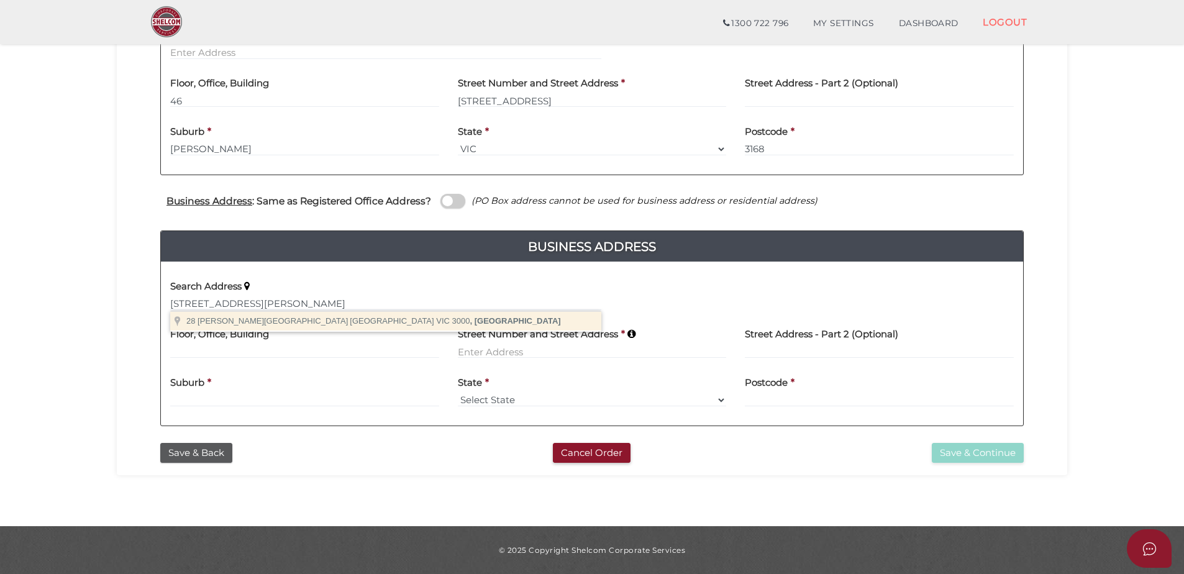
type input "28 Elizabeth Street, Melbourne VIC 3000, Australia"
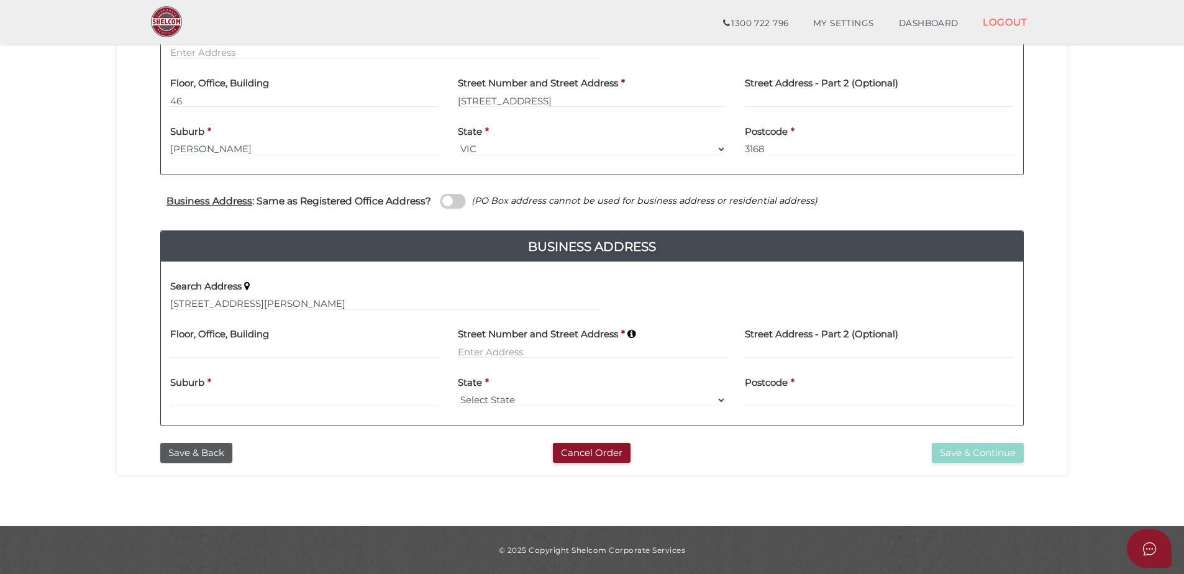
type input "28 Elizabeth Street"
type input "Melbourne"
select select "VIC"
type input "3004"
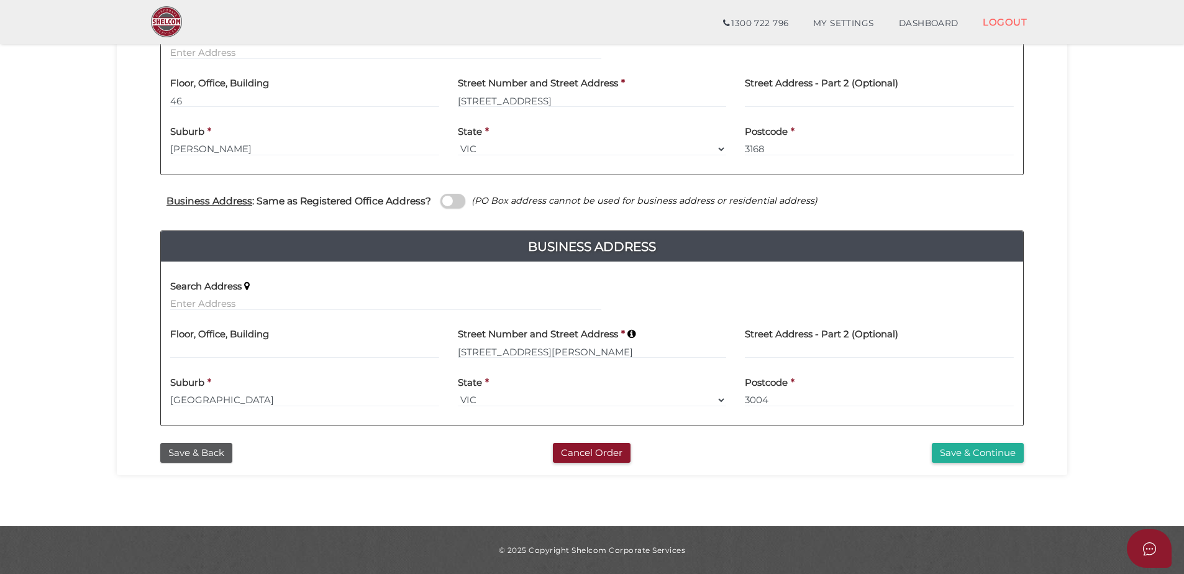
drag, startPoint x: 256, startPoint y: 286, endPoint x: 261, endPoint y: 299, distance: 14.5
click at [261, 299] on div "Search Address" at bounding box center [385, 290] width 431 height 39
click at [261, 301] on input "text" at bounding box center [385, 304] width 431 height 14
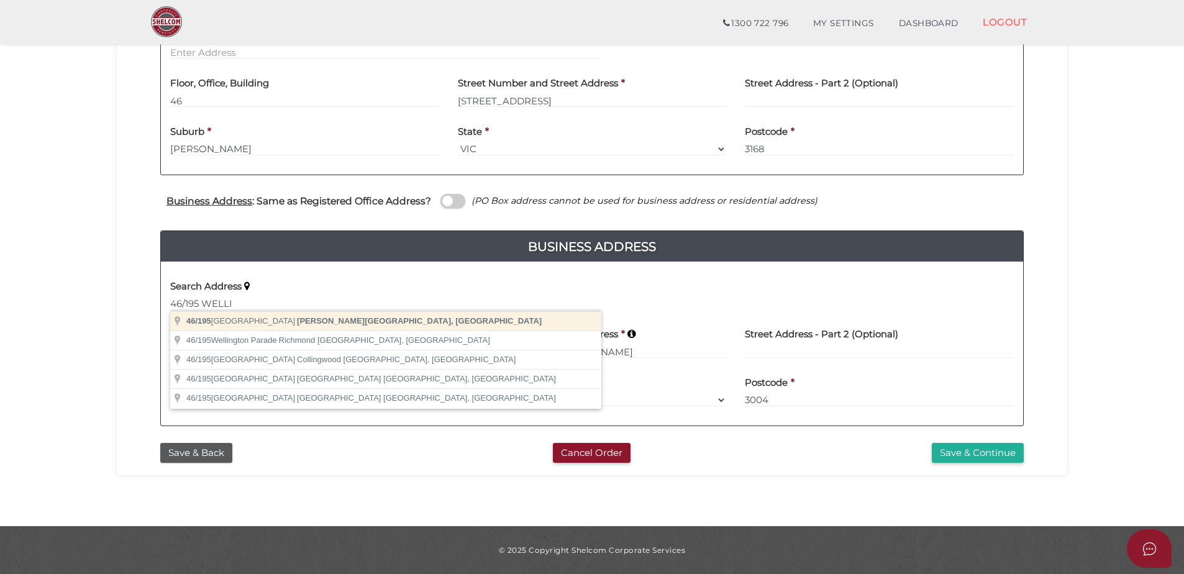
type input "46/195 Wellington Road, Clayton VIC, Australia"
type input "46"
type input "195 Wellington Road"
type input "Clayton"
select select "VIC"
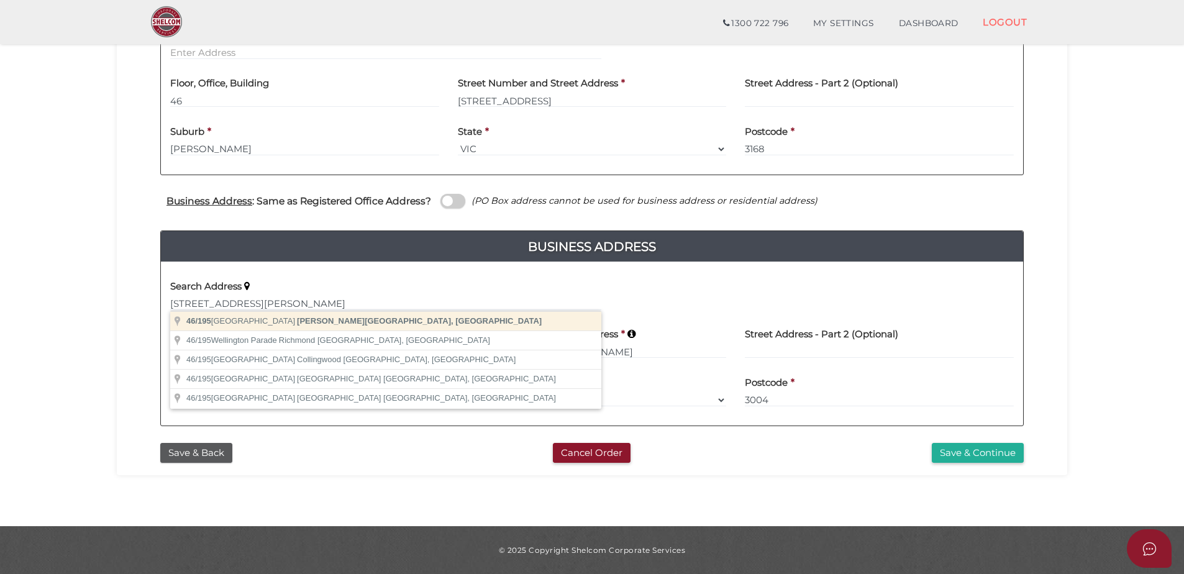
type input "3168"
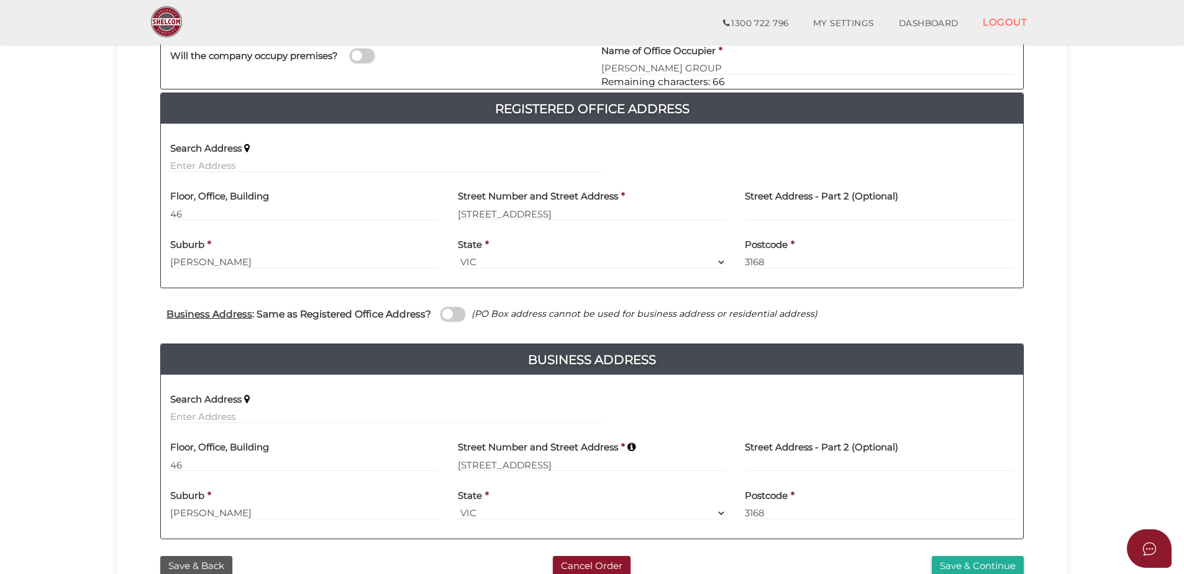
scroll to position [218, 0]
click at [444, 313] on span at bounding box center [452, 315] width 25 height 14
click at [0, 0] on input "checkbox" at bounding box center [0, 0] width 0 height 0
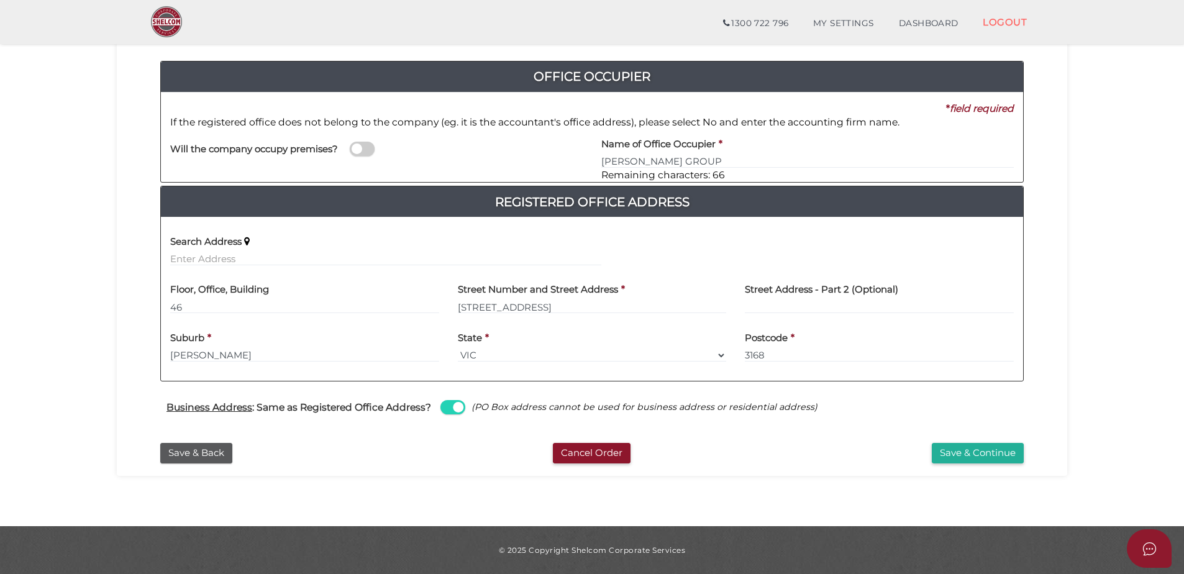
scroll to position [125, 0]
click at [974, 457] on button "Save & Continue" at bounding box center [978, 453] width 92 height 21
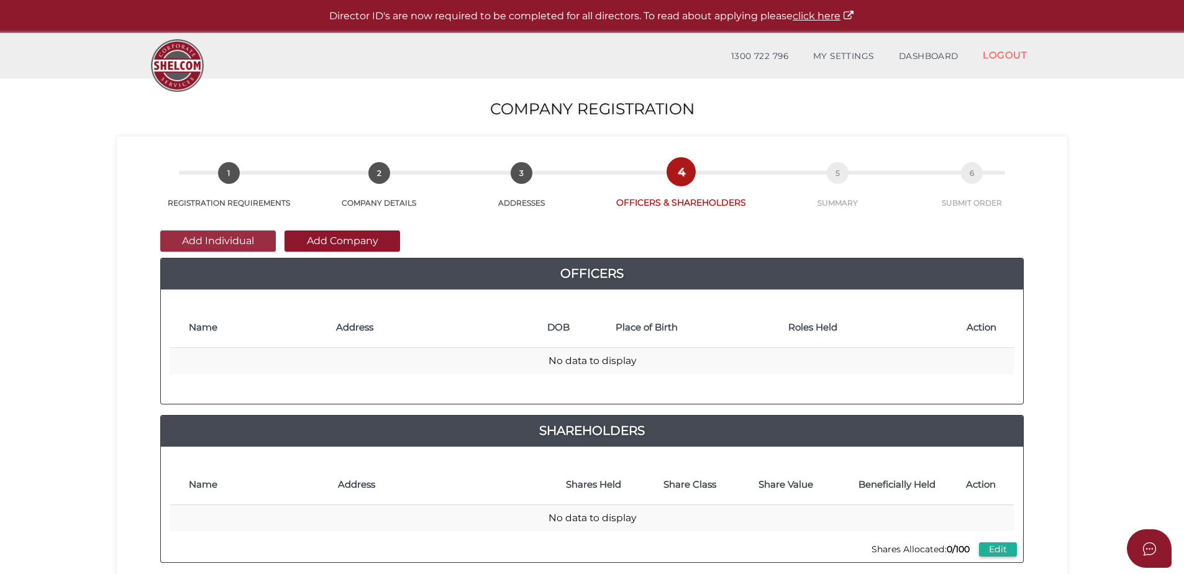
click at [237, 242] on button "Add Individual" at bounding box center [218, 240] width 116 height 21
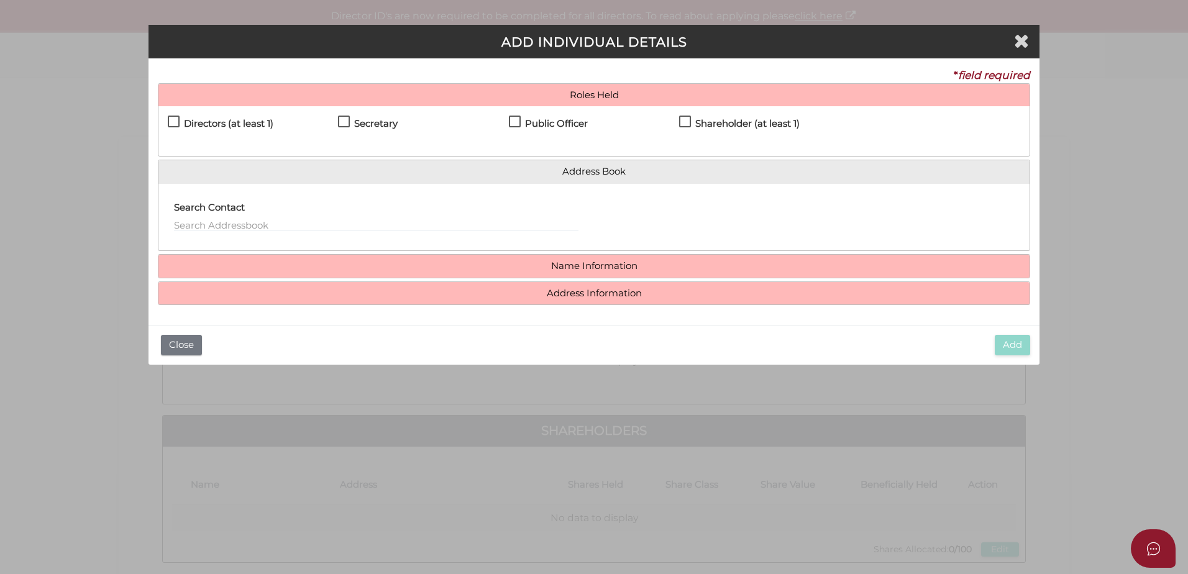
click at [175, 125] on label "Directors (at least 1)" at bounding box center [221, 127] width 106 height 16
checkbox input "true"
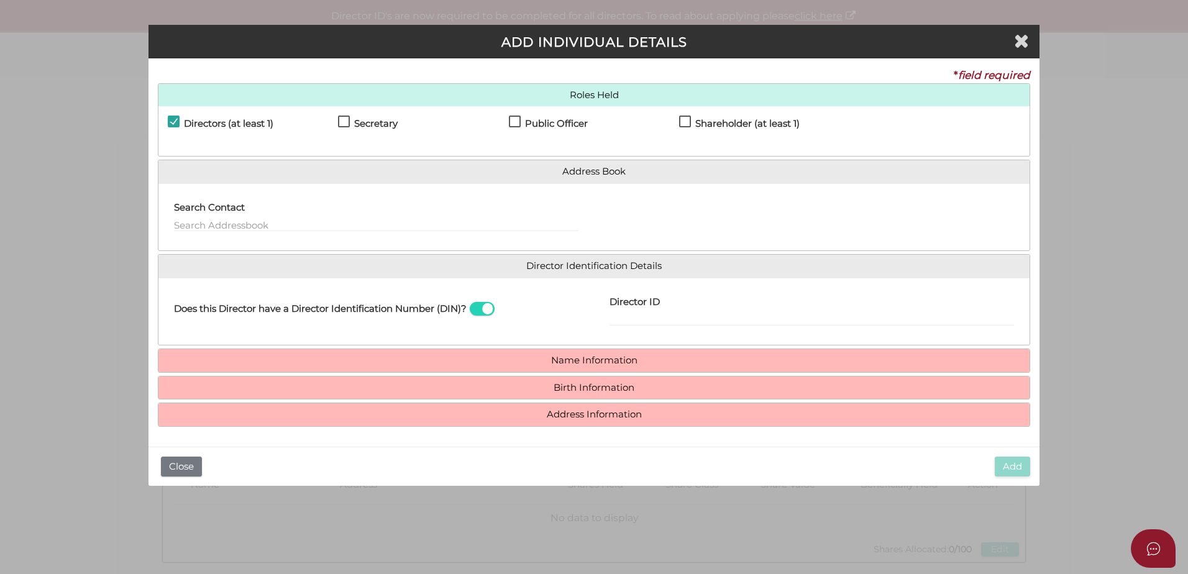
click at [338, 121] on label "Secretary" at bounding box center [368, 127] width 60 height 16
checkbox input "true"
click at [521, 118] on div "Public Officer" at bounding box center [594, 127] width 170 height 22
click at [517, 125] on label "Public Officer" at bounding box center [548, 127] width 79 height 16
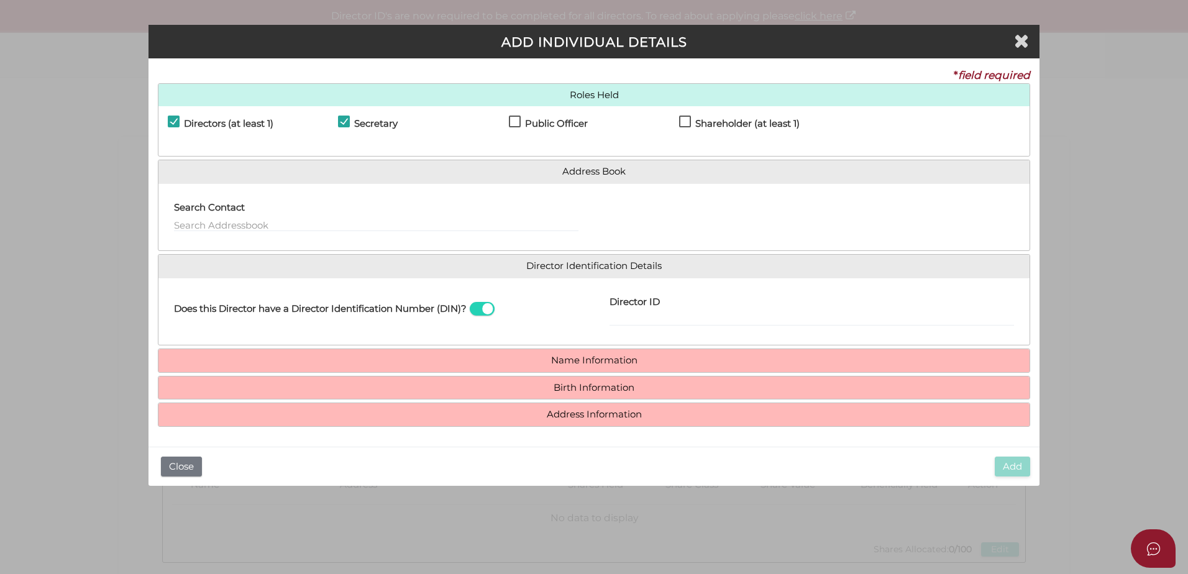
checkbox input "true"
click at [237, 228] on input "text" at bounding box center [376, 225] width 404 height 14
click at [231, 226] on input "HOOD" at bounding box center [376, 225] width 404 height 14
click at [294, 216] on div "Search Contact - Please use 'arrow' keys & press 'Enter' to select. HOO Choon H…" at bounding box center [376, 212] width 404 height 39
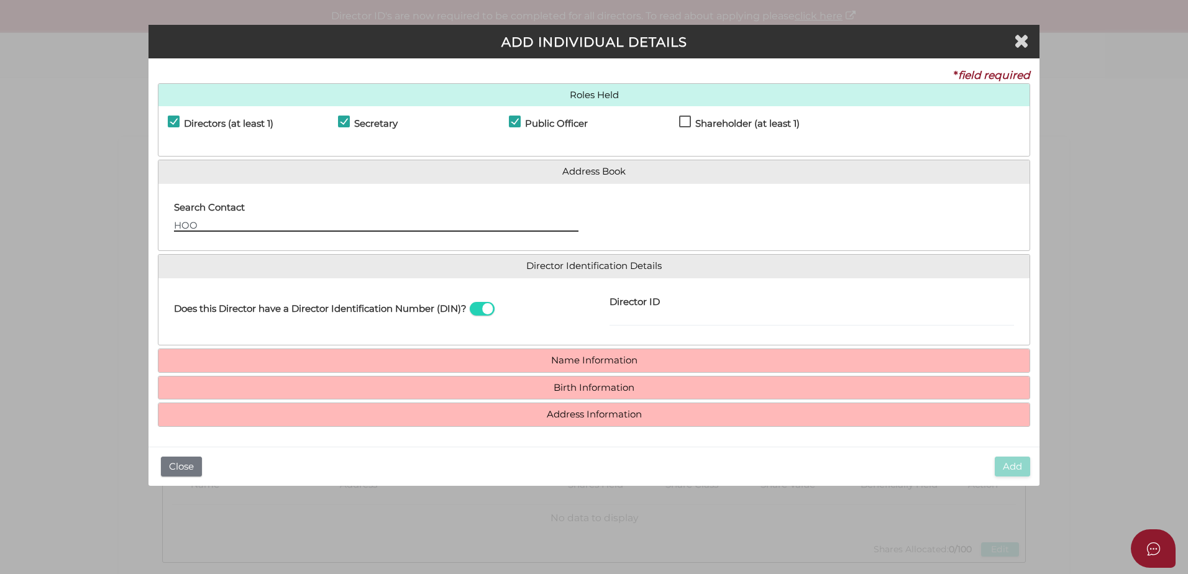
click at [211, 224] on input "HOO" at bounding box center [376, 225] width 404 height 14
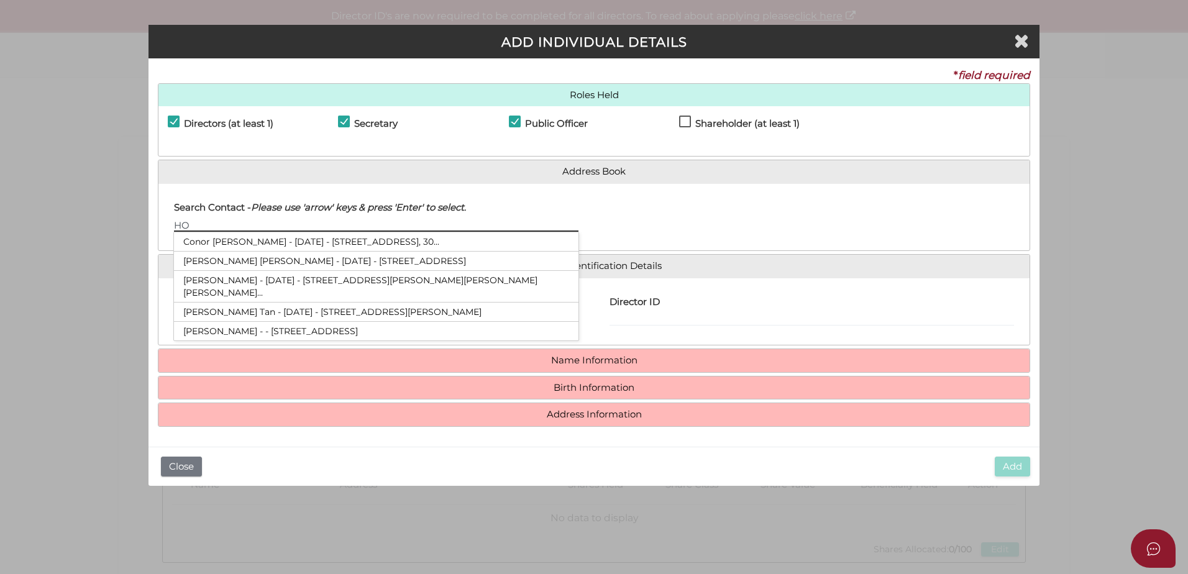
type input "H"
type input "C"
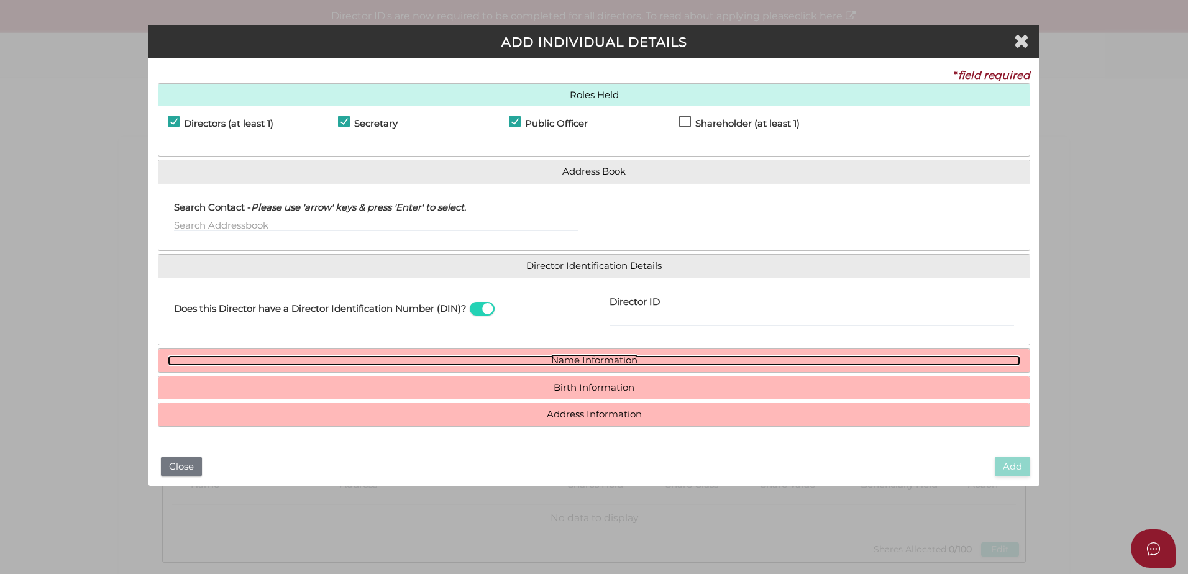
click at [577, 358] on link "Name Information" at bounding box center [594, 360] width 852 height 11
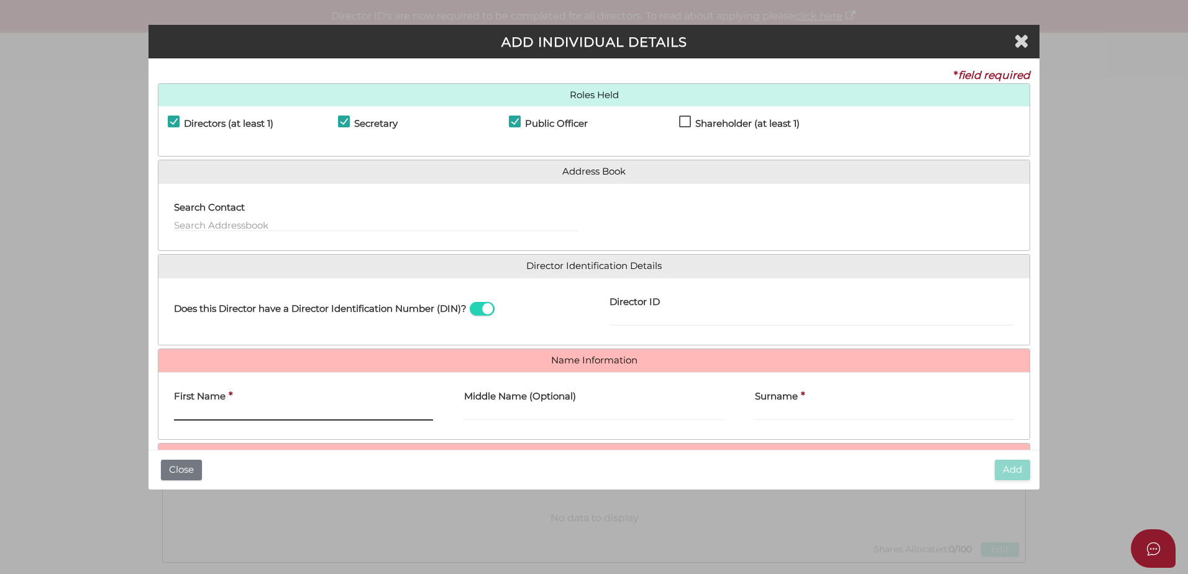
click at [259, 412] on input "First Name" at bounding box center [303, 414] width 259 height 14
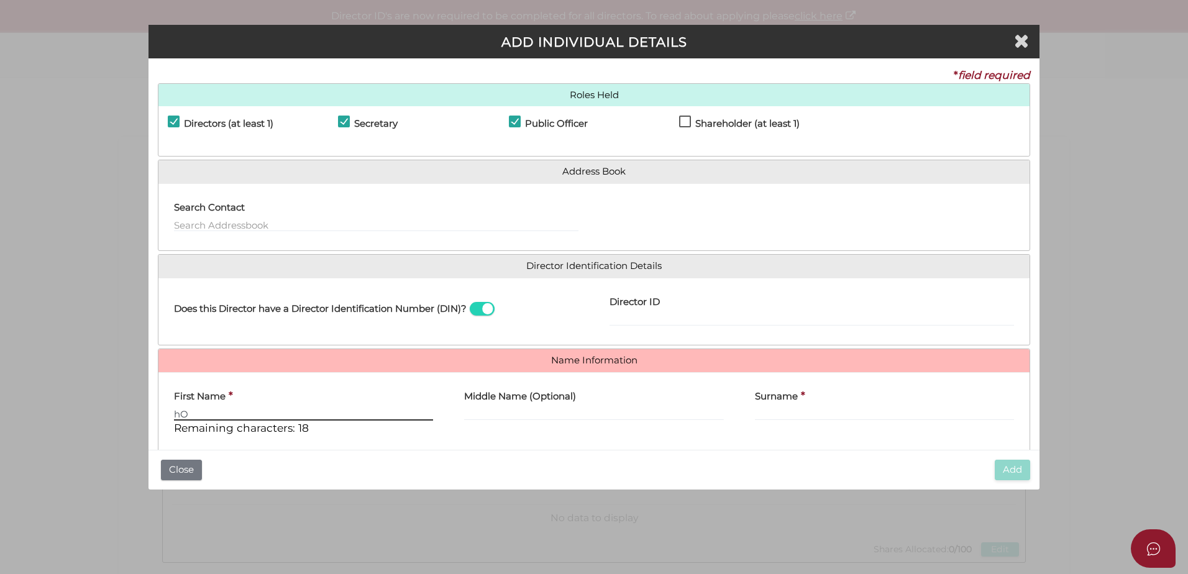
type input "h"
type input "Hood"
type input "Chuan"
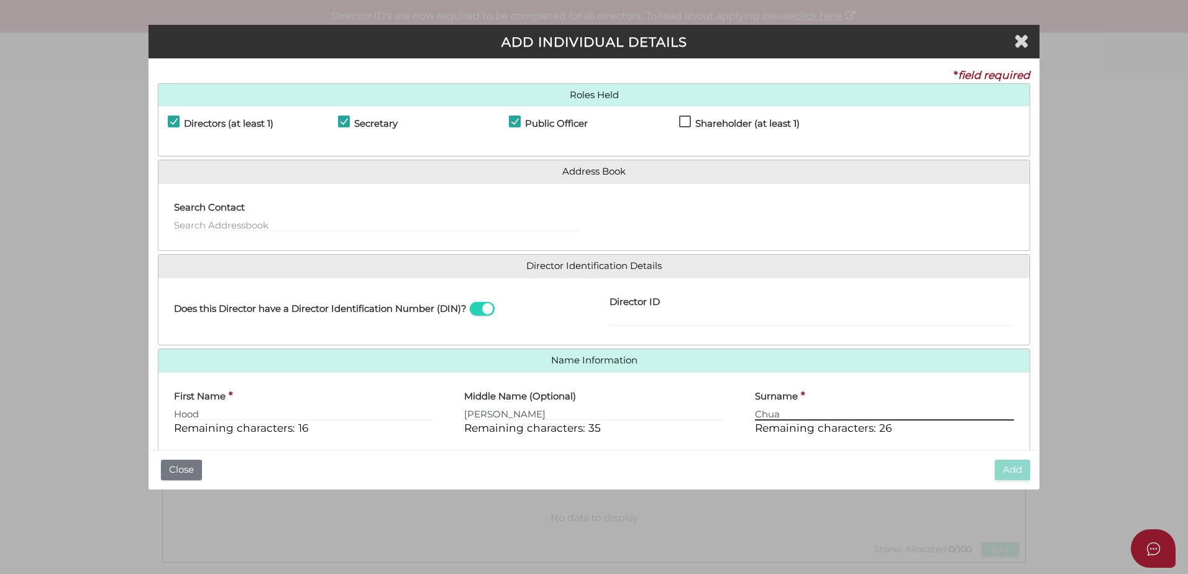
type input "Chua"
click at [616, 316] on input "Director ID" at bounding box center [811, 319] width 404 height 14
click at [745, 321] on input "Director ID" at bounding box center [811, 319] width 404 height 14
paste input "036616786056014"
type input "036616786056014"
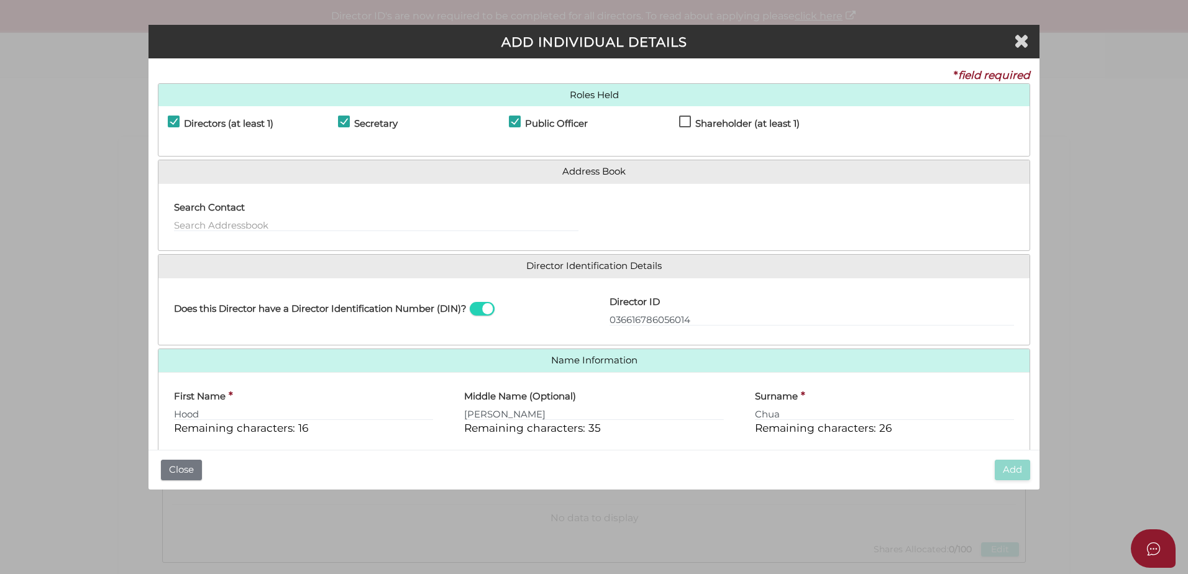
click at [731, 458] on div "Add Close" at bounding box center [593, 470] width 891 height 40
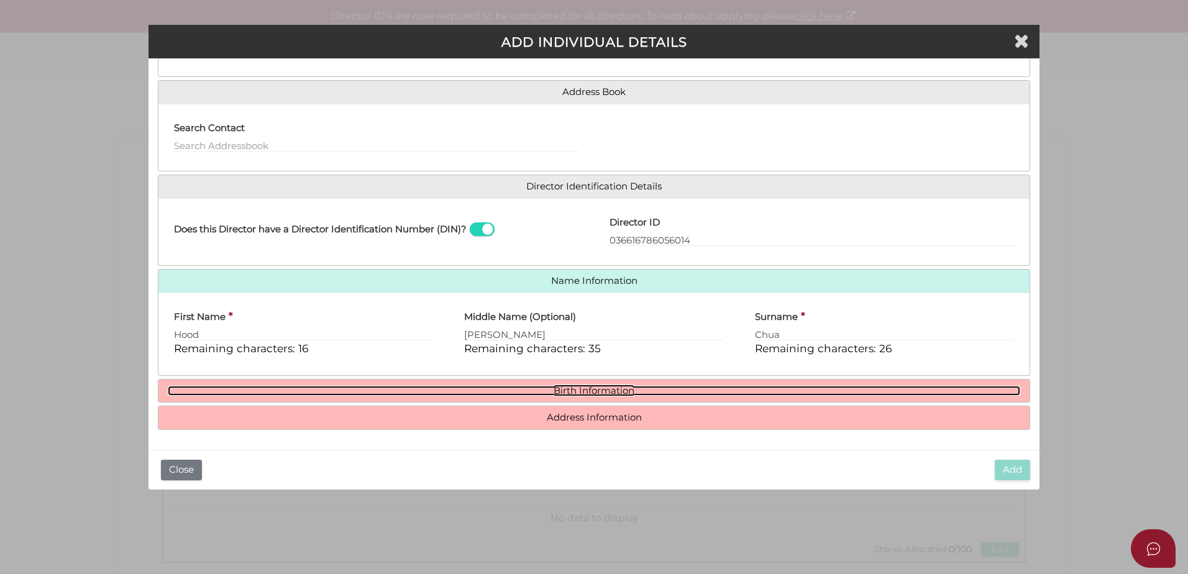
click at [611, 389] on link "Birth Information" at bounding box center [594, 391] width 852 height 11
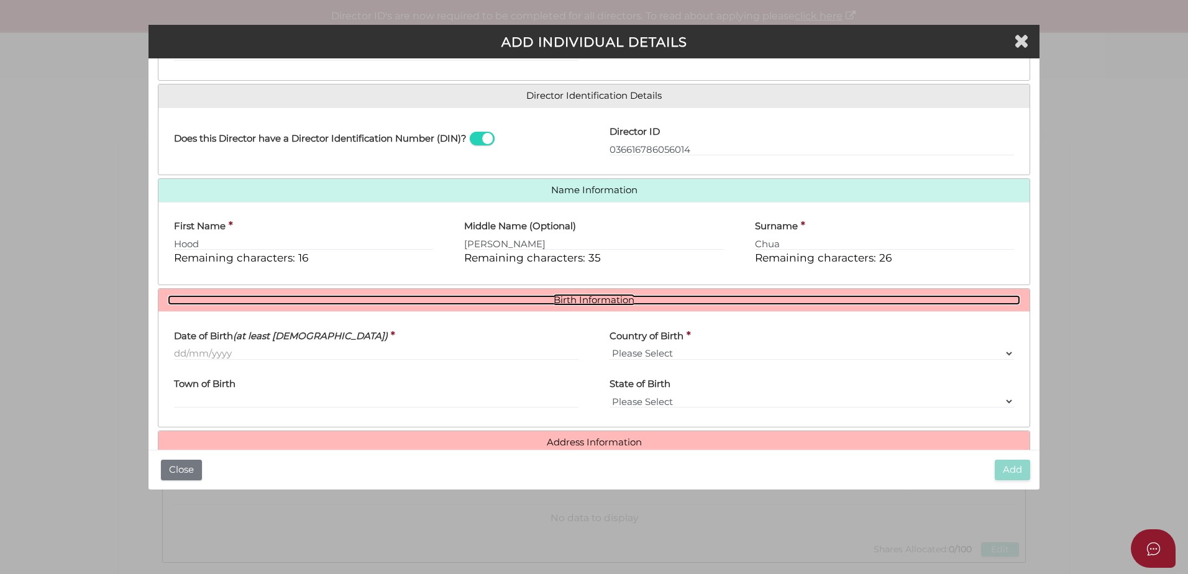
scroll to position [195, 0]
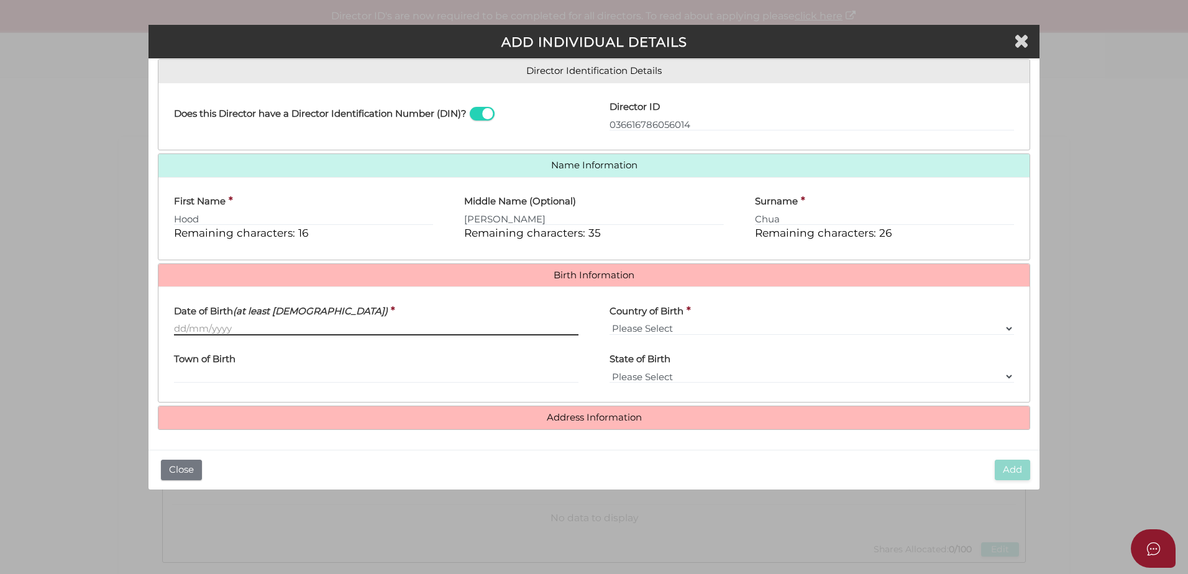
click at [215, 329] on input "Date of Birth (at least 18 years old)" at bounding box center [376, 329] width 404 height 14
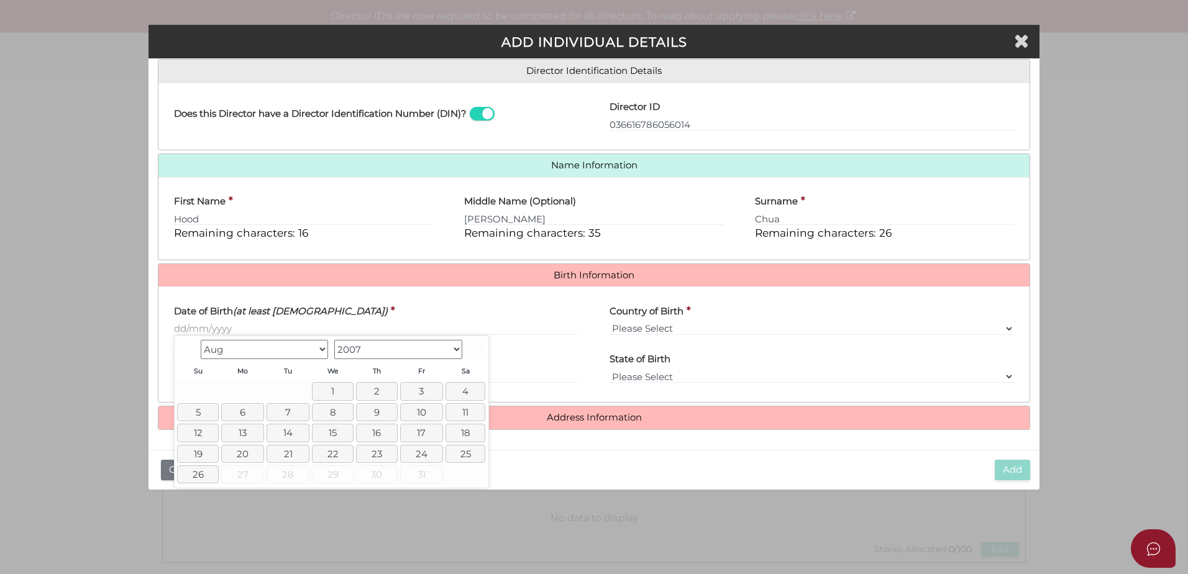
click at [324, 354] on select "Jan Feb Mar Apr May Jun Jul Aug" at bounding box center [265, 349] width 128 height 19
click at [362, 432] on link "19" at bounding box center [374, 433] width 42 height 18
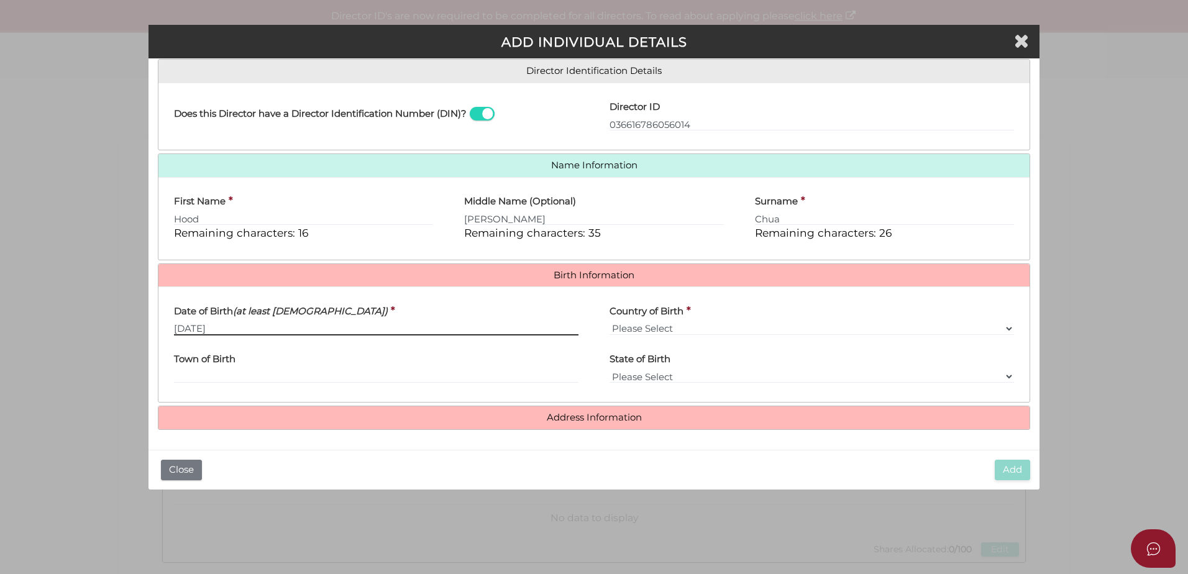
click at [245, 332] on input "19/07/2007" at bounding box center [376, 329] width 404 height 14
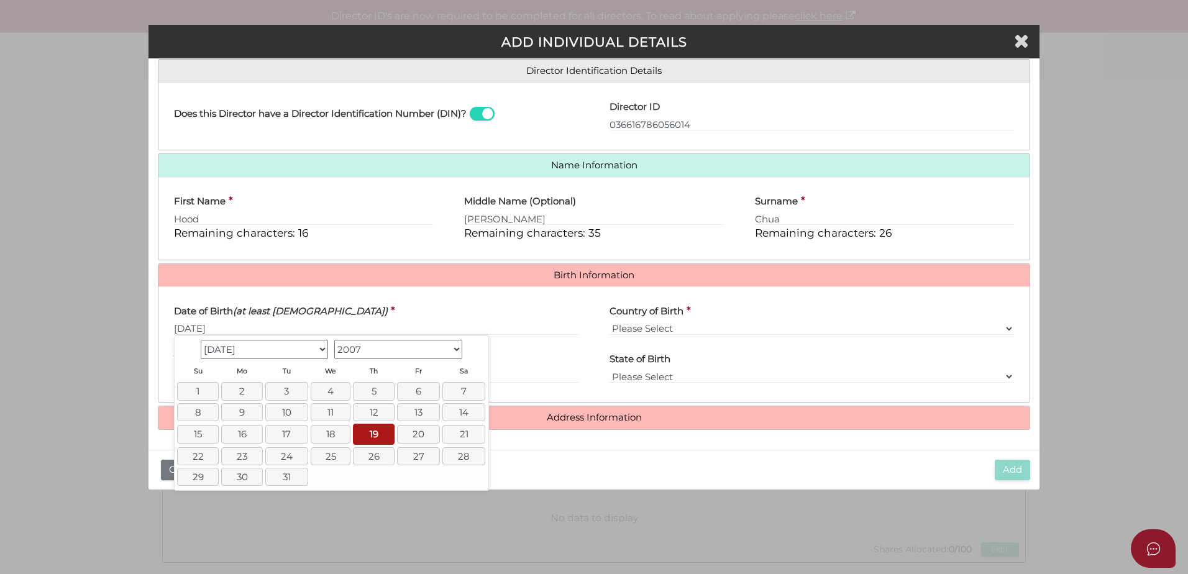
click at [389, 356] on select "1900 1901 1902 1903 1904 1905 1906 1907 1908 1909 1910 1911 1912 1913 1914 1915…" at bounding box center [398, 349] width 128 height 19
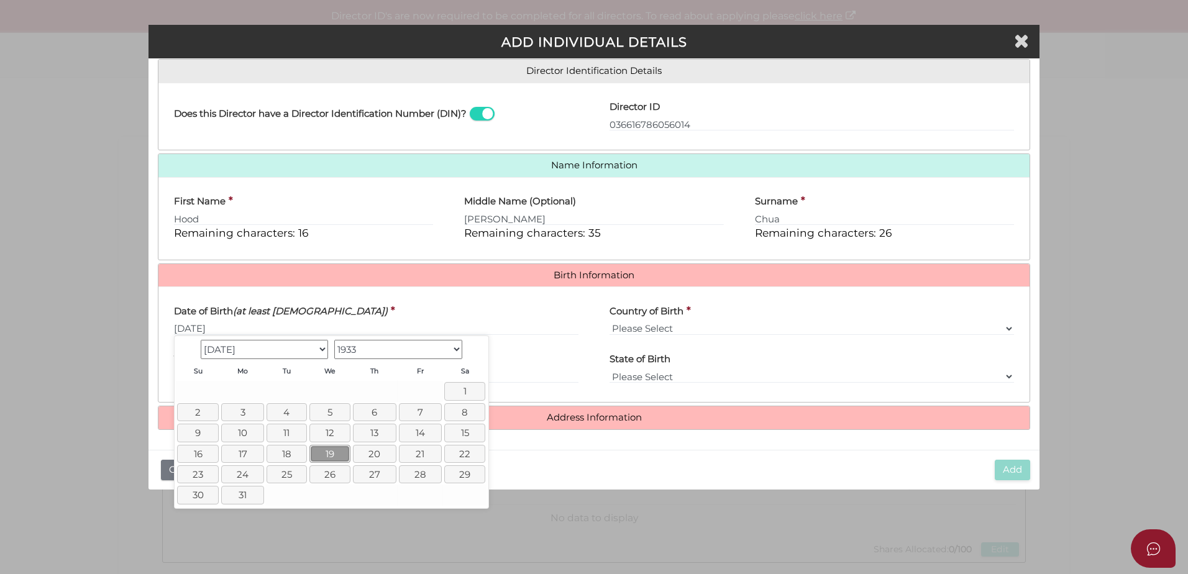
click at [325, 455] on link "19" at bounding box center [330, 454] width 42 height 18
type input "[DATE]"
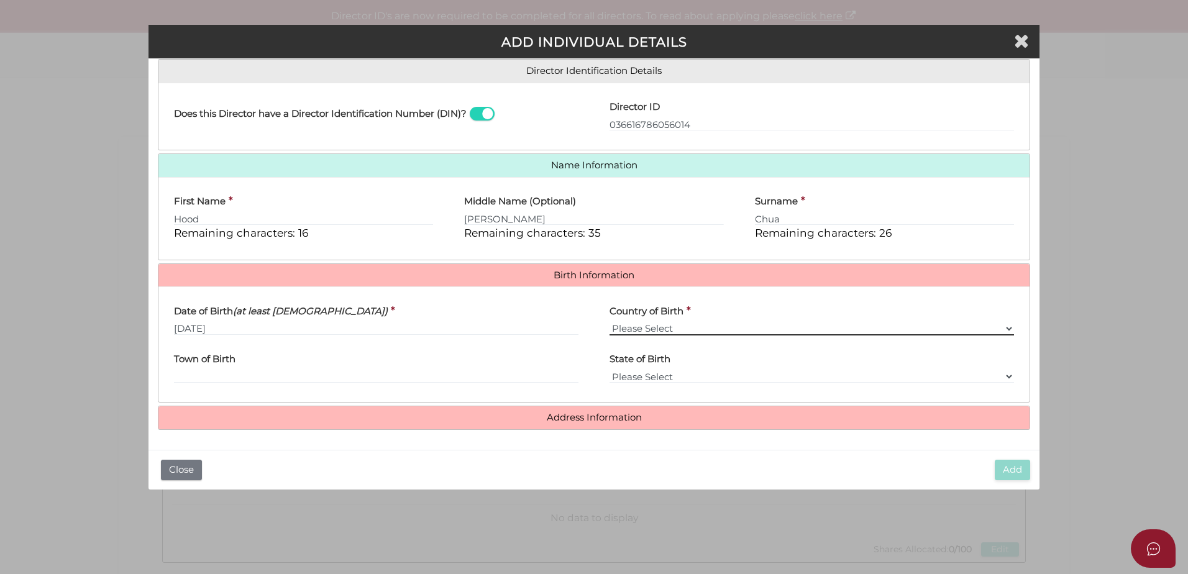
click at [700, 334] on select "Please Select v Australia Afghanistan Albania Algeria American Samoa Andorra An…" at bounding box center [811, 329] width 404 height 14
select select "[GEOGRAPHIC_DATA]"
click at [609, 322] on select "Please Select v Australia Afghanistan Albania Algeria American Samoa Andorra An…" at bounding box center [811, 329] width 404 height 14
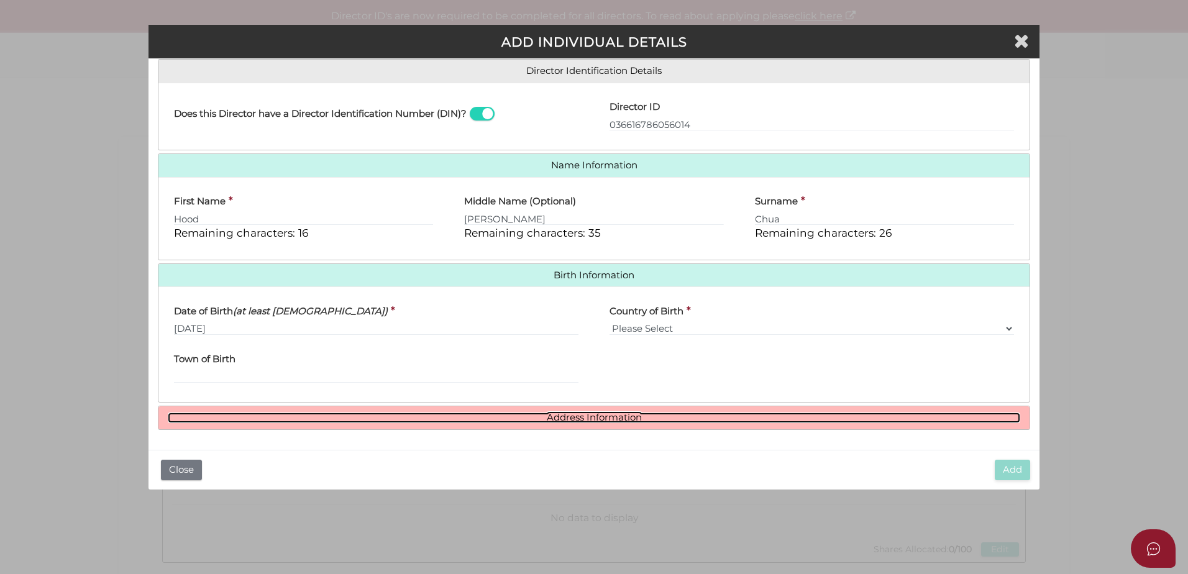
click at [554, 413] on link "Address Information" at bounding box center [594, 418] width 852 height 11
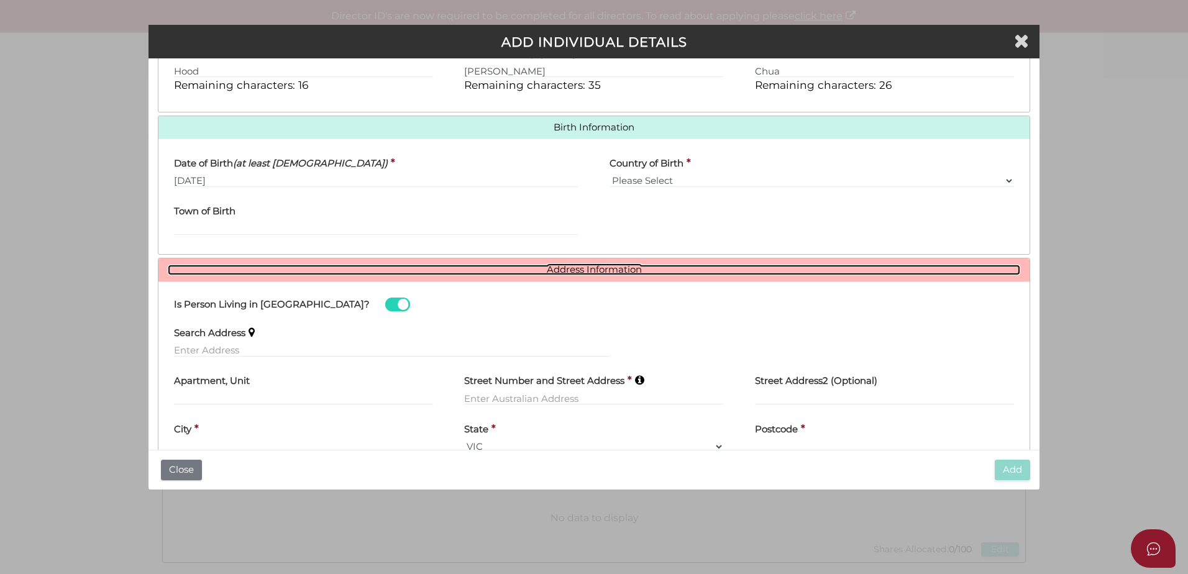
scroll to position [385, 0]
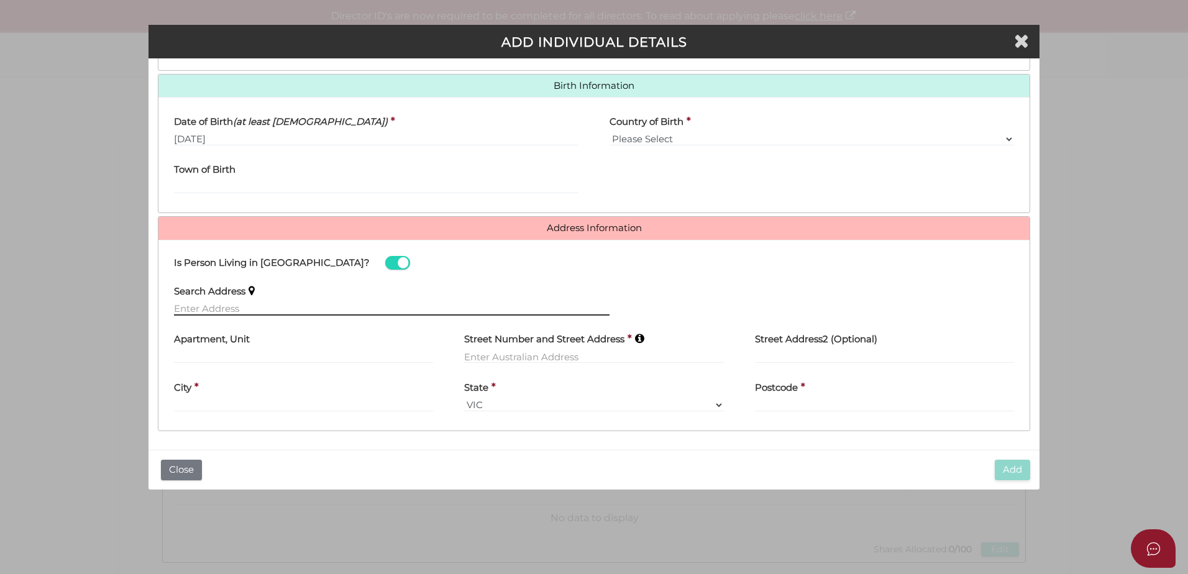
click at [206, 312] on input "text" at bounding box center [391, 309] width 435 height 14
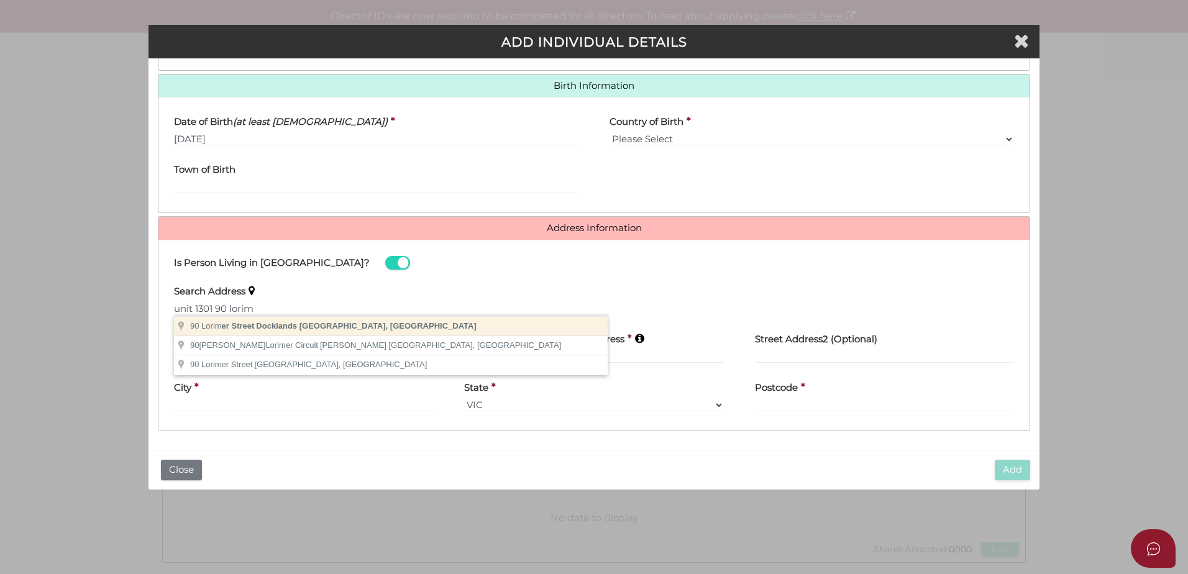
type input "90 Lorimer Street, Docklands VIC, Australia"
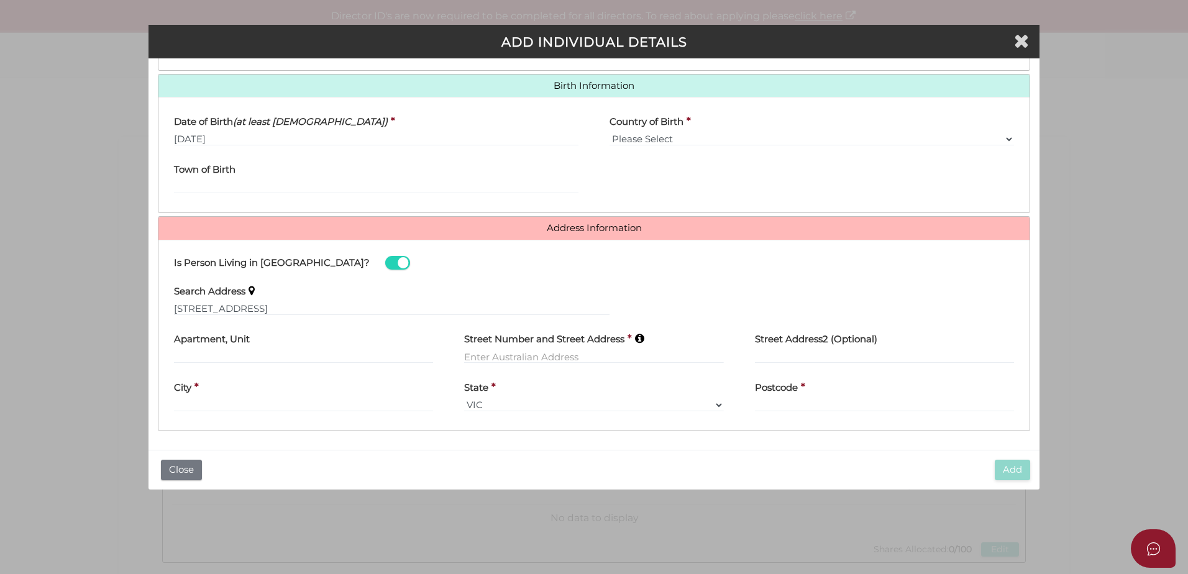
type input "90 Lorimer Street"
type input "Docklands"
select select "VIC"
type input "3008"
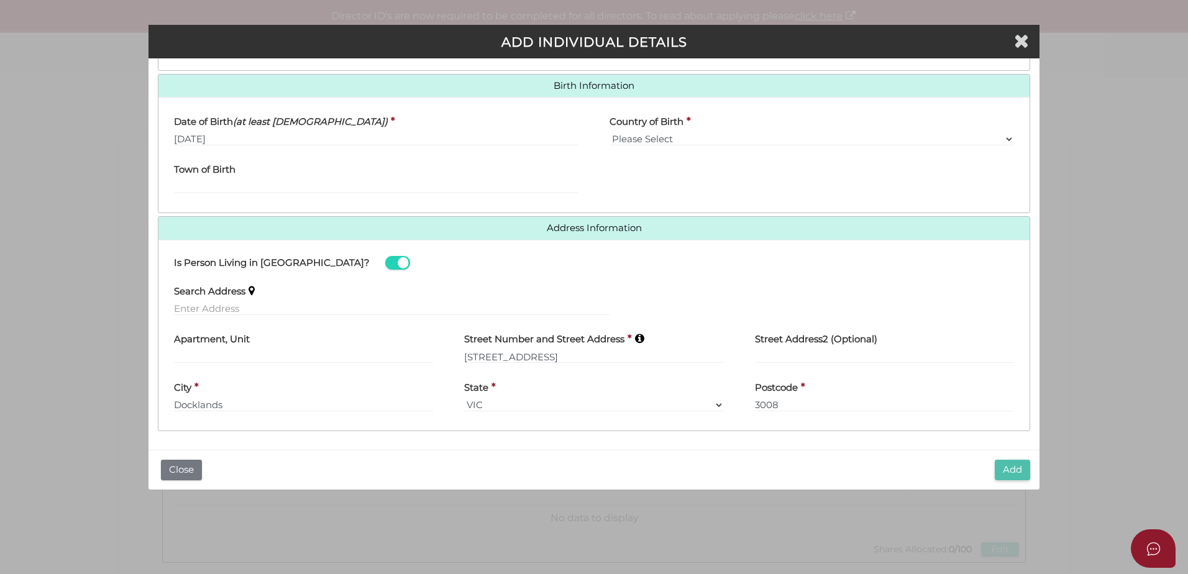
click at [1011, 473] on button "Add" at bounding box center [1012, 470] width 35 height 21
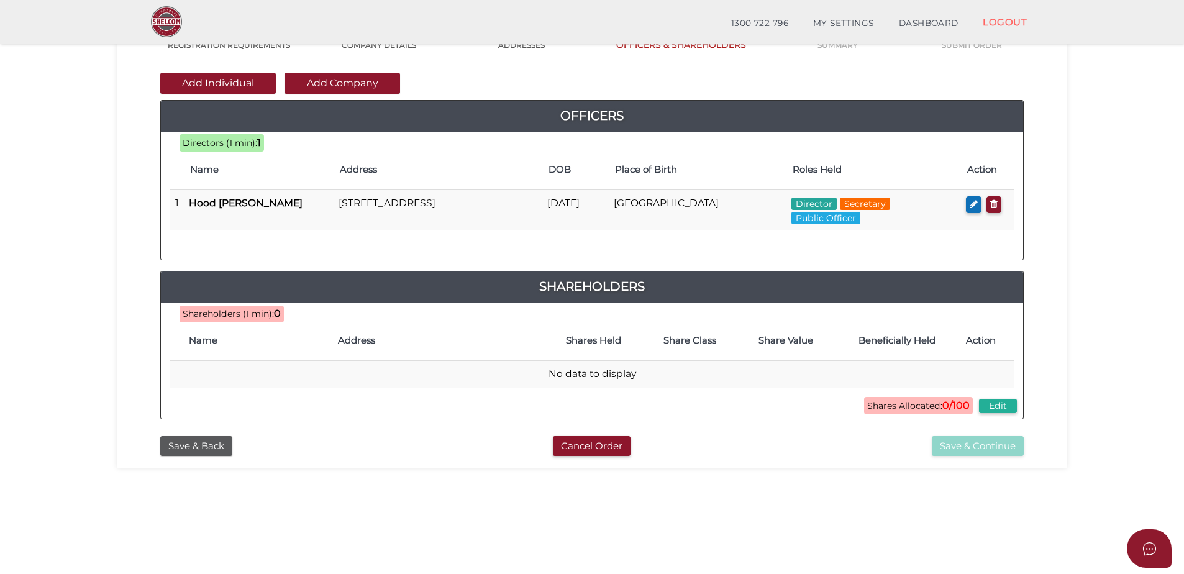
scroll to position [125, 0]
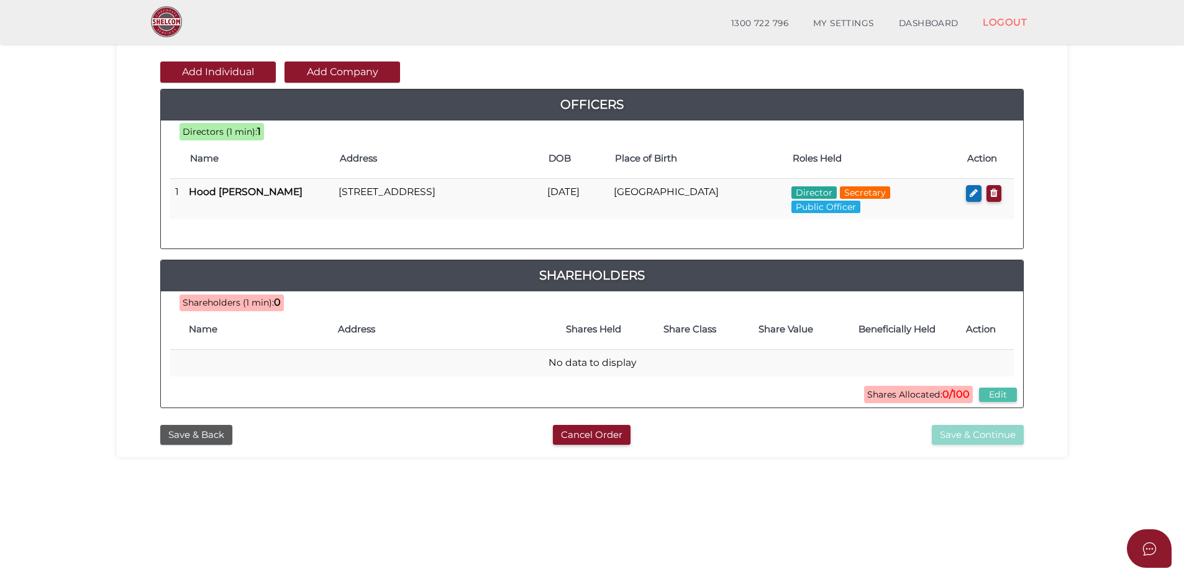
click at [996, 394] on button "Edit" at bounding box center [998, 395] width 38 height 14
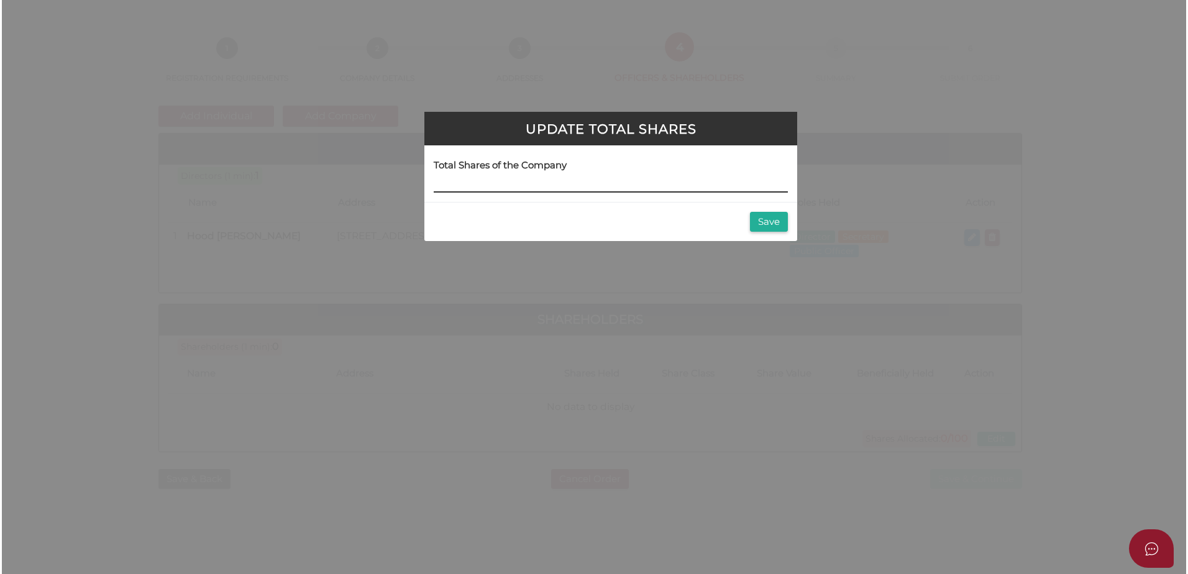
scroll to position [0, 0]
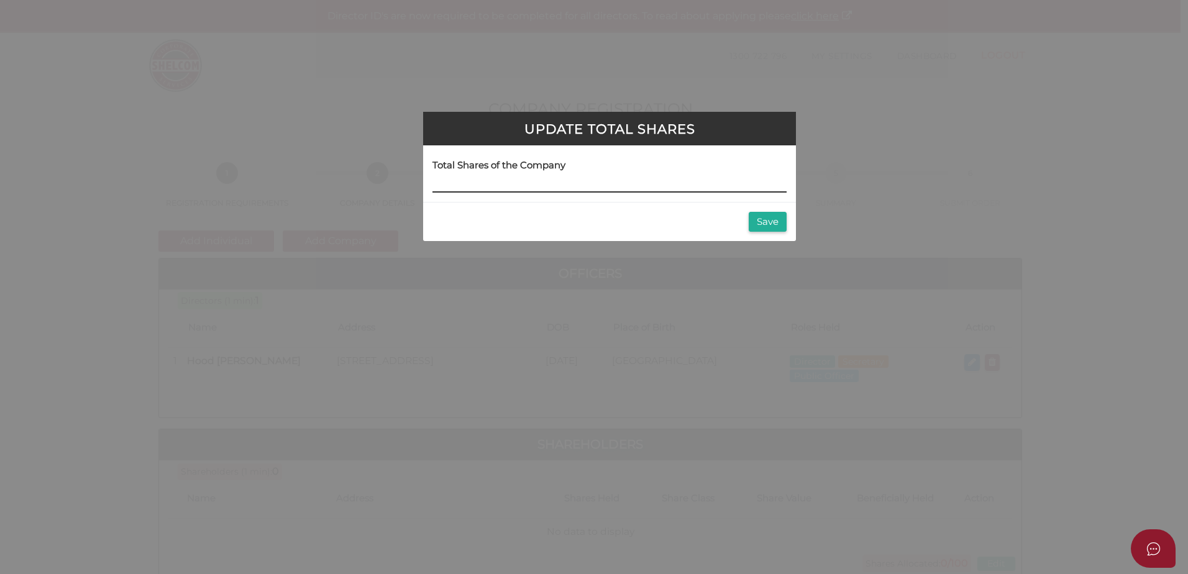
click at [479, 180] on input at bounding box center [609, 186] width 354 height 14
type input "100"
click at [765, 224] on button "Save" at bounding box center [768, 222] width 38 height 21
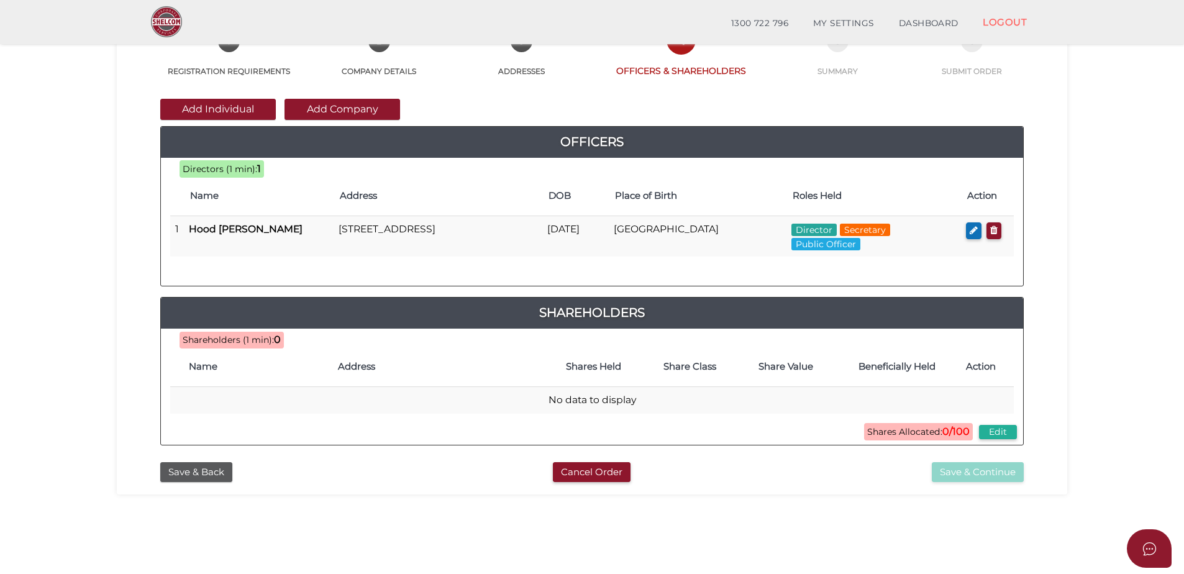
scroll to position [140, 0]
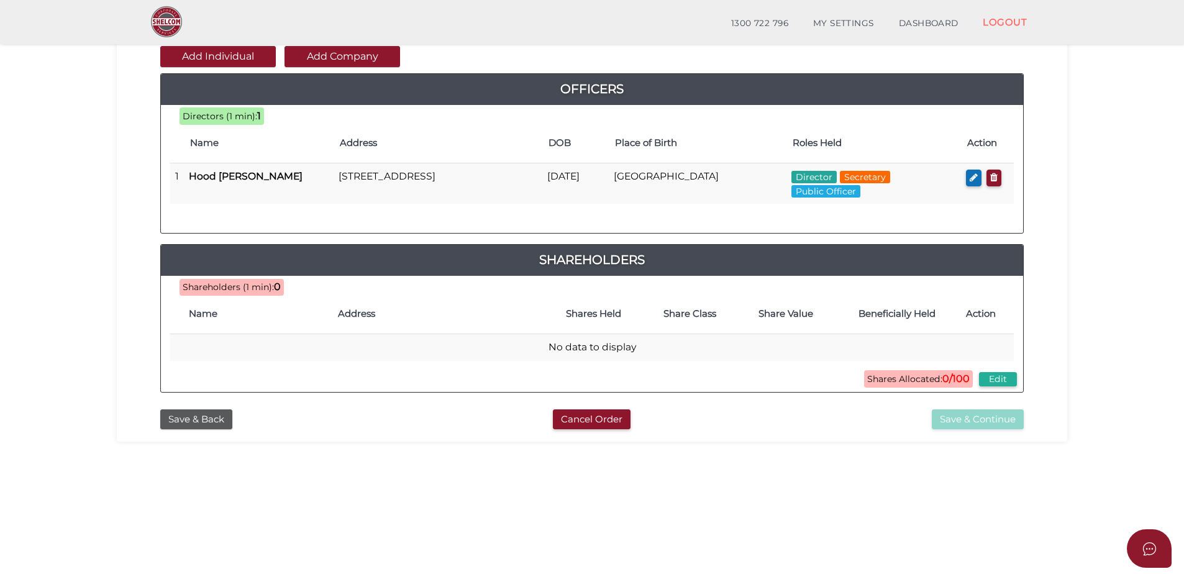
click at [401, 332] on th "Address" at bounding box center [439, 314] width 214 height 40
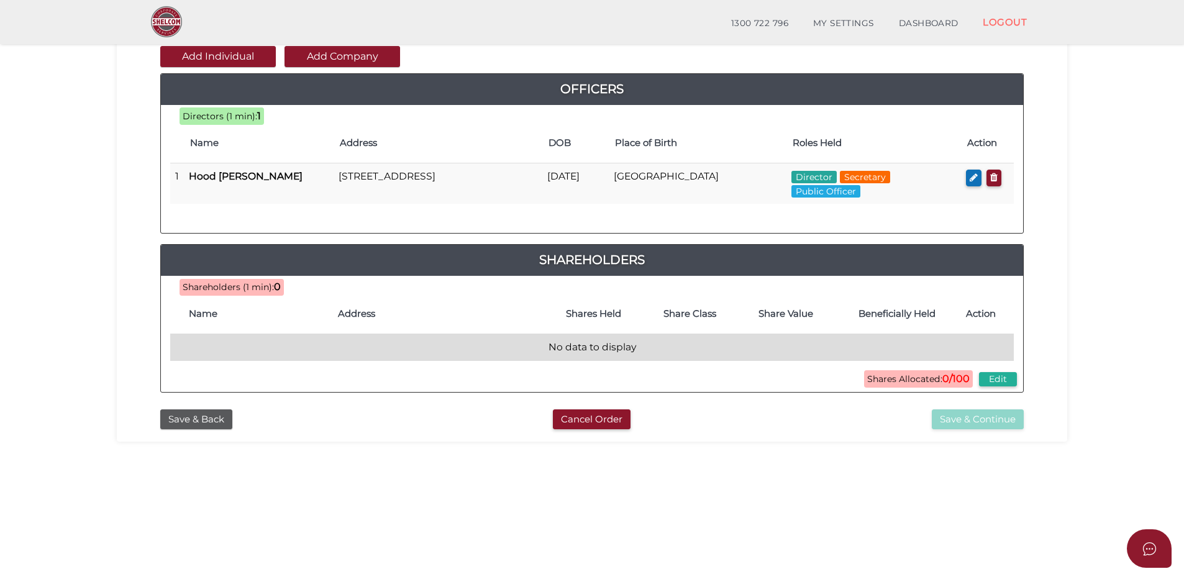
click at [459, 345] on td "No data to display" at bounding box center [592, 347] width 844 height 27
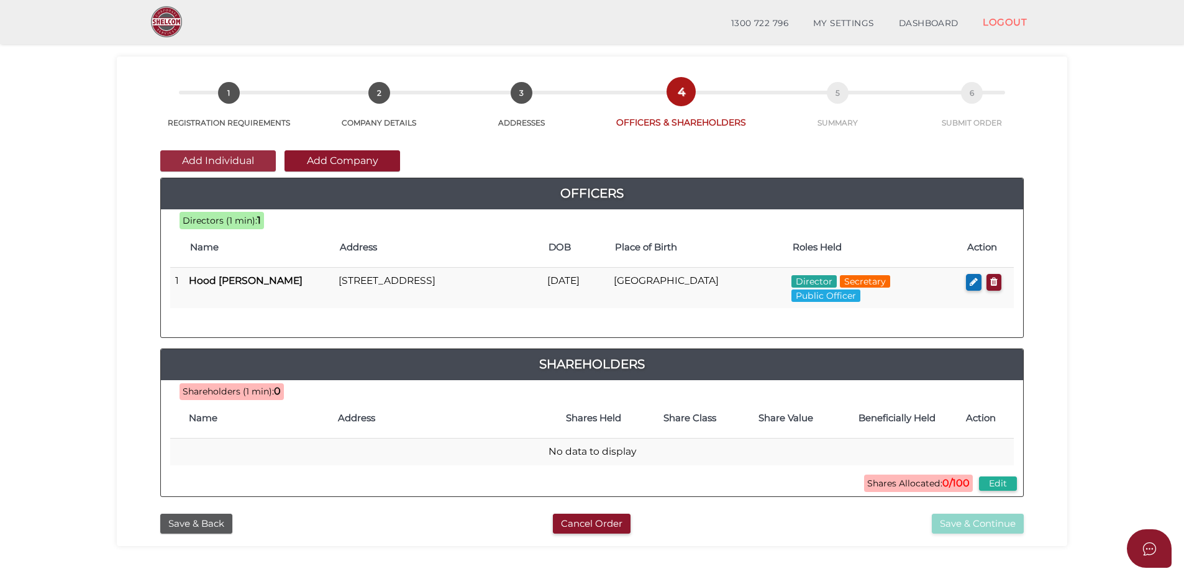
scroll to position [26, 0]
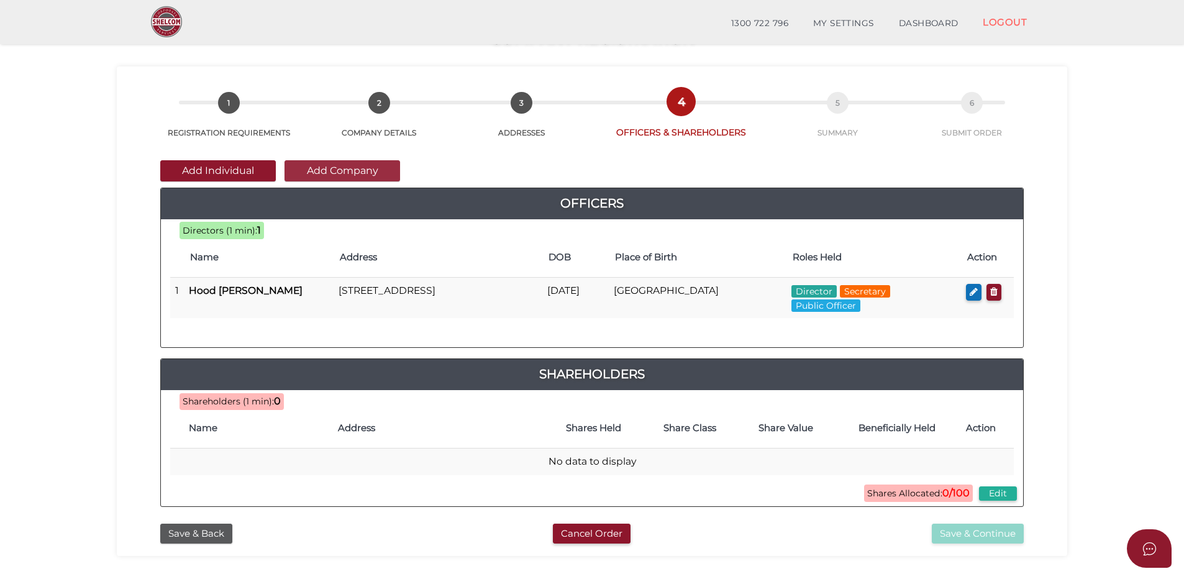
click at [349, 169] on button "Add Company" at bounding box center [343, 170] width 116 height 21
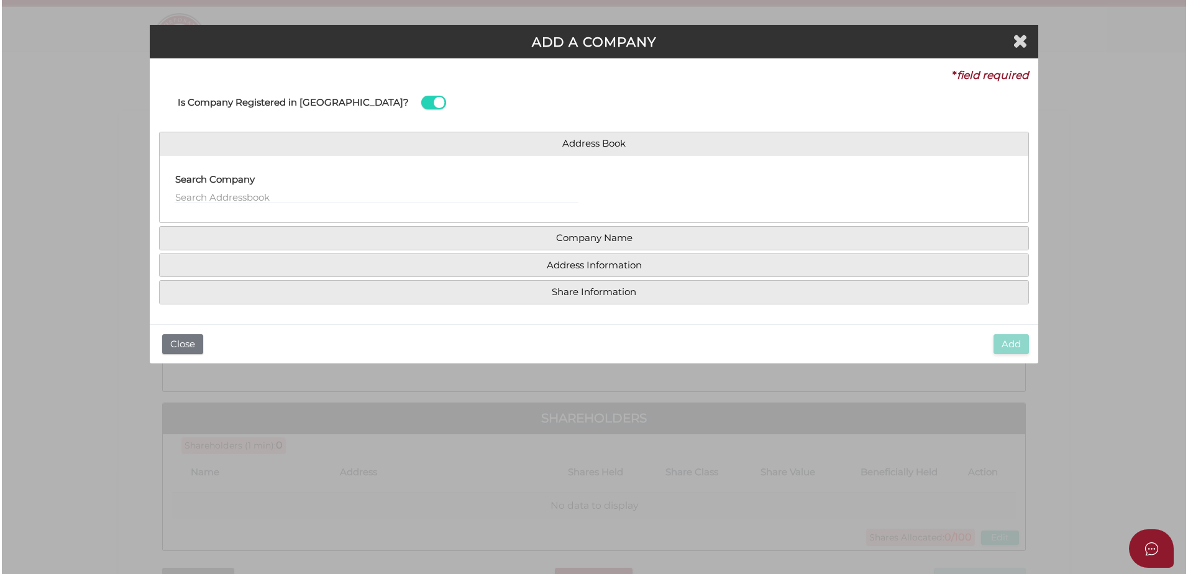
scroll to position [0, 0]
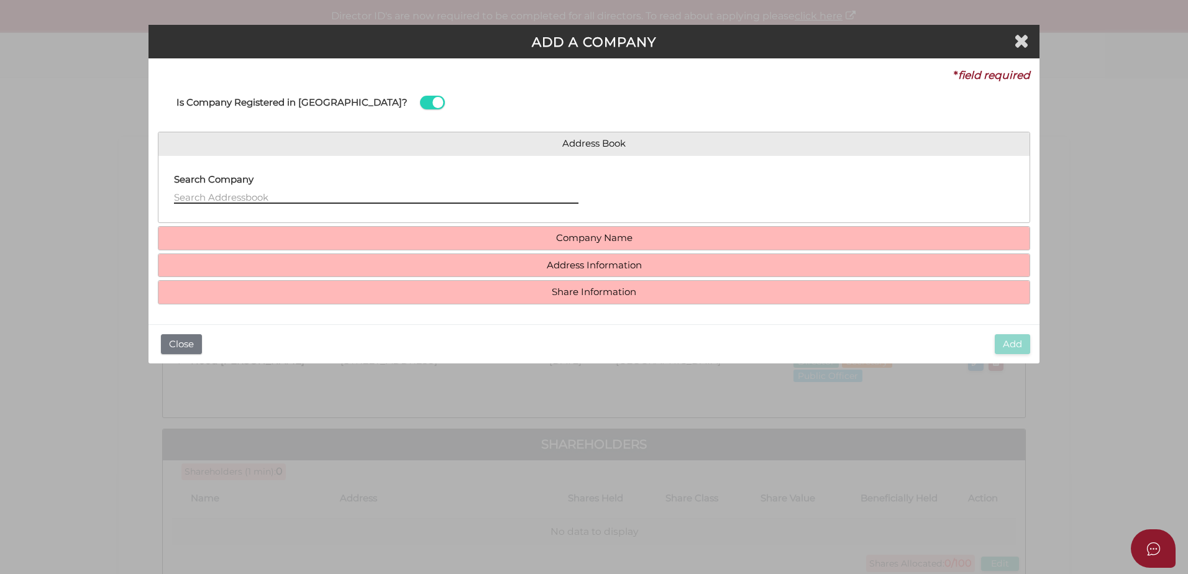
click at [293, 201] on input "text" at bounding box center [376, 197] width 404 height 14
click at [207, 199] on input "text" at bounding box center [376, 197] width 404 height 14
click at [349, 194] on input "text" at bounding box center [376, 197] width 404 height 14
paste input "First Grand Opus"
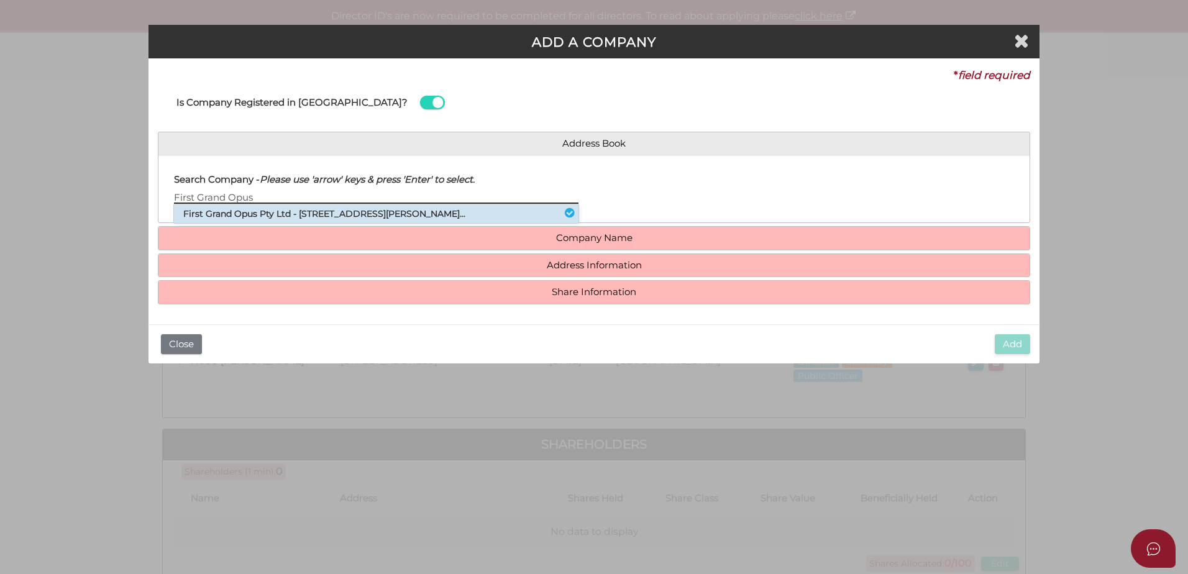
type input "First Grand Opus"
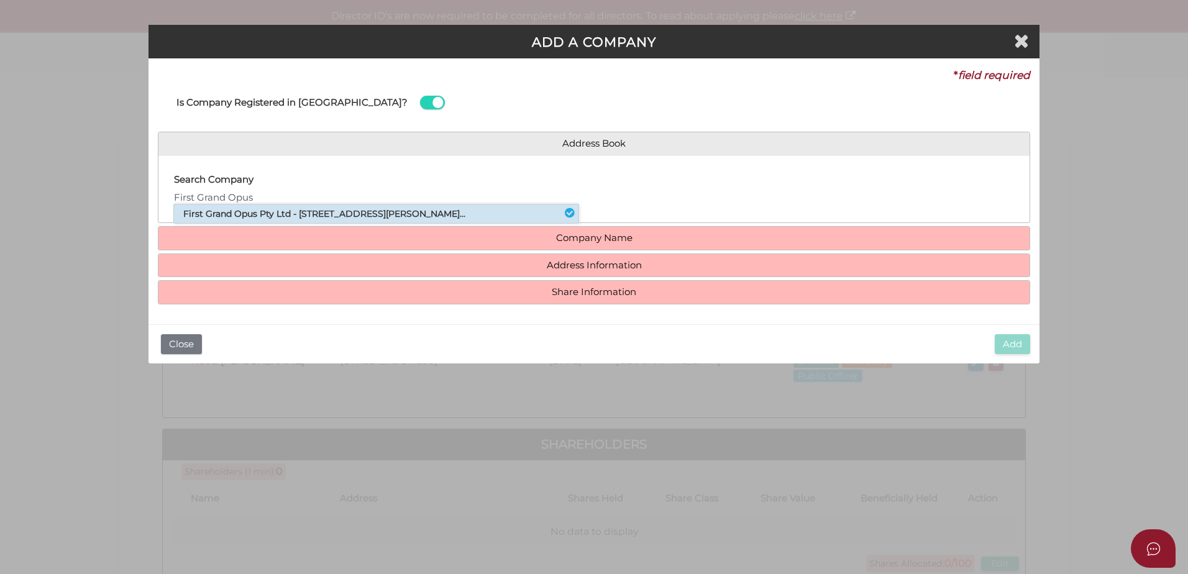
click at [284, 213] on li "First Grand Opus Pty Ltd - 677007902 - 1 William Street, Melbourne, VIC, 300..." at bounding box center [376, 213] width 404 height 19
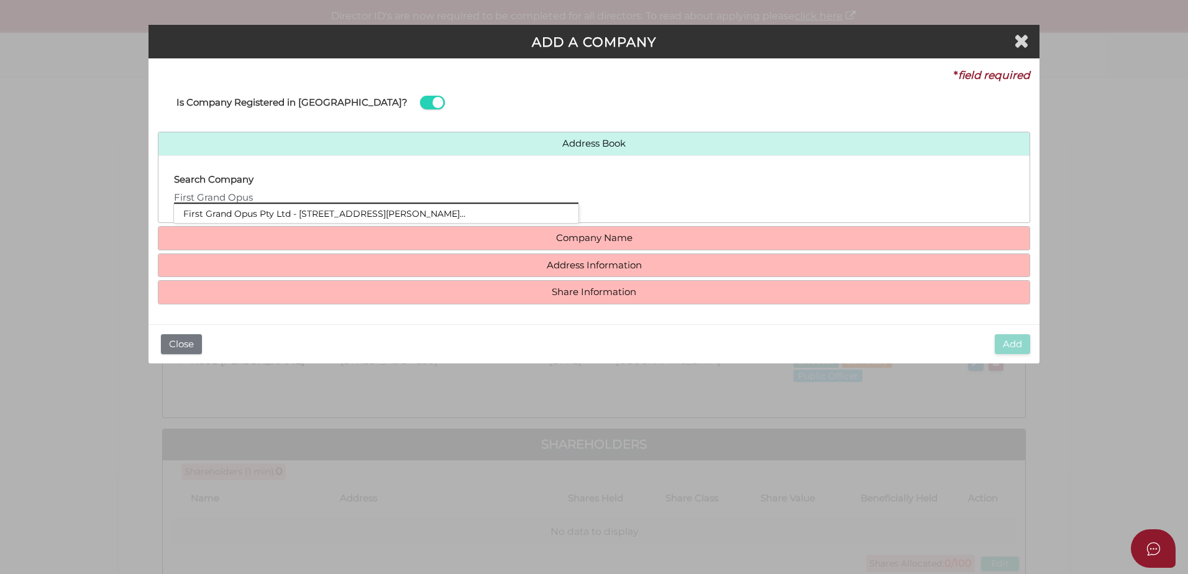
click at [320, 195] on input "First Grand Opus" at bounding box center [376, 197] width 404 height 14
click at [352, 222] on li "First Grand Opus Pty Ltd - 677007902 - 1 William Street, Melbourne, VIC, 300..." at bounding box center [376, 213] width 404 height 19
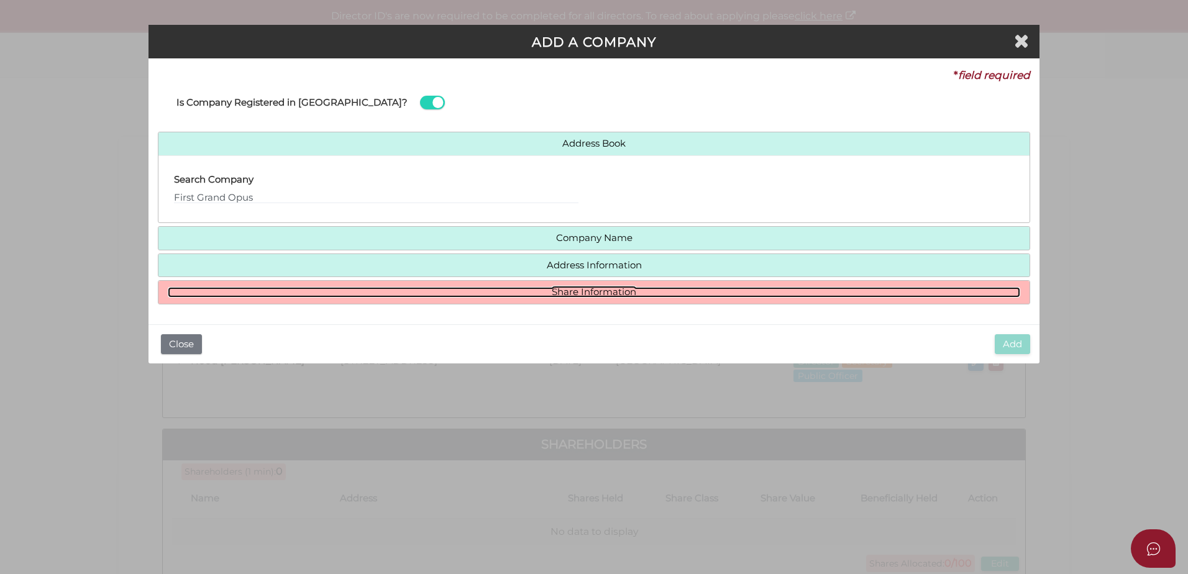
click at [554, 289] on link "Share Information" at bounding box center [594, 292] width 852 height 11
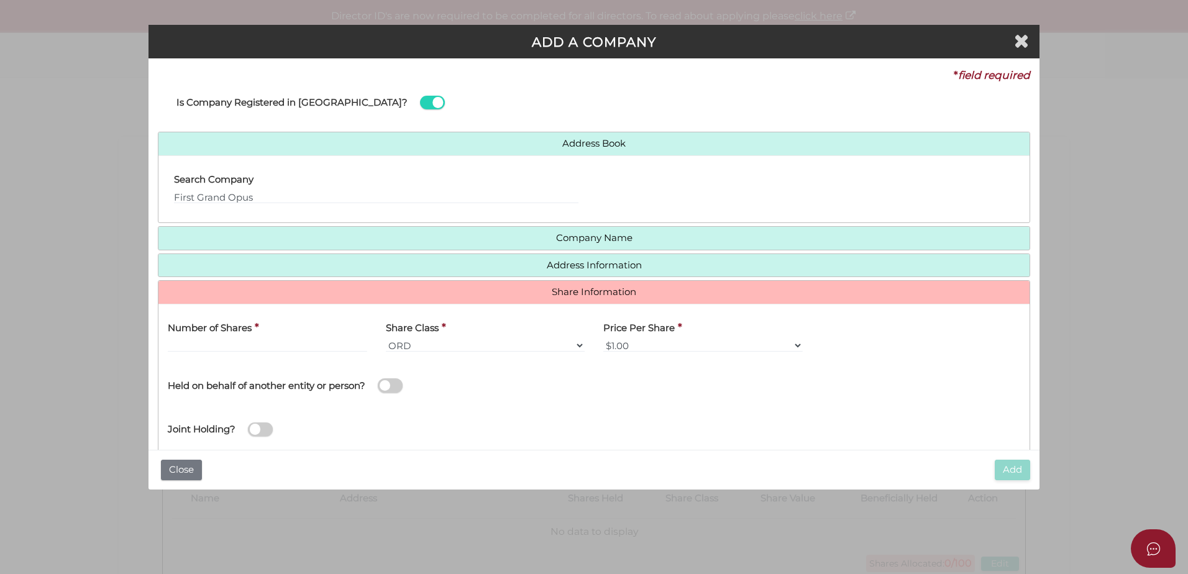
click at [393, 388] on span at bounding box center [390, 385] width 25 height 14
click at [0, 0] on input "checkbox" at bounding box center [0, 0] width 0 height 0
click at [632, 391] on input "text" at bounding box center [811, 394] width 417 height 14
paste input ". Grand Opus Family Trust No 1"
drag, startPoint x: 606, startPoint y: 393, endPoint x: 463, endPoint y: 395, distance: 143.5
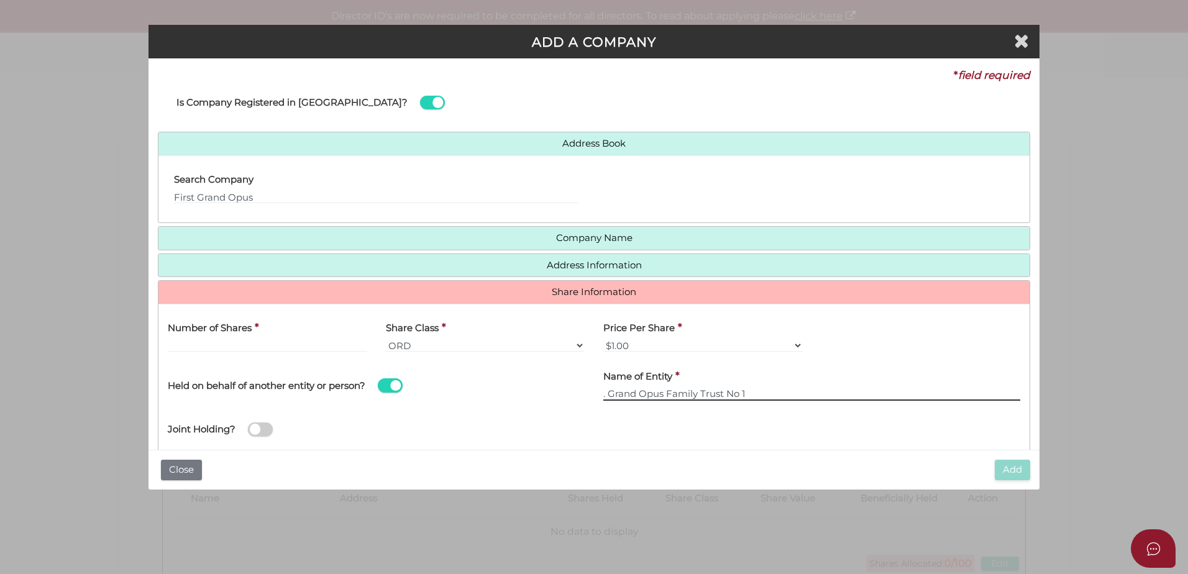
click at [467, 396] on div "Held on behalf of another entity or person? Name of Entity * . Grand Opus Famil…" at bounding box center [593, 384] width 871 height 44
type input "Grand Opus Family Trust No 1"
click at [262, 345] on input "text" at bounding box center [267, 346] width 199 height 14
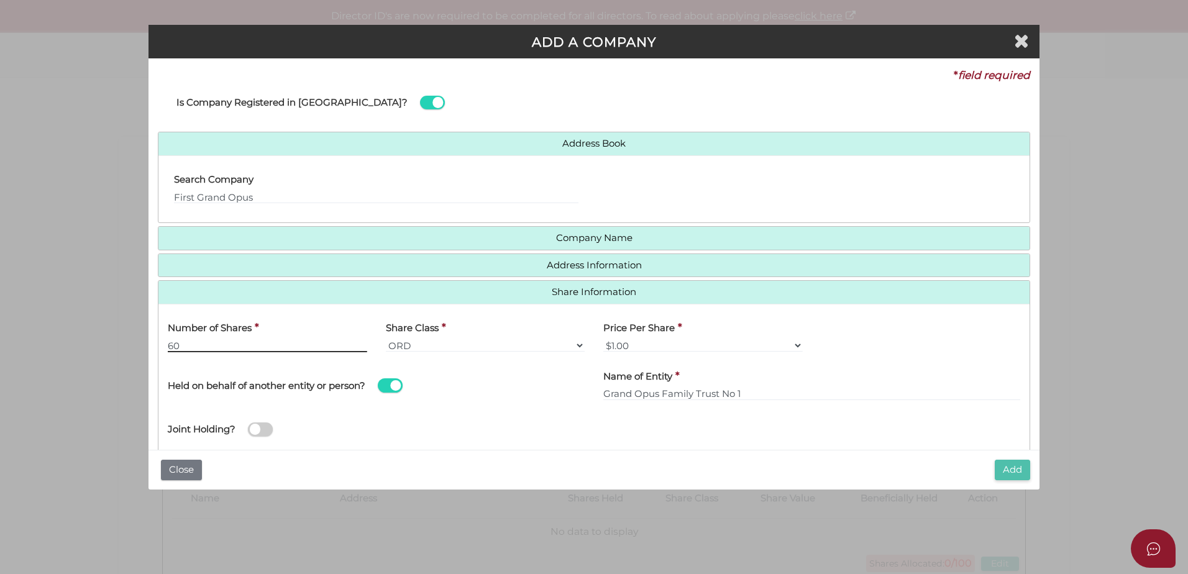
type input "60"
click at [996, 467] on button "Add" at bounding box center [1012, 470] width 35 height 21
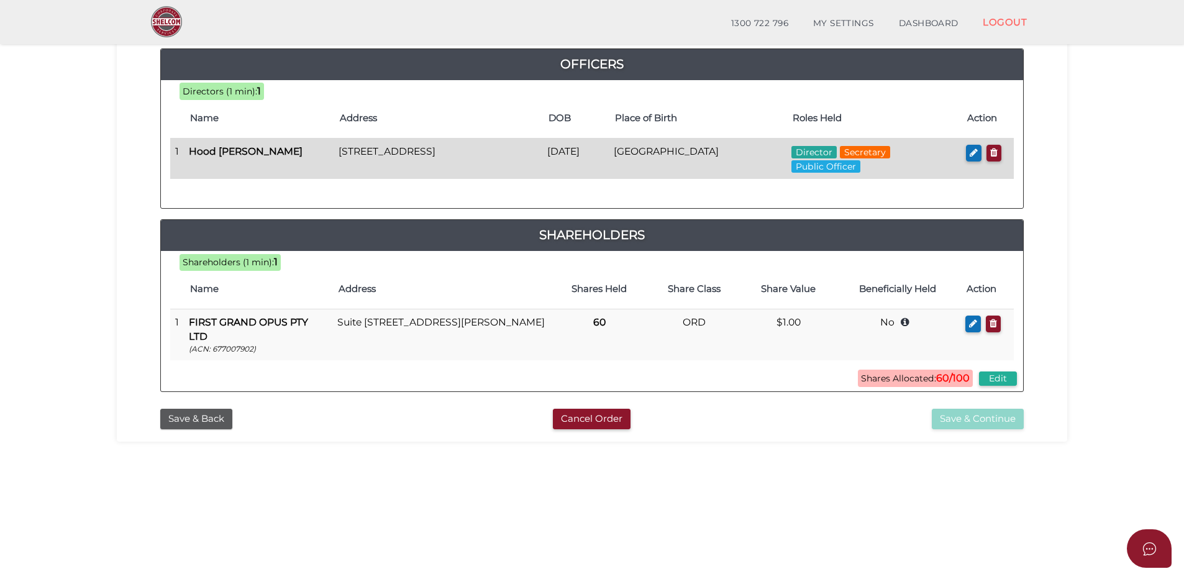
scroll to position [208, 0]
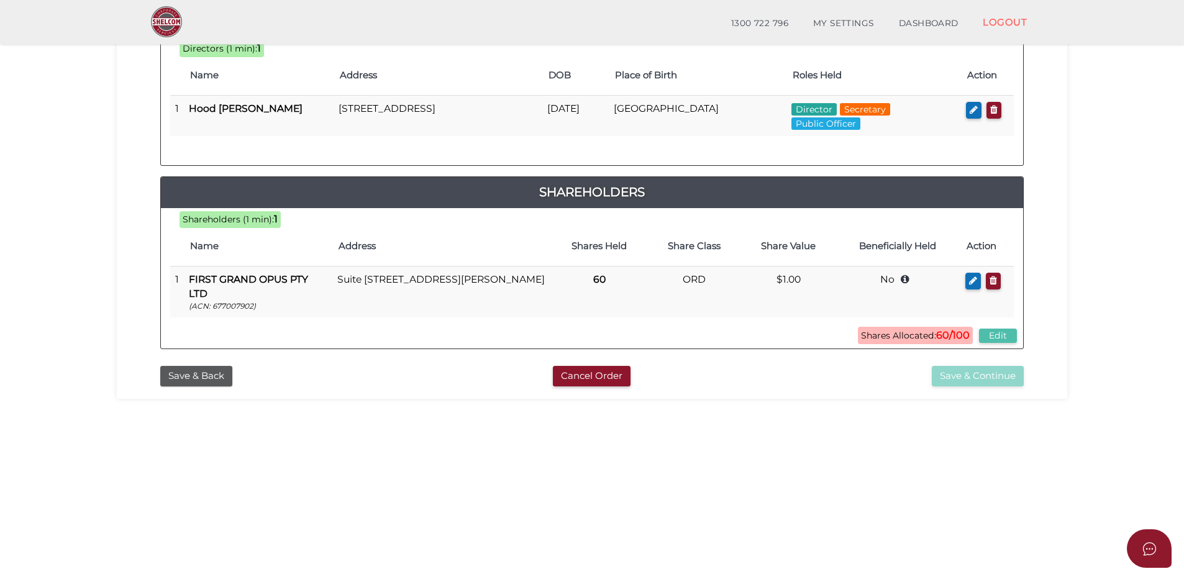
click at [999, 333] on button "Edit" at bounding box center [998, 336] width 38 height 14
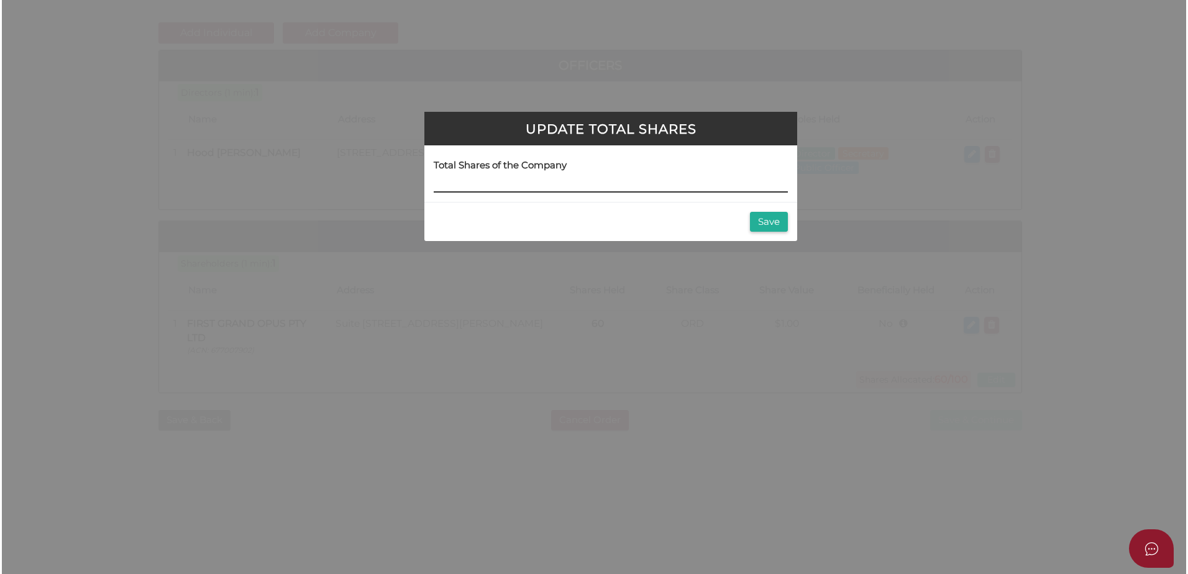
scroll to position [0, 0]
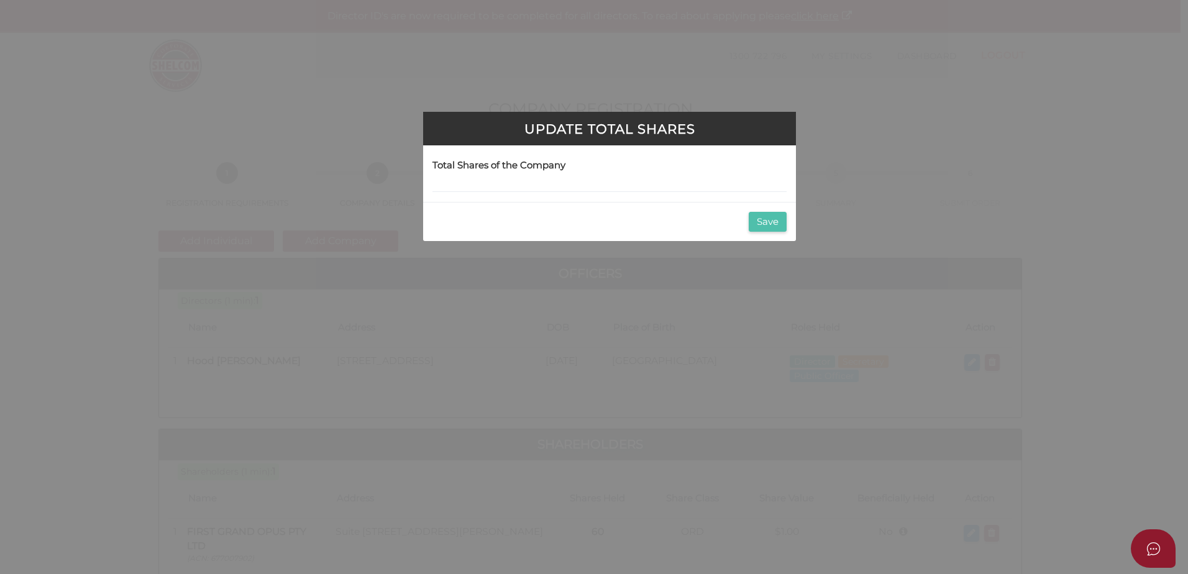
click at [759, 221] on button "Save" at bounding box center [768, 222] width 38 height 21
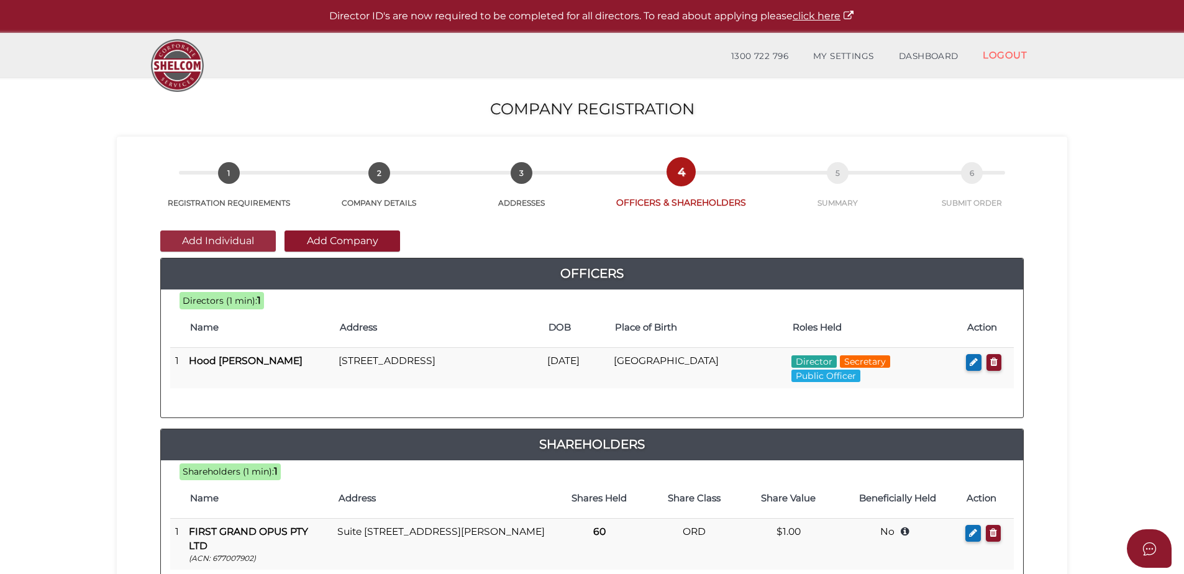
click at [207, 237] on button "Add Individual" at bounding box center [218, 240] width 116 height 21
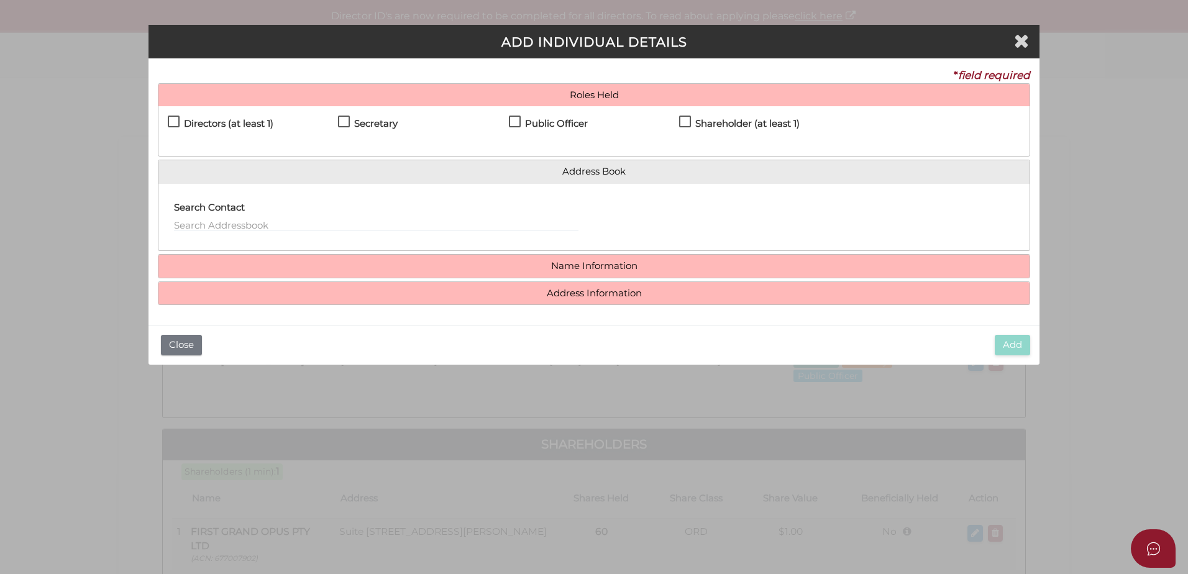
click at [680, 124] on label "Shareholder (at least 1)" at bounding box center [739, 127] width 121 height 16
checkbox input "true"
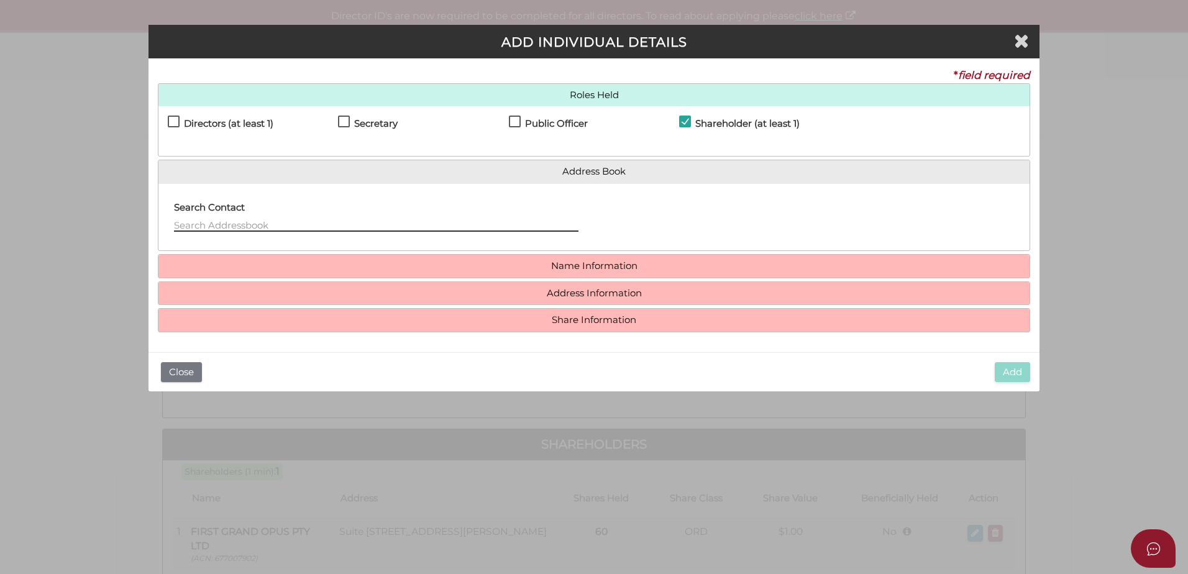
click at [292, 225] on input "text" at bounding box center [376, 225] width 404 height 14
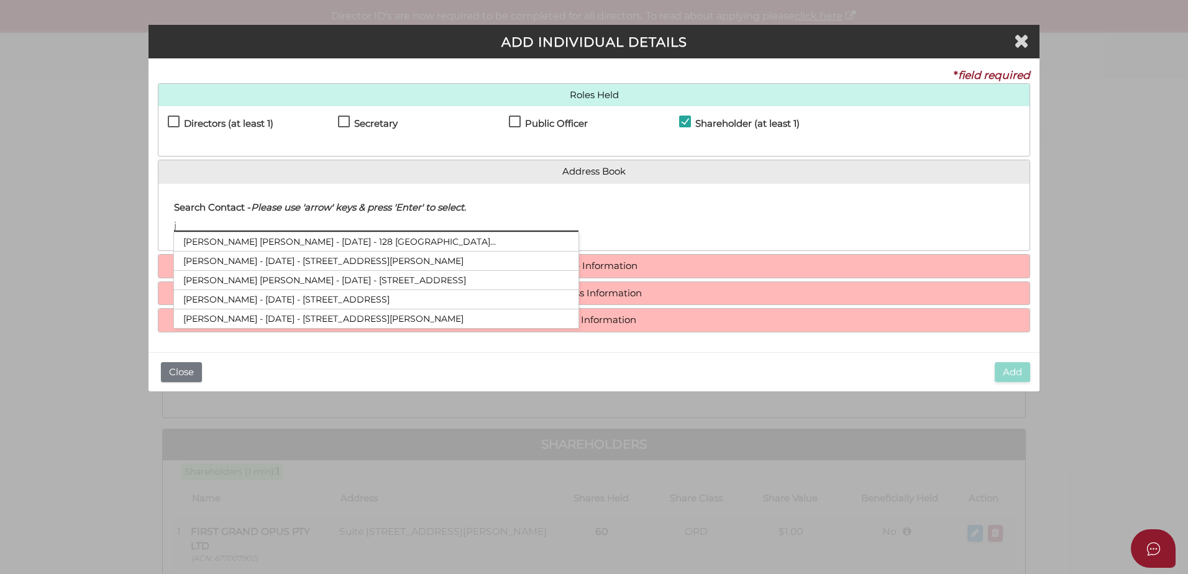
type input "j"
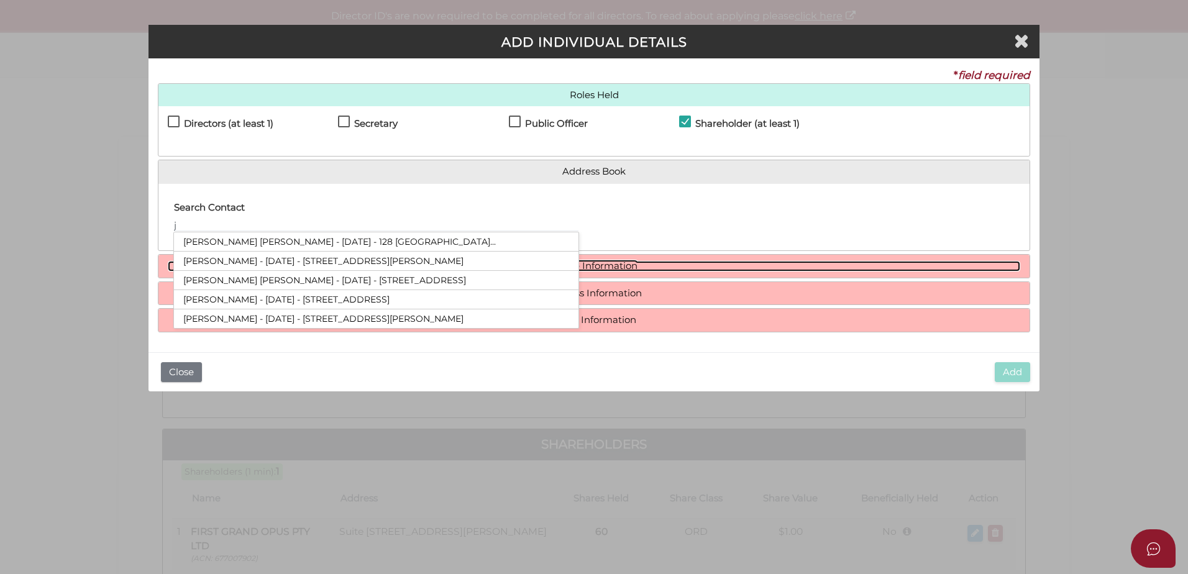
click at [628, 267] on link "Name Information" at bounding box center [594, 266] width 852 height 11
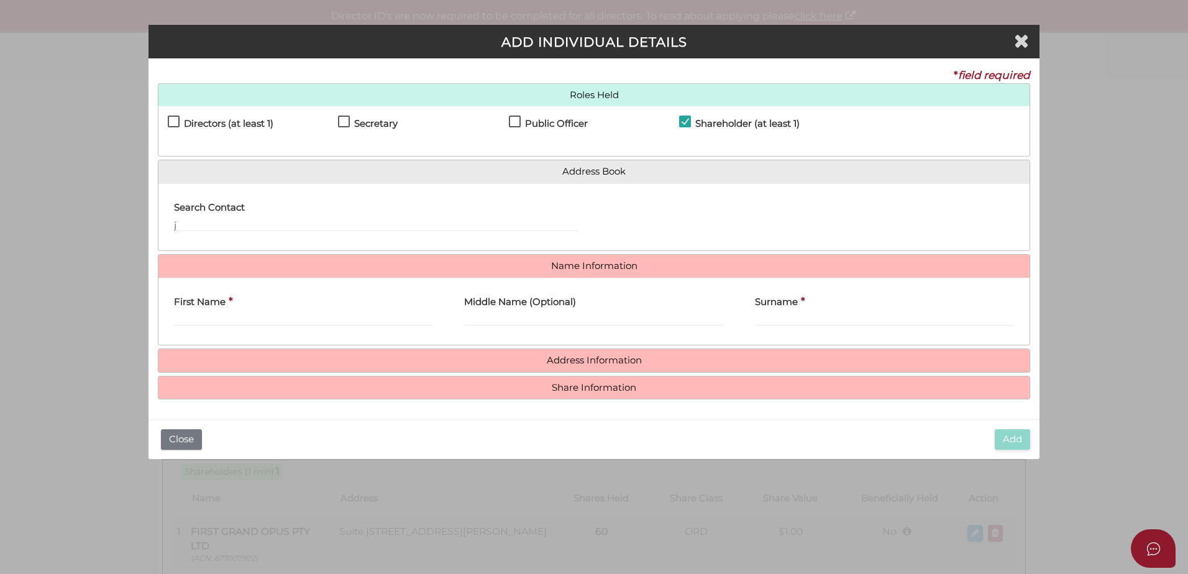
click at [212, 308] on label "First Name" at bounding box center [200, 300] width 52 height 25
click at [212, 312] on input "First Name" at bounding box center [303, 319] width 259 height 14
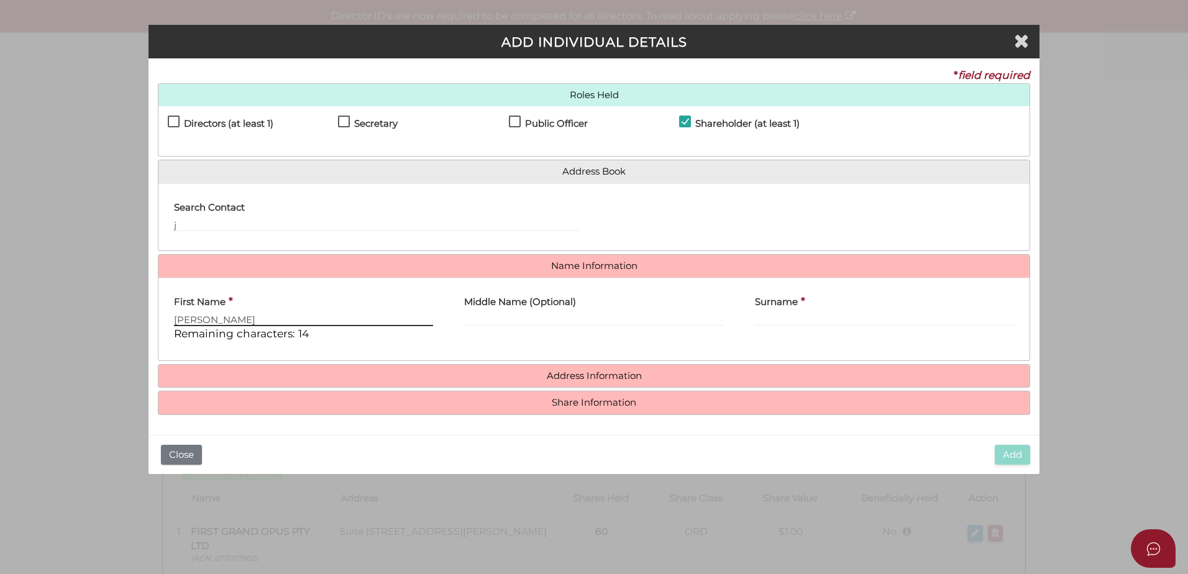
type input "[PERSON_NAME]"
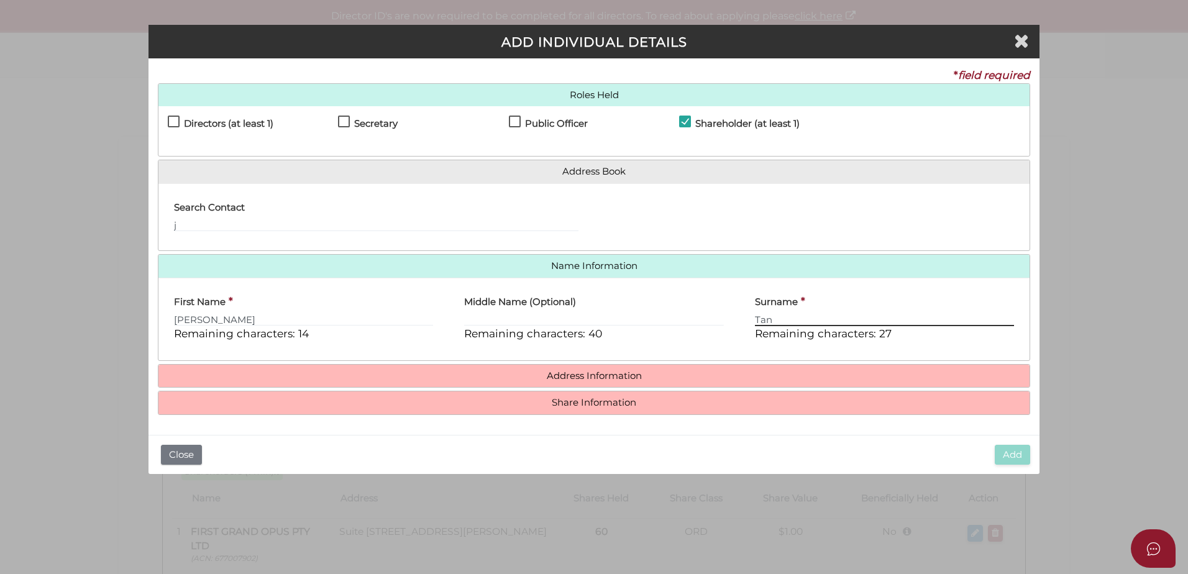
type input "Tan"
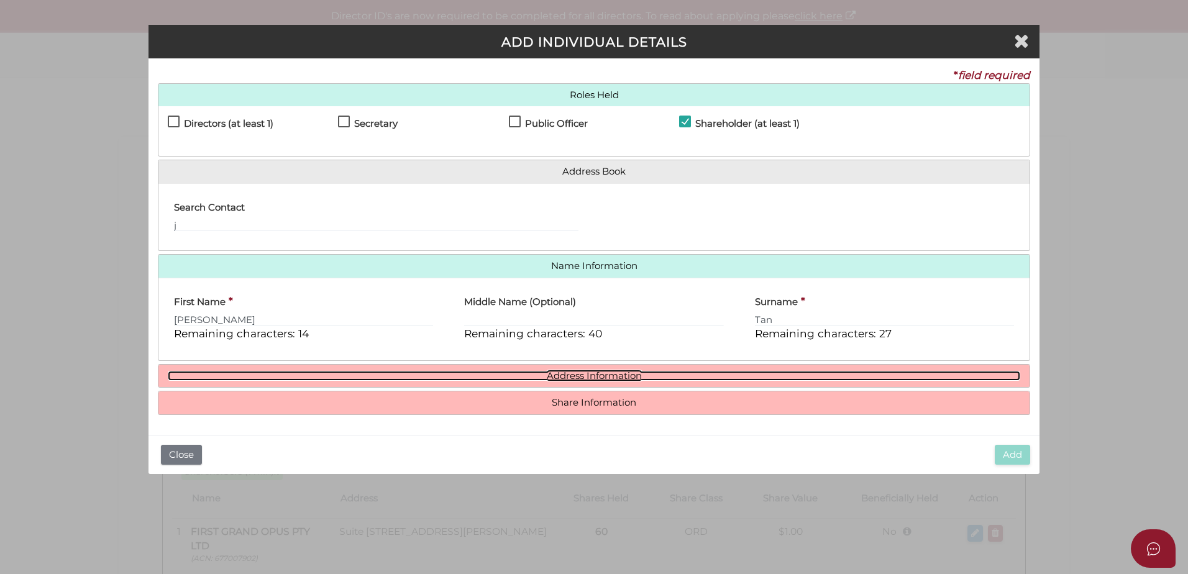
click at [596, 373] on link "Address Information" at bounding box center [594, 376] width 852 height 11
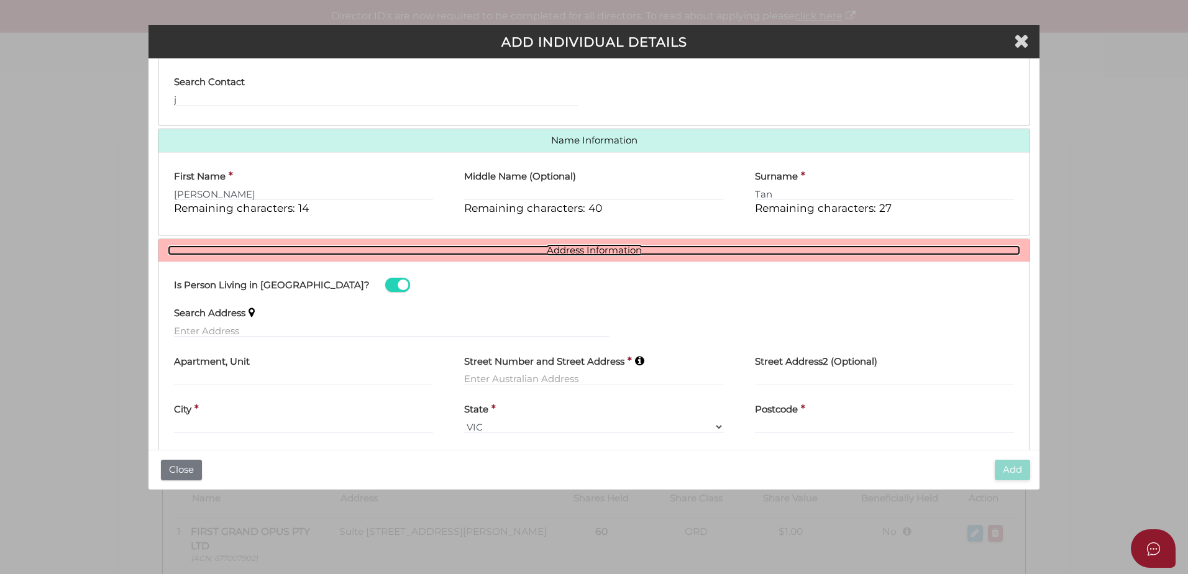
scroll to position [126, 0]
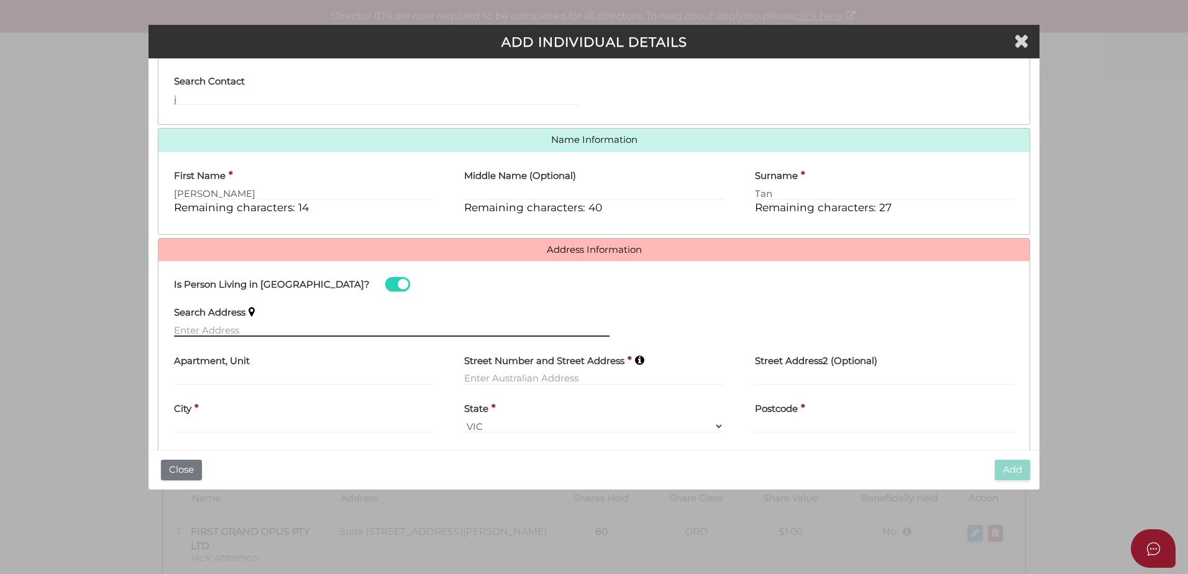
click at [249, 331] on input "text" at bounding box center [391, 330] width 435 height 14
paste input "[STREET_ADDRESS][PERSON_NAME]"
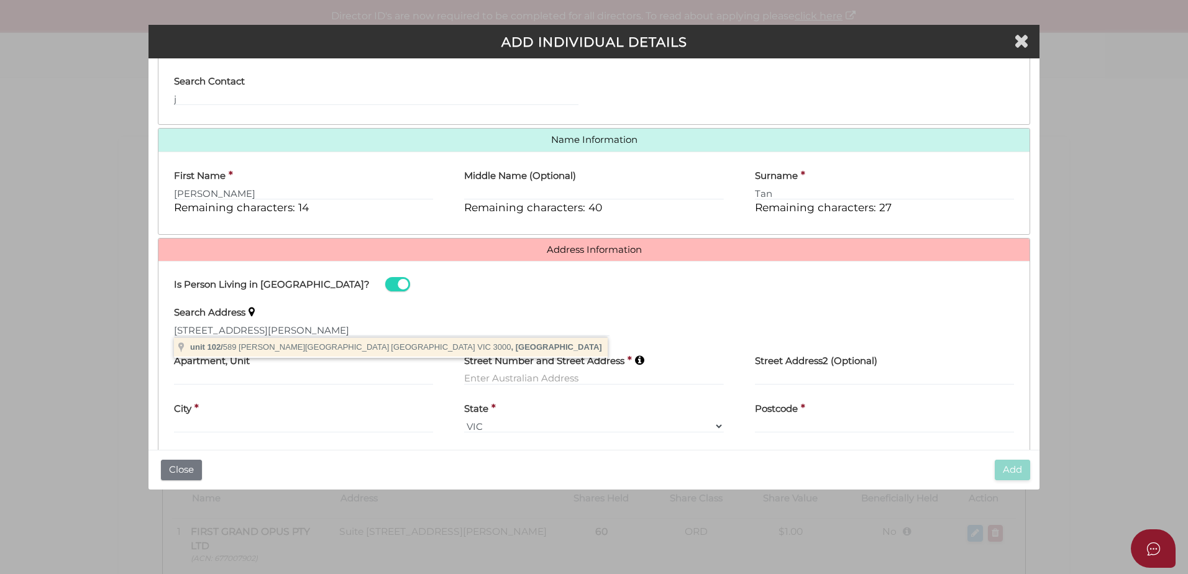
type input "[STREET_ADDRESS][PERSON_NAME]"
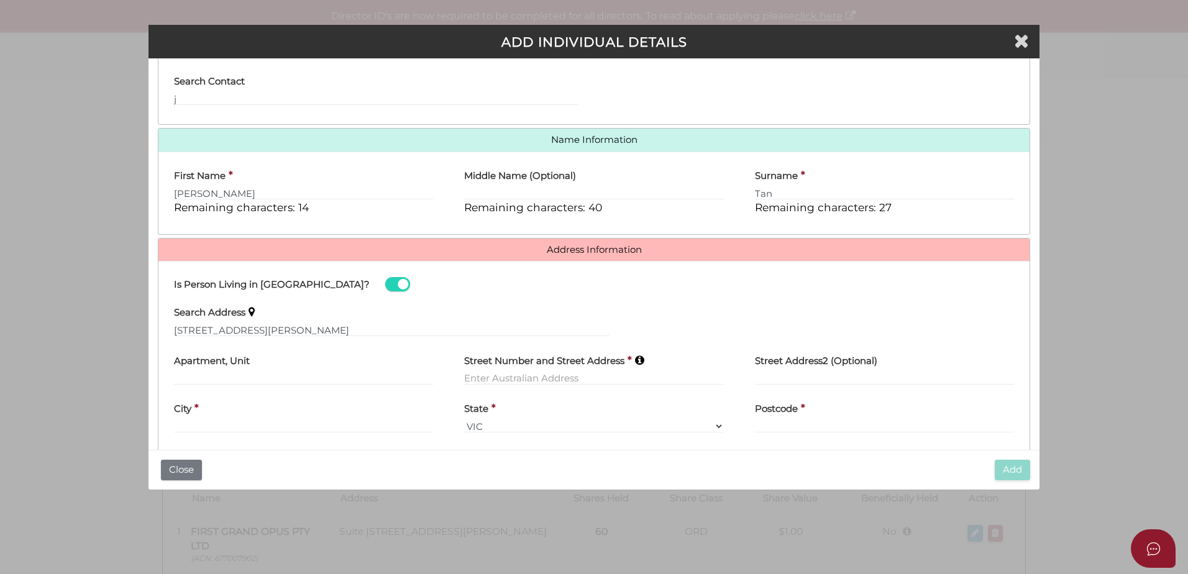
type input "unit 102"
type input "[STREET_ADDRESS][PERSON_NAME]"
type input "[GEOGRAPHIC_DATA]"
select select "VIC"
type input "3000"
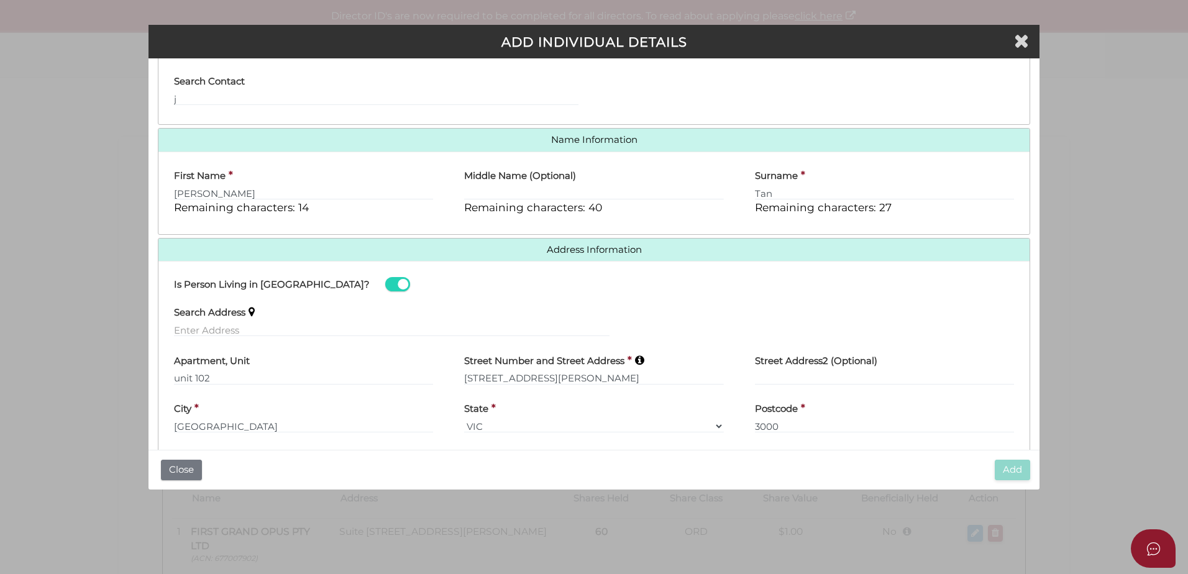
scroll to position [176, 0]
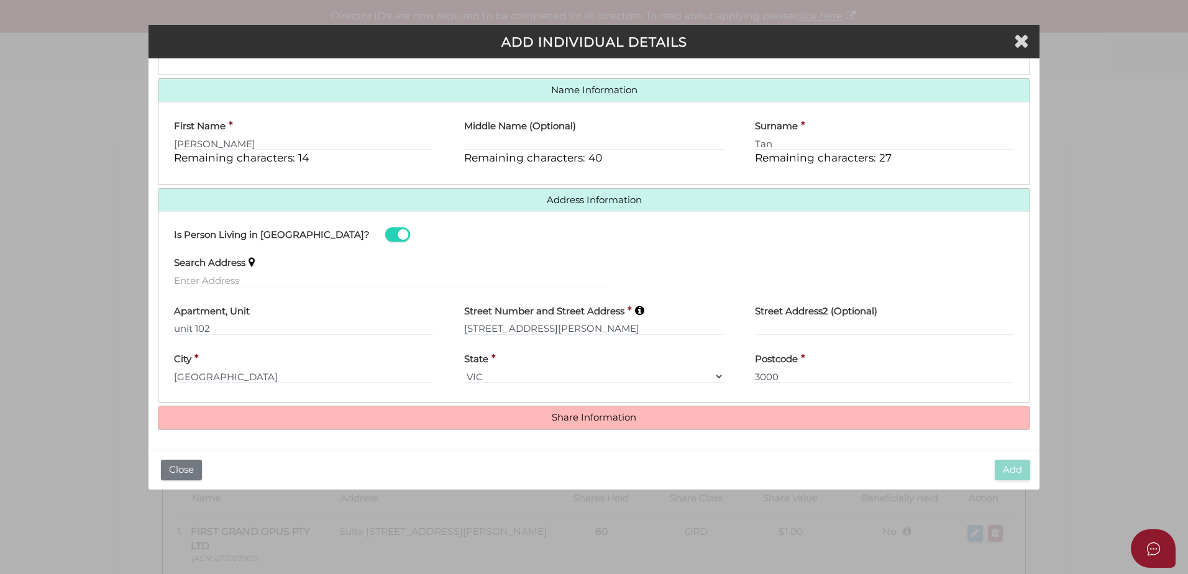
click at [573, 429] on h4 "Share Information" at bounding box center [593, 417] width 871 height 23
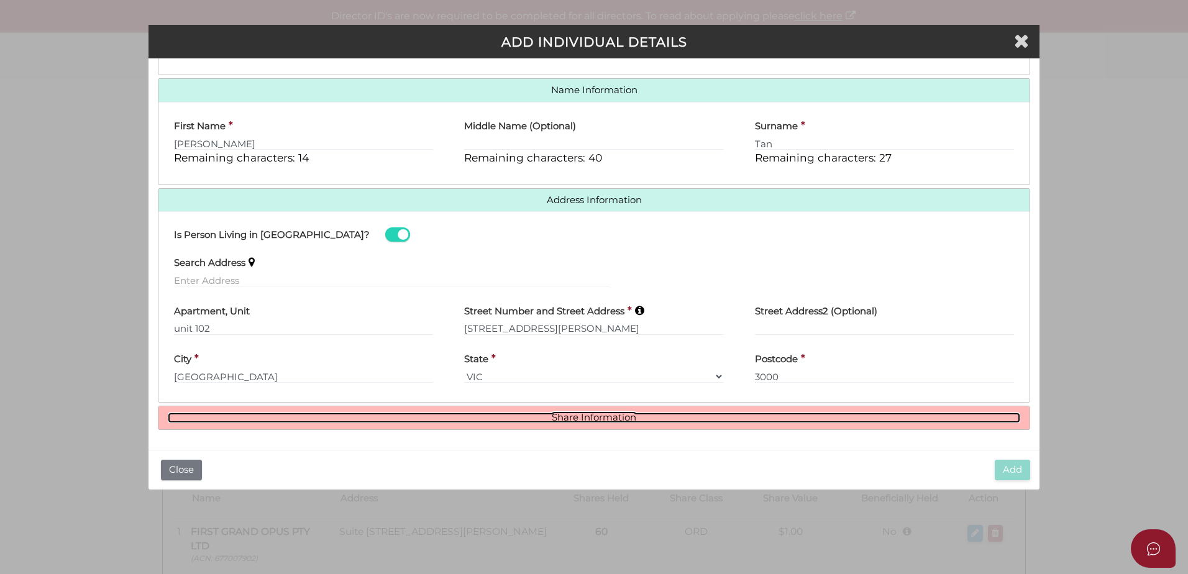
click at [570, 419] on link "Share Information" at bounding box center [594, 418] width 852 height 11
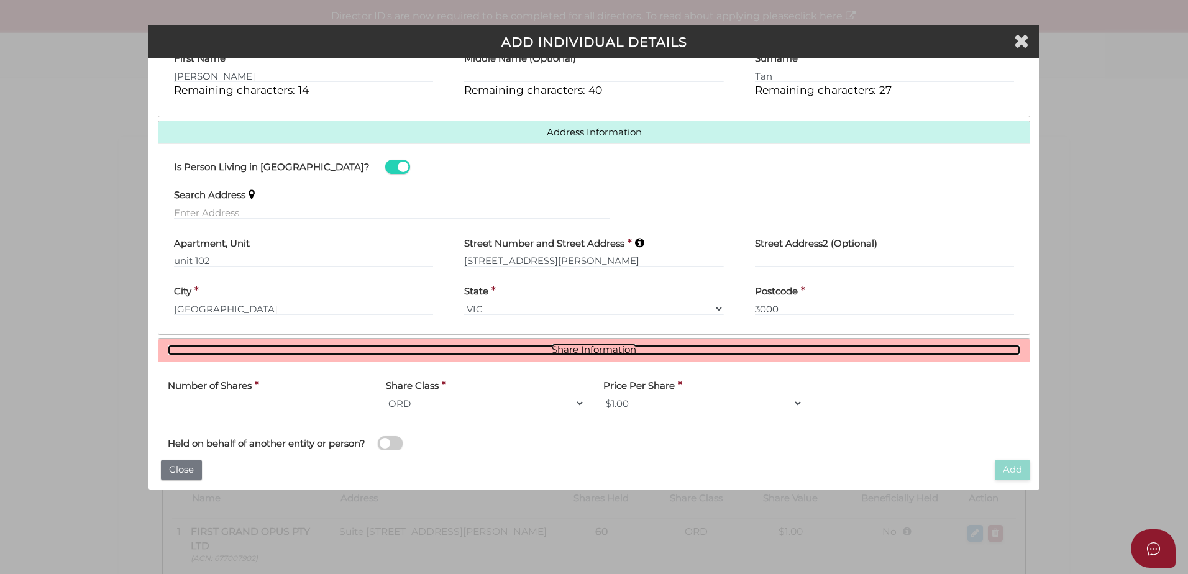
scroll to position [327, 0]
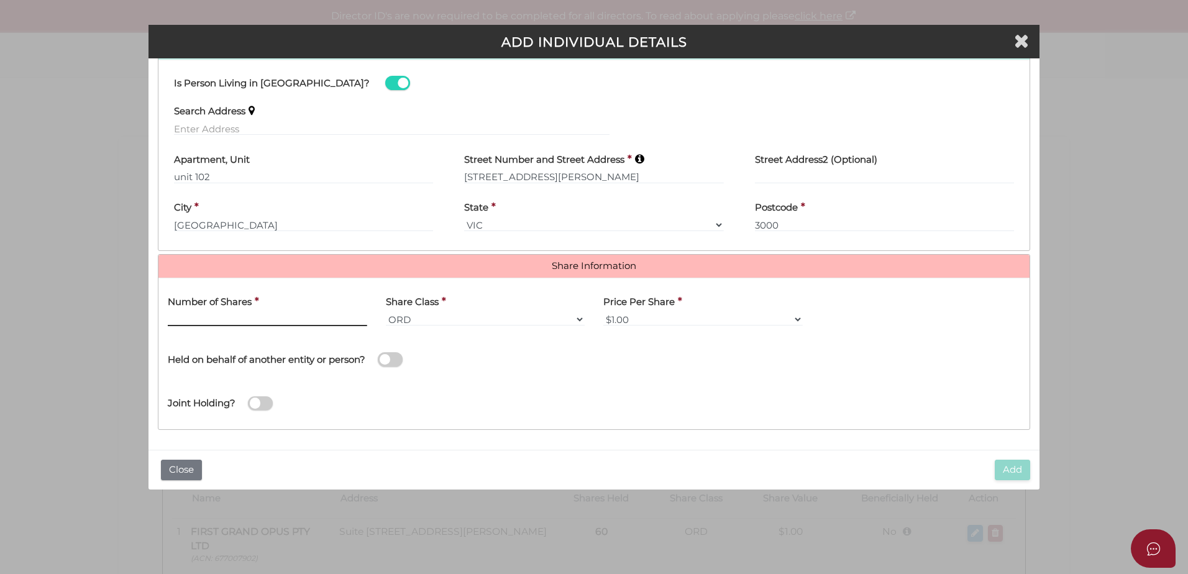
click at [240, 316] on input "text" at bounding box center [267, 319] width 199 height 14
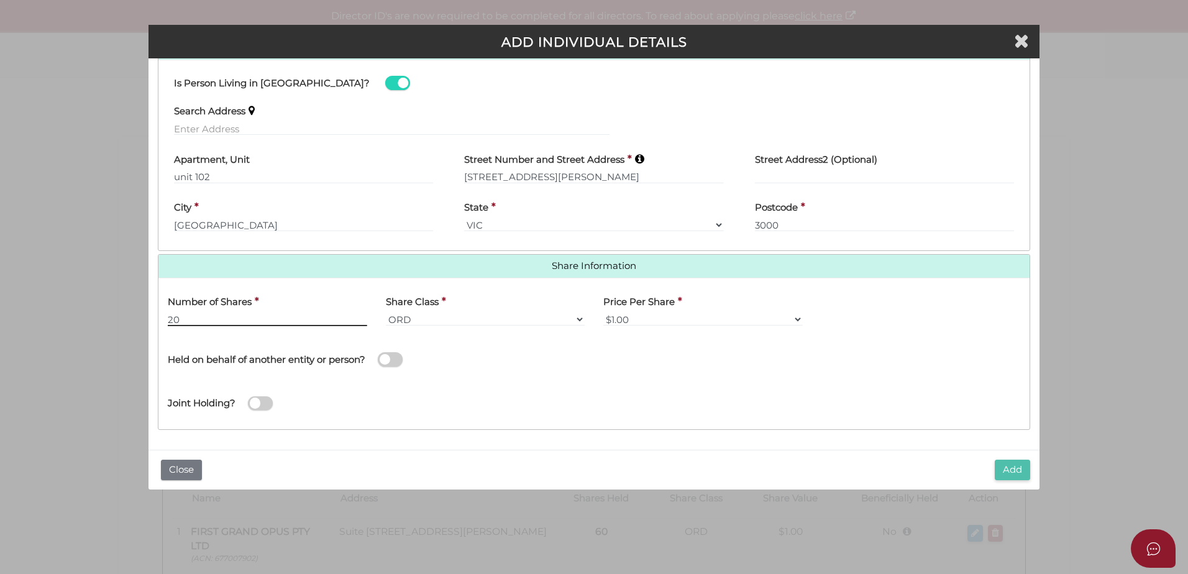
type input "20"
click at [1002, 470] on button "Add" at bounding box center [1012, 470] width 35 height 21
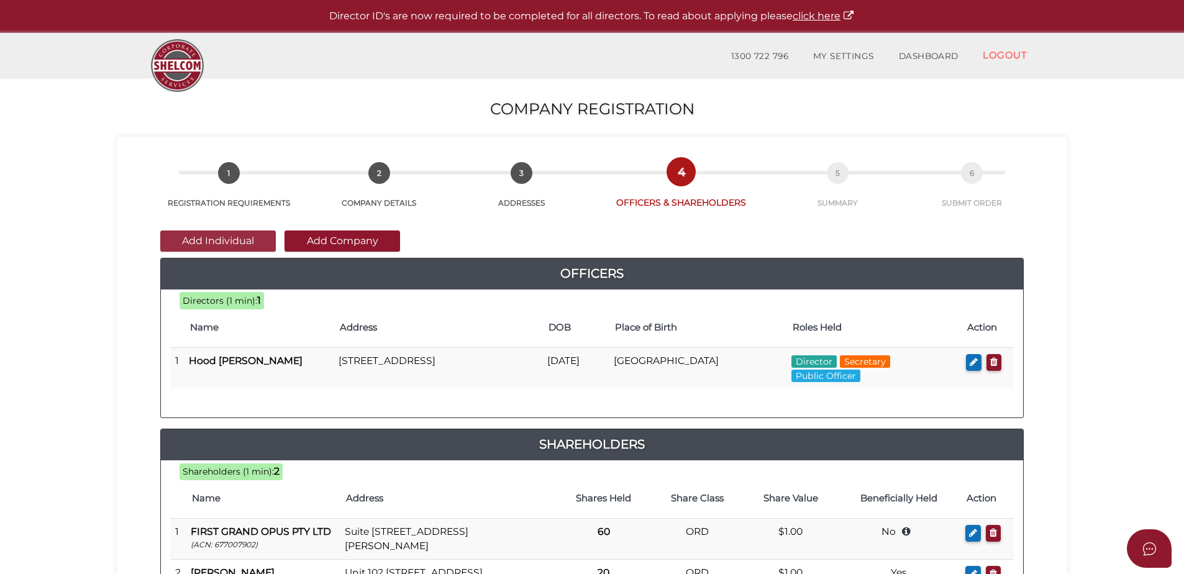
click at [222, 234] on button "Add Individual" at bounding box center [218, 240] width 116 height 21
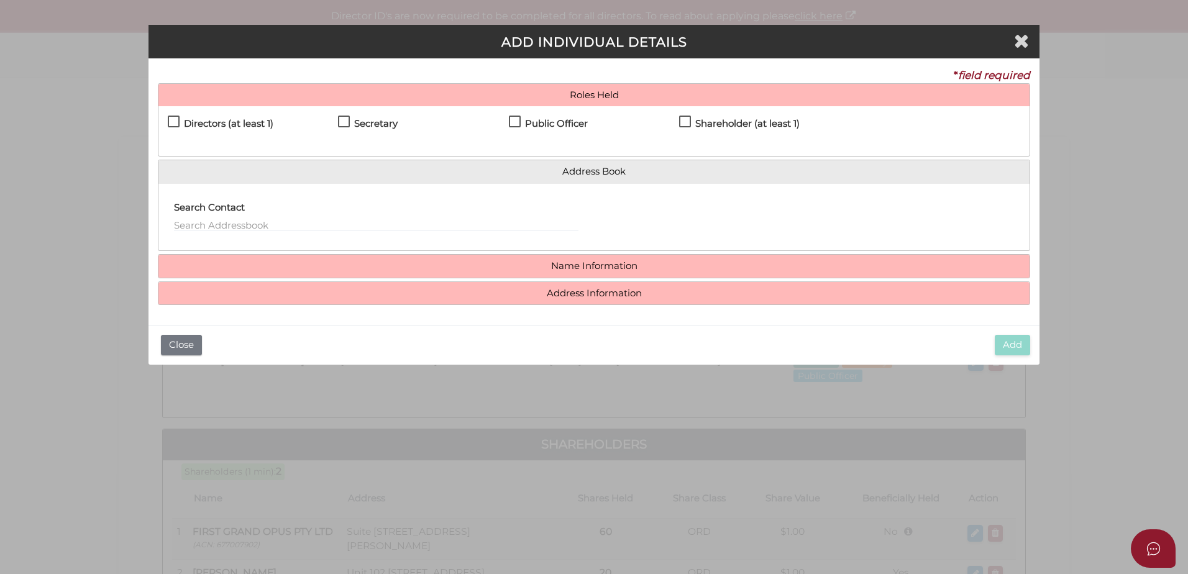
click at [689, 119] on label "Shareholder (at least 1)" at bounding box center [739, 127] width 121 height 16
checkbox input "true"
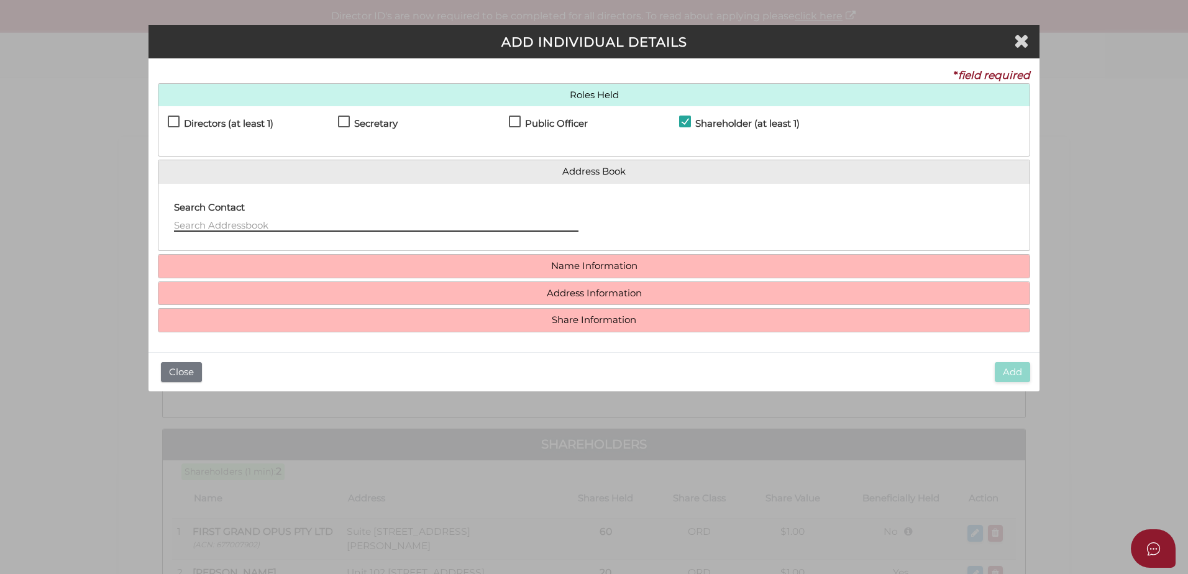
click at [265, 228] on input "text" at bounding box center [376, 225] width 404 height 14
type input "p"
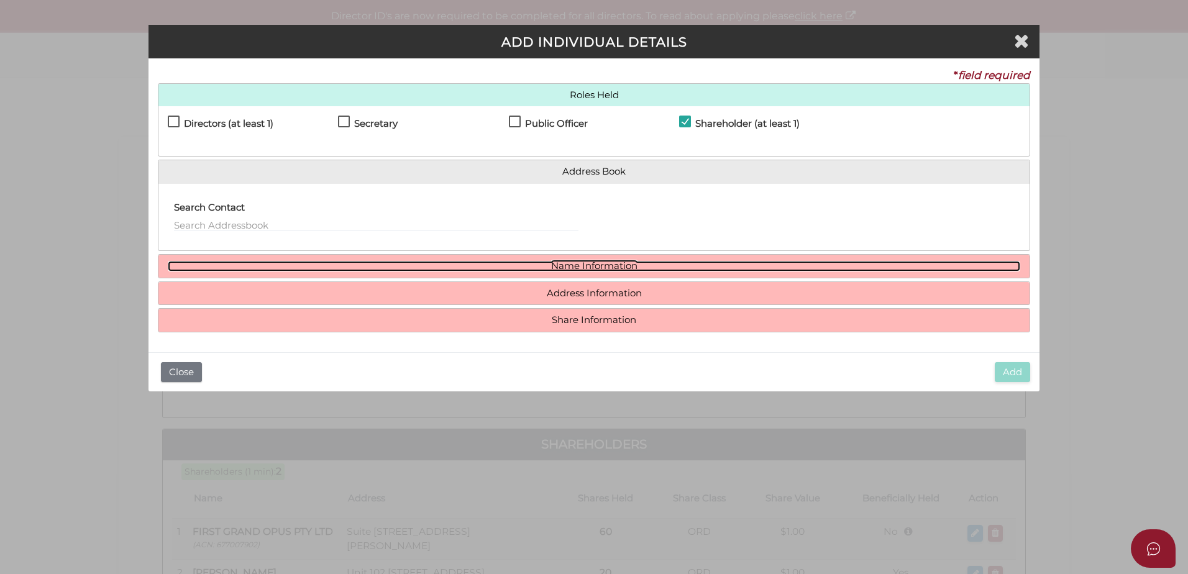
click at [559, 267] on link "Name Information" at bounding box center [594, 266] width 852 height 11
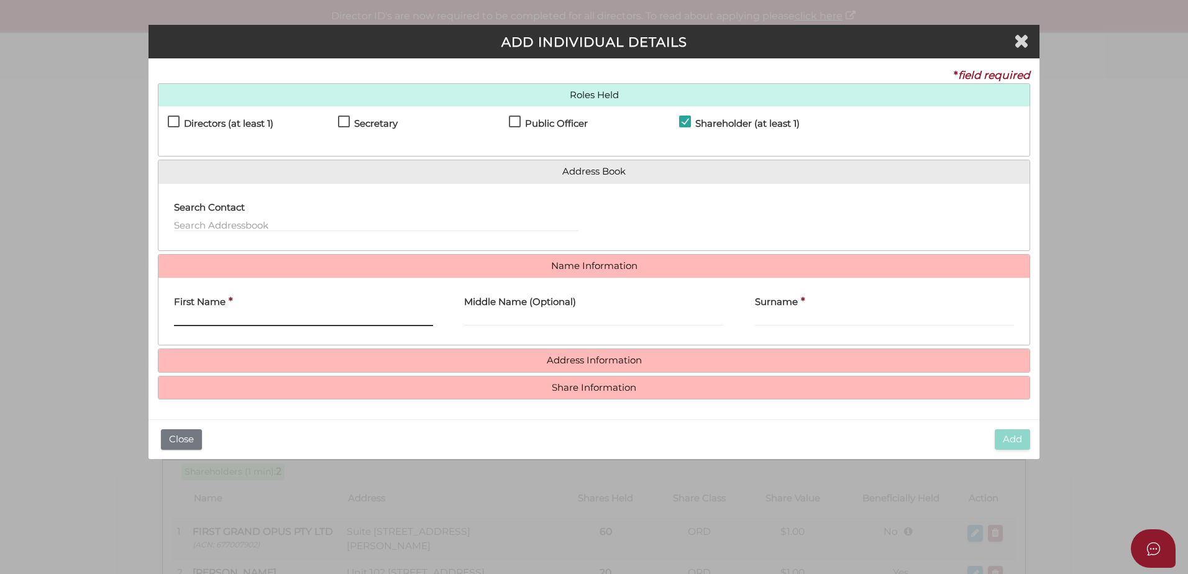
click at [181, 317] on input "First Name" at bounding box center [303, 319] width 259 height 14
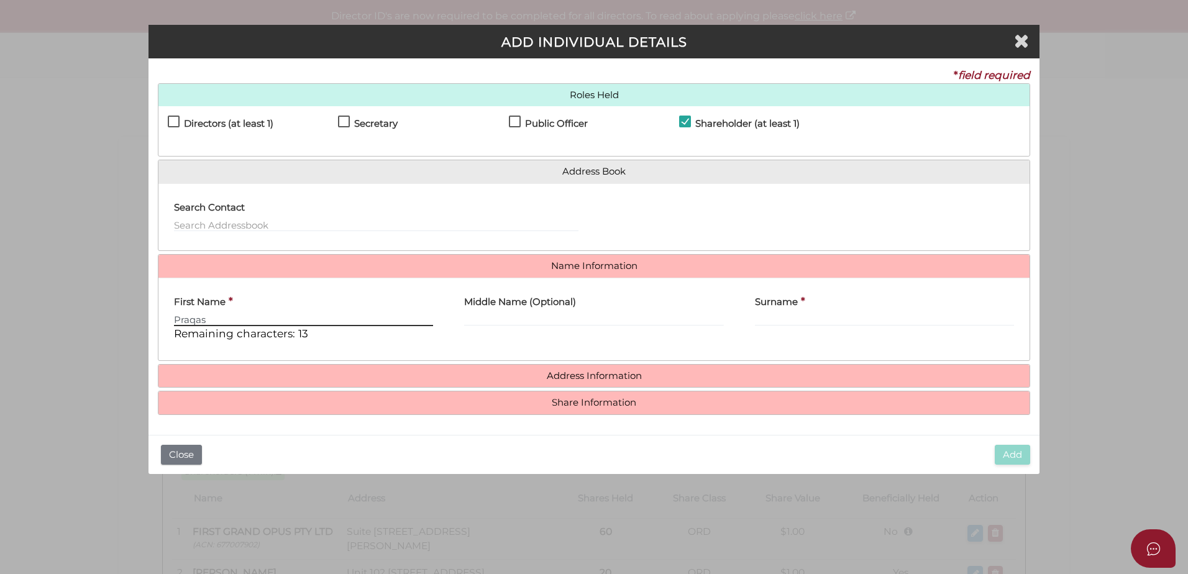
type input "Praqas"
type input "Naidu"
click at [779, 312] on label "Surname" at bounding box center [776, 300] width 43 height 25
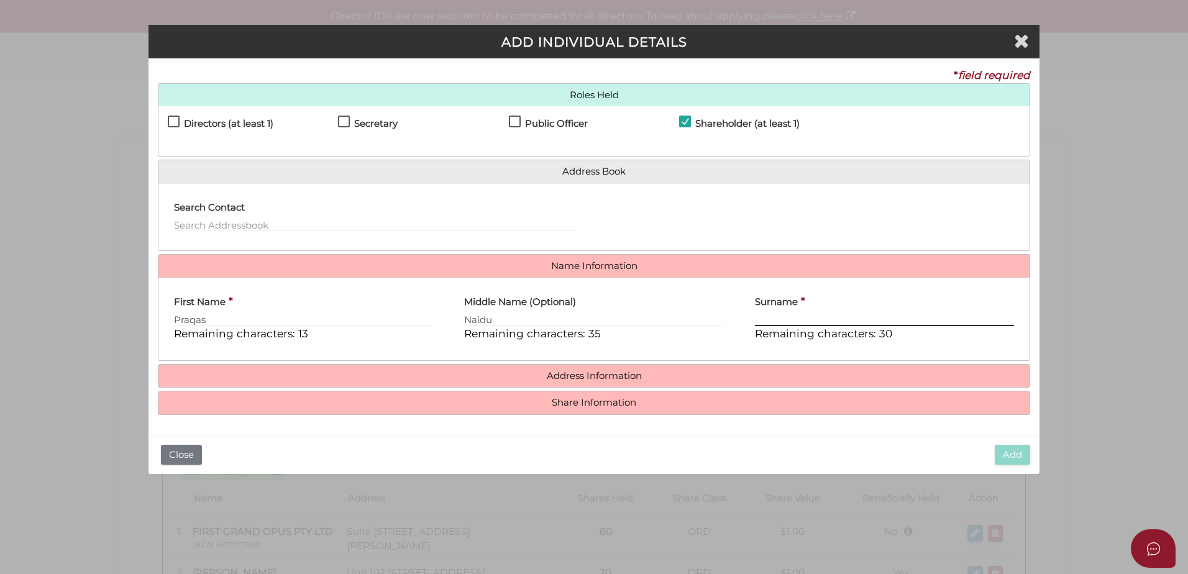
click at [779, 312] on input "Surname" at bounding box center [884, 319] width 259 height 14
paste input "Ulaganathan"
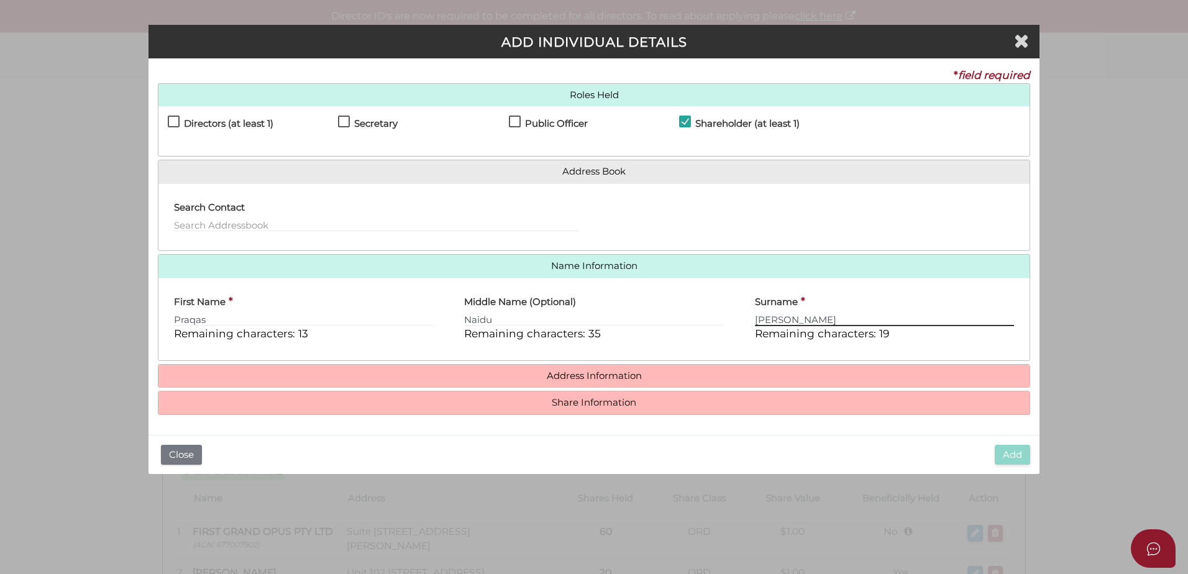
type input "Ulaganathan"
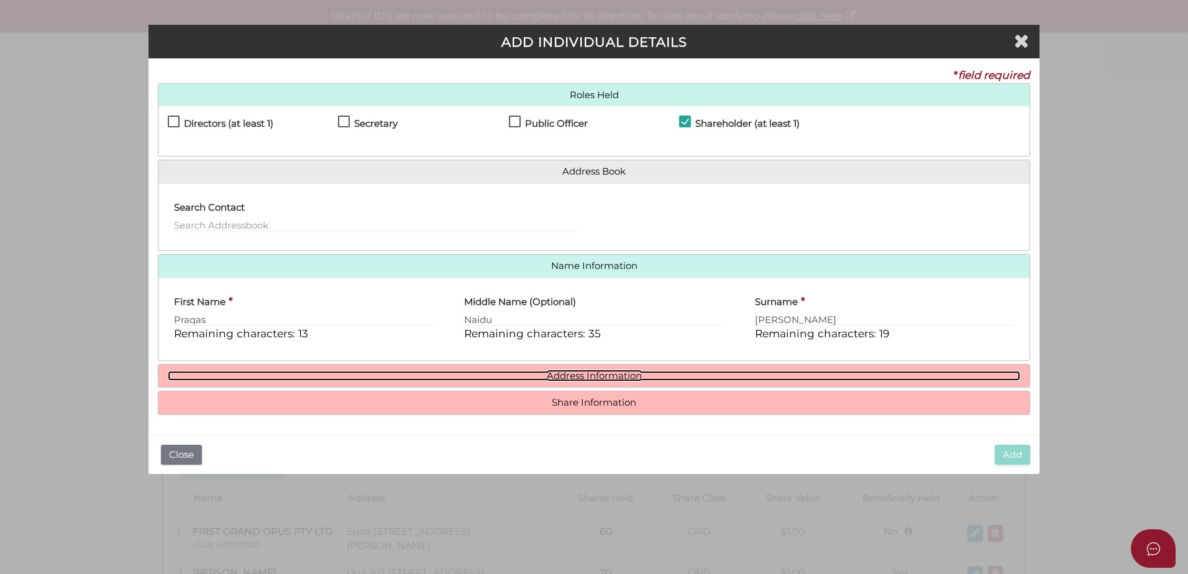
click at [549, 379] on link "Address Information" at bounding box center [594, 376] width 852 height 11
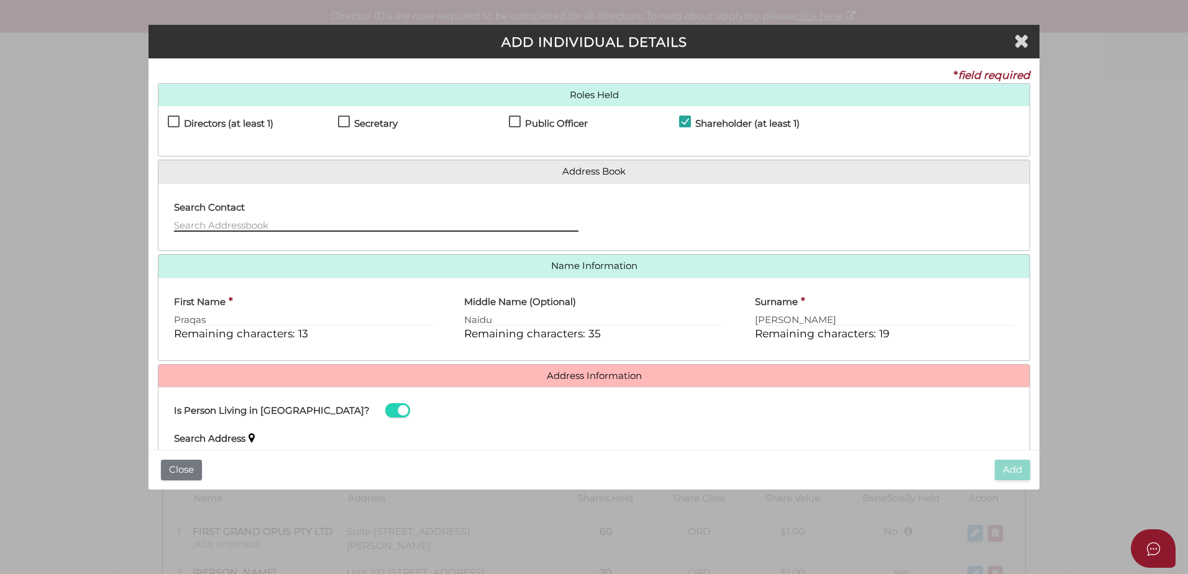
click at [265, 226] on input "text" at bounding box center [376, 225] width 404 height 14
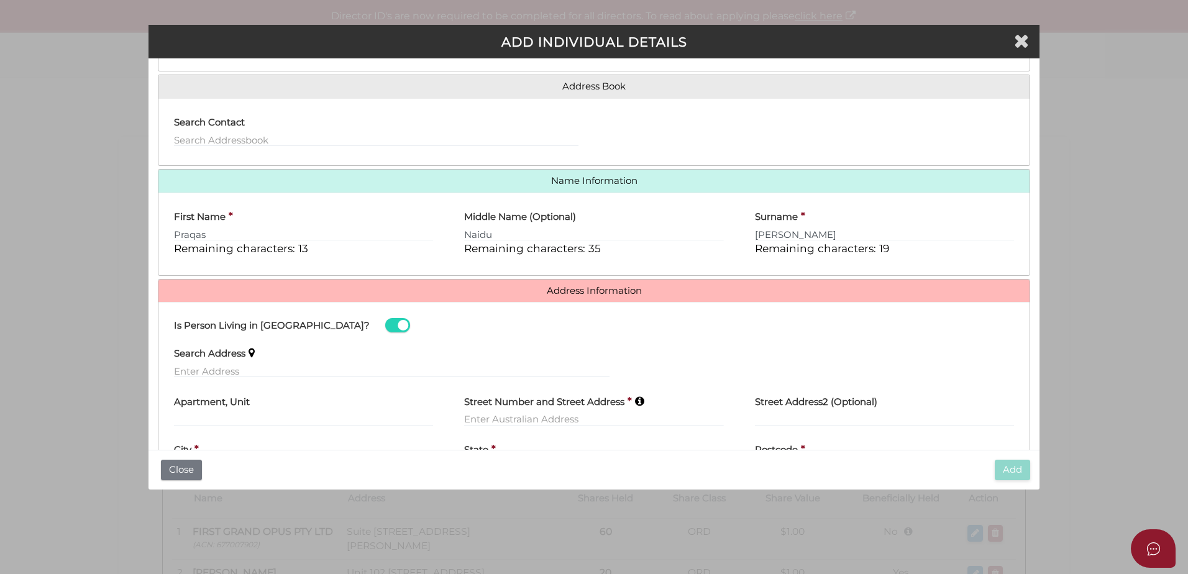
scroll to position [86, 0]
click at [194, 369] on input "text" at bounding box center [391, 370] width 435 height 14
paste input "Unit 102, 589 Elizabeth Street, Melbourne, VIC 3000"
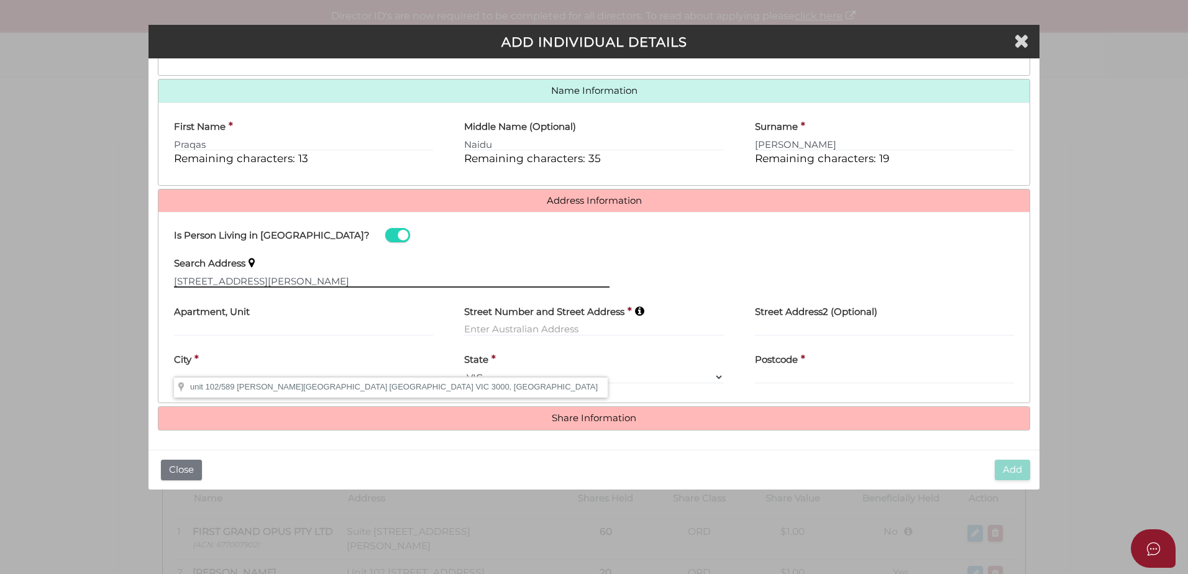
scroll to position [176, 0]
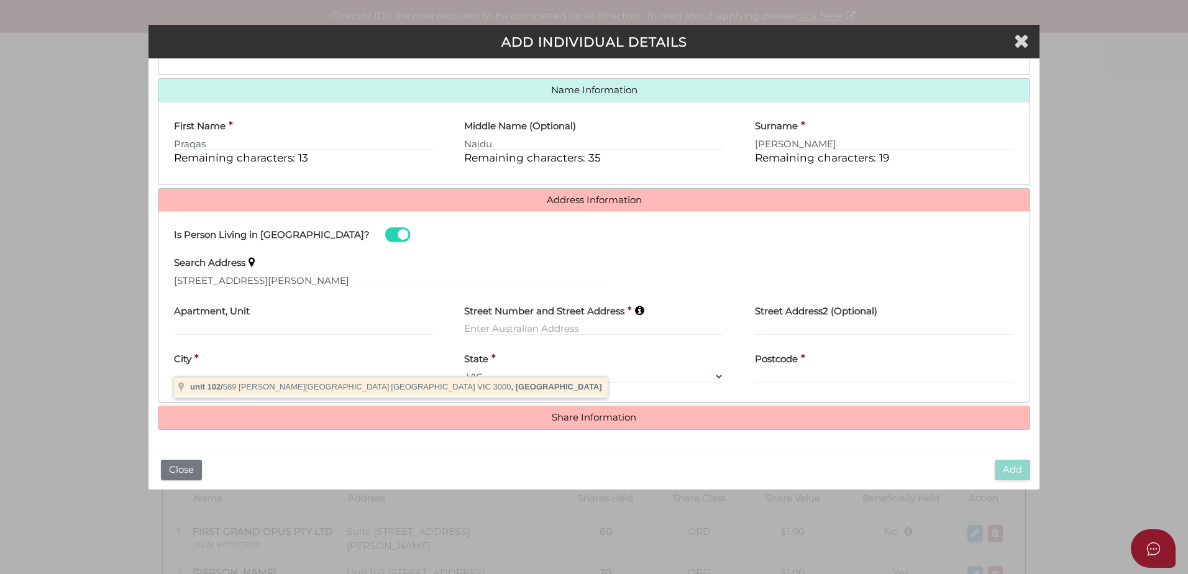
type input "unit 102/589 Elizabeth Street, Melbourne VIC 3000, Australia"
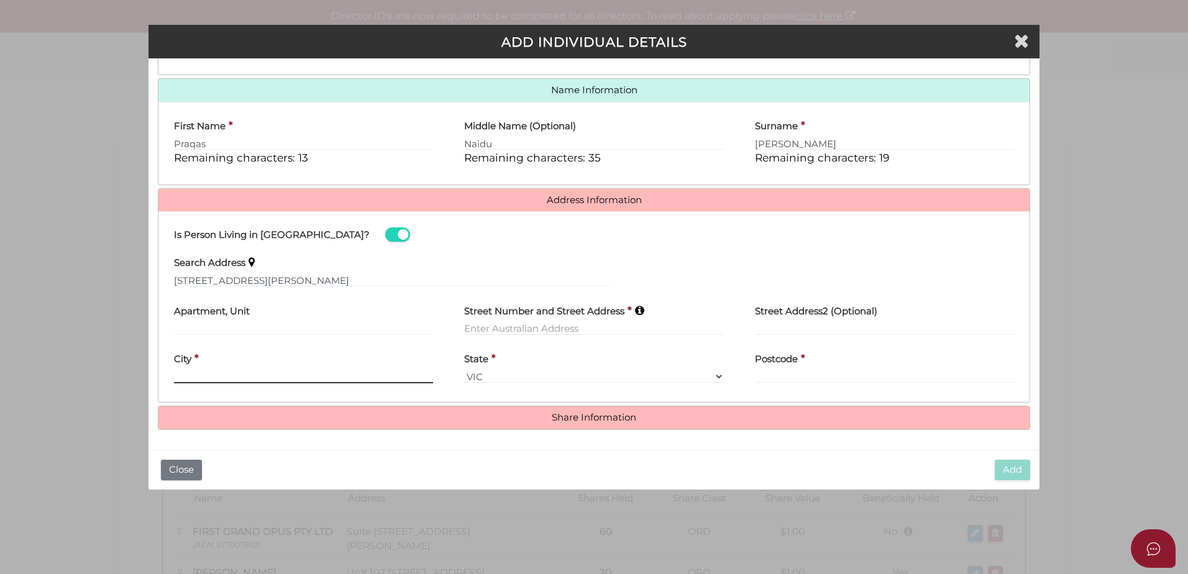
type input "unit 102"
type input "589 Elizabeth Street"
type input "Melbourne"
select select "VIC"
type input "3000"
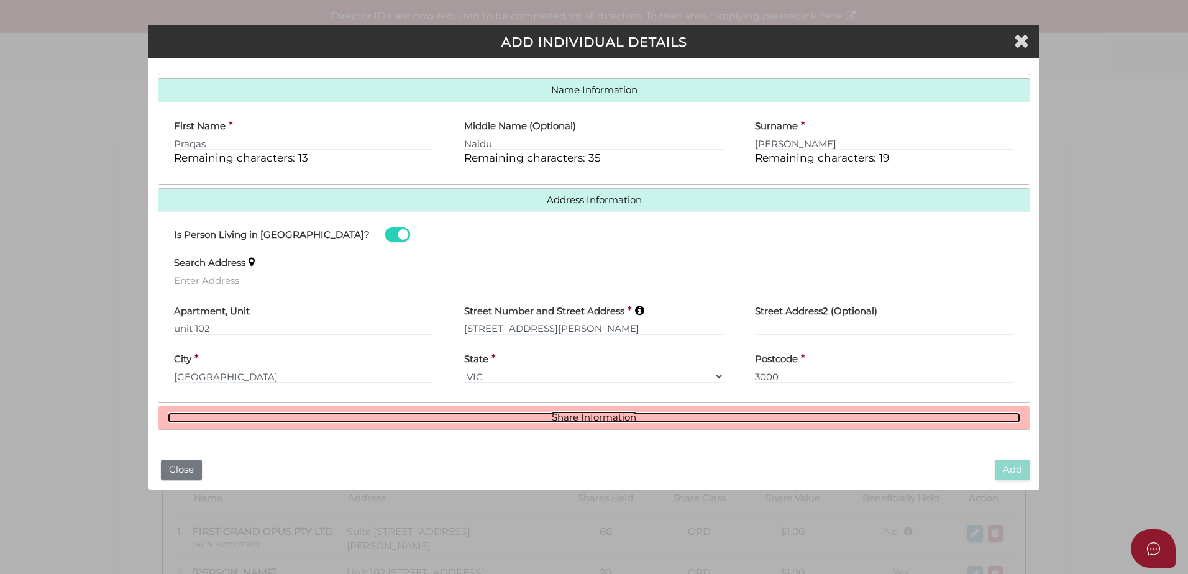
click at [718, 418] on link "Share Information" at bounding box center [594, 418] width 852 height 11
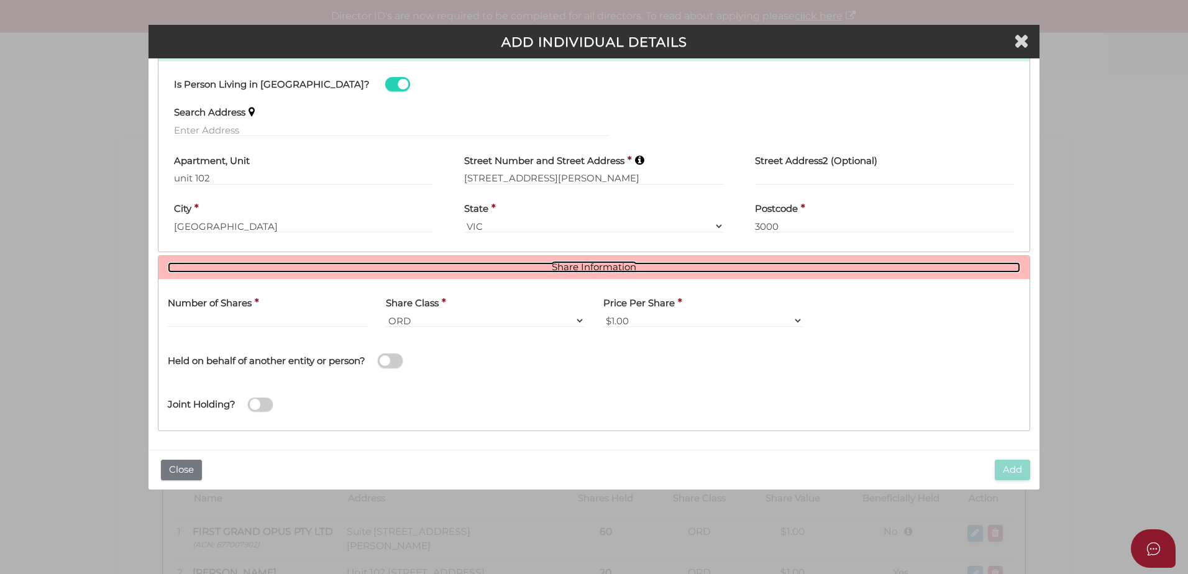
scroll to position [327, 0]
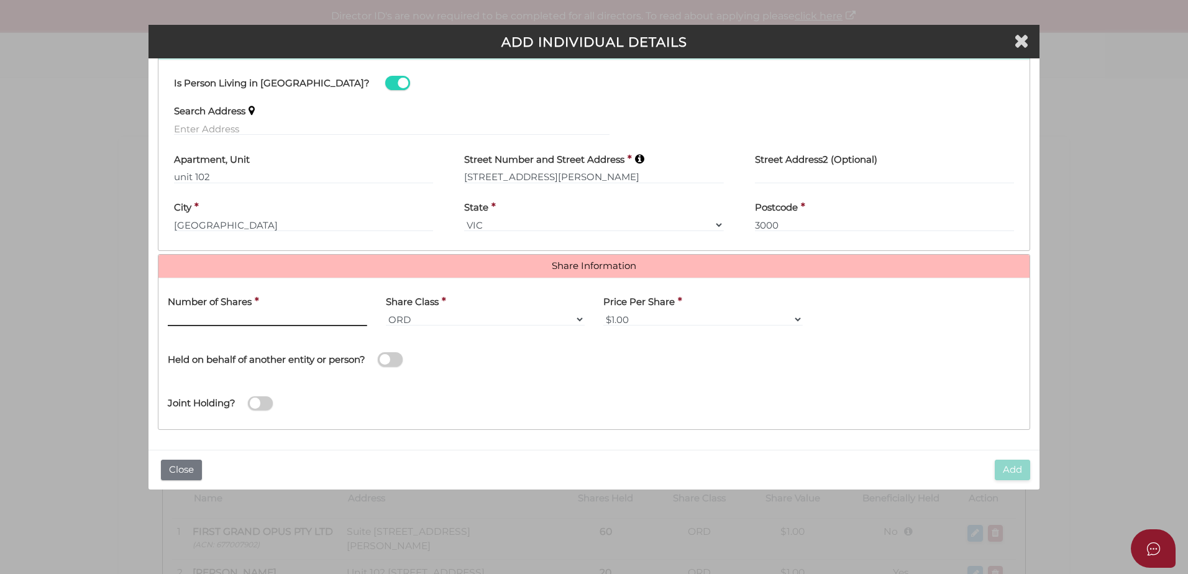
click at [273, 324] on input "text" at bounding box center [267, 319] width 199 height 14
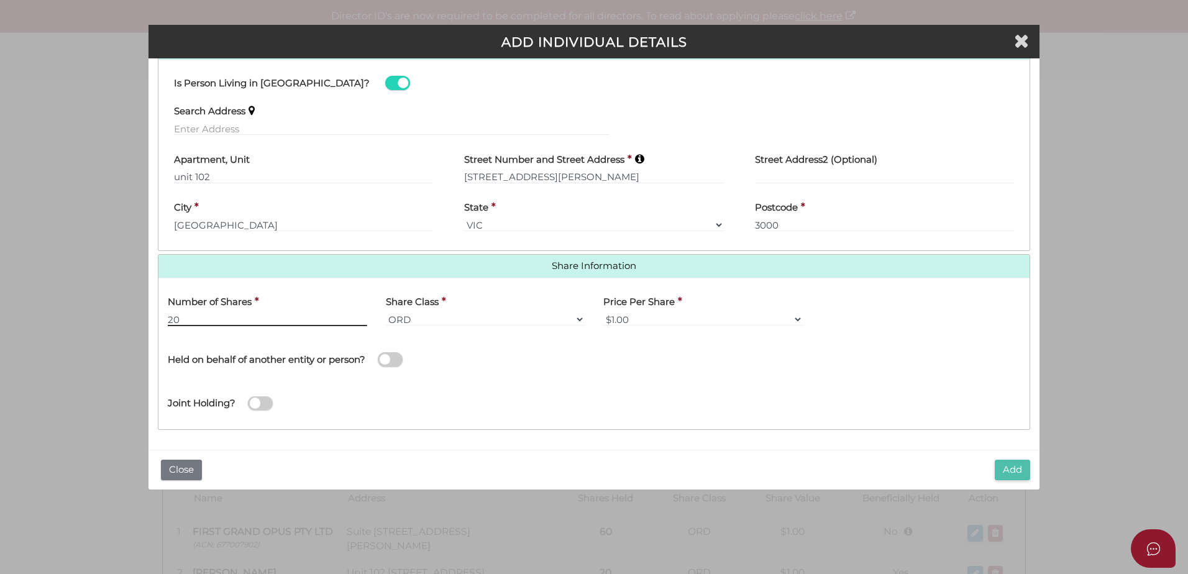
type input "20"
click at [1003, 472] on button "Add" at bounding box center [1012, 470] width 35 height 21
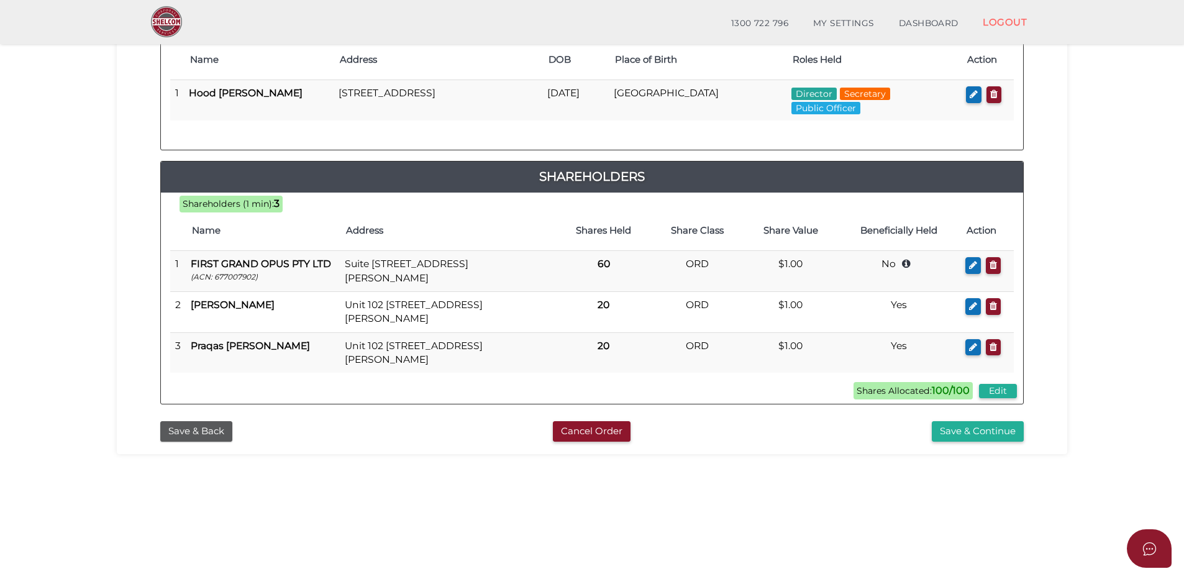
scroll to position [271, 0]
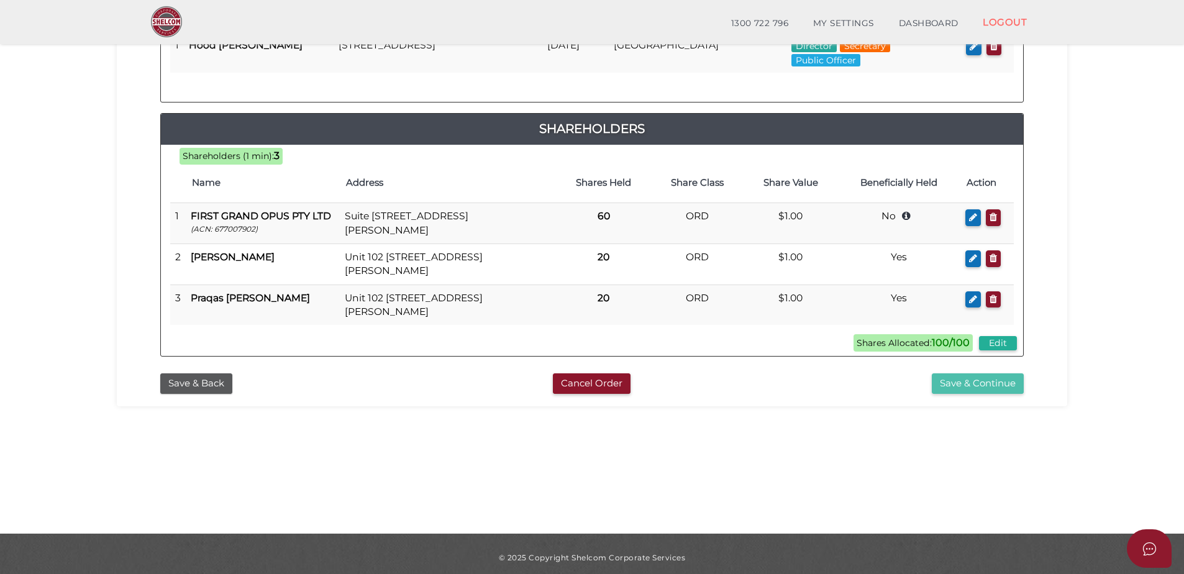
click at [972, 380] on button "Save & Continue" at bounding box center [978, 383] width 92 height 21
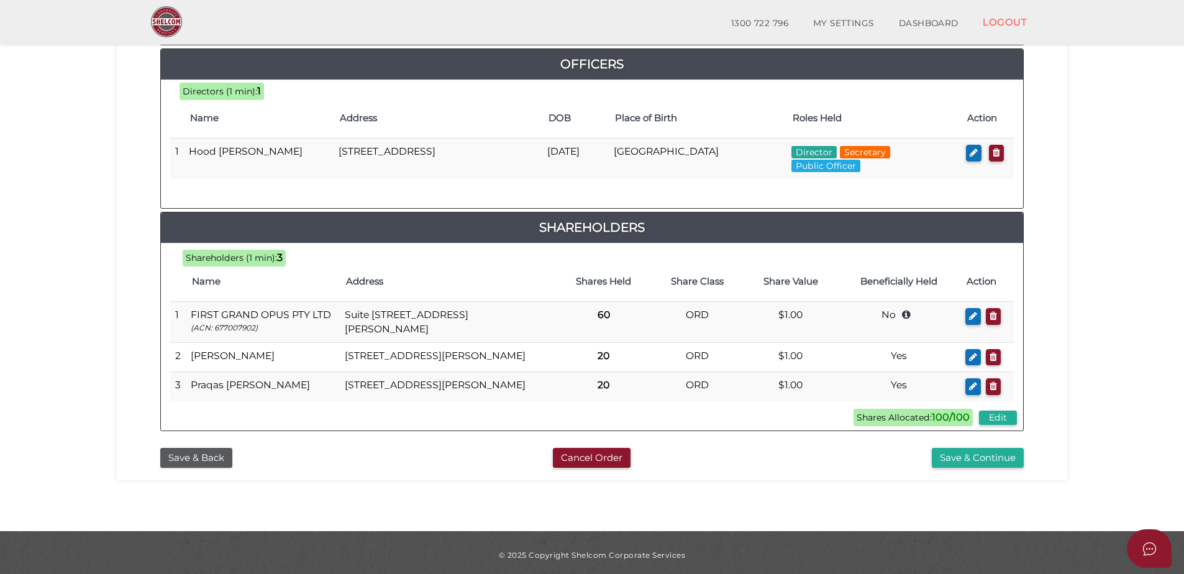
scroll to position [607, 0]
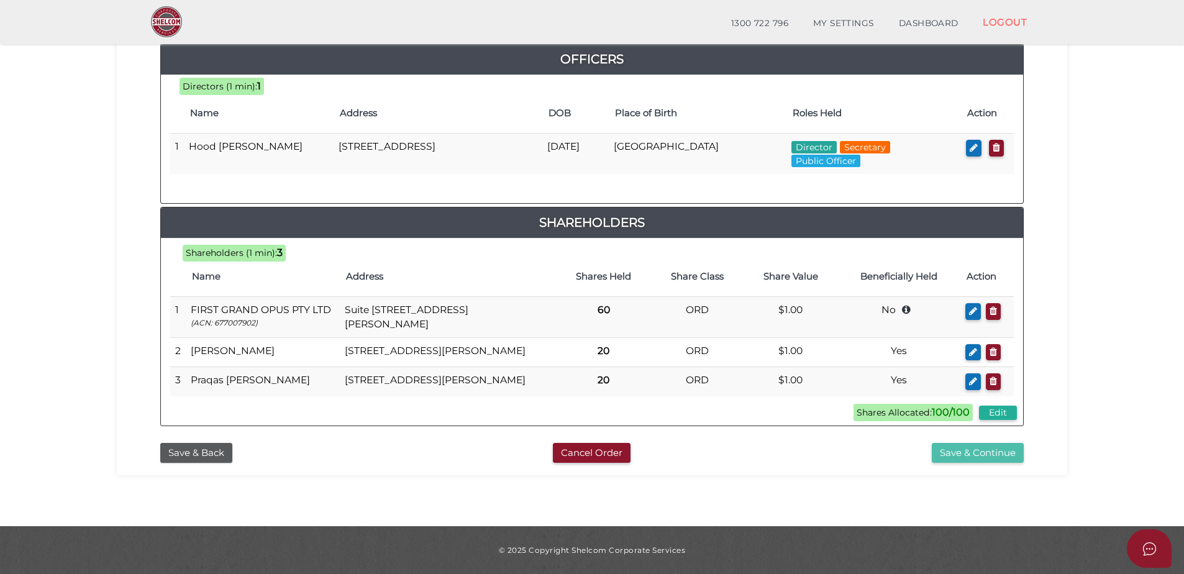
click at [995, 459] on button "Save & Continue" at bounding box center [978, 453] width 92 height 21
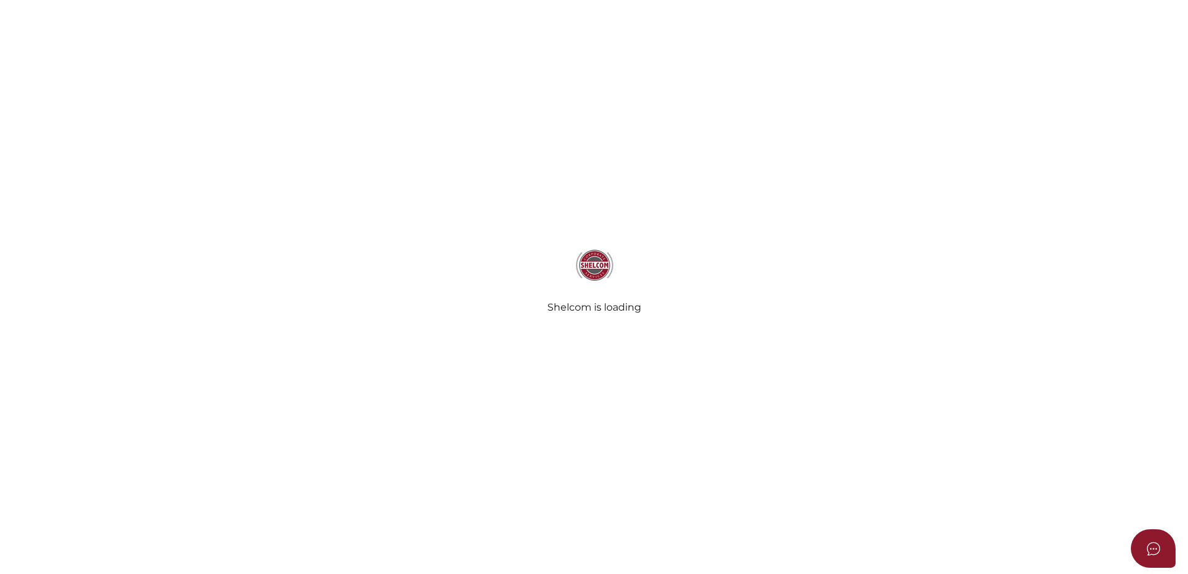
select select "Comb Binding"
select select "No"
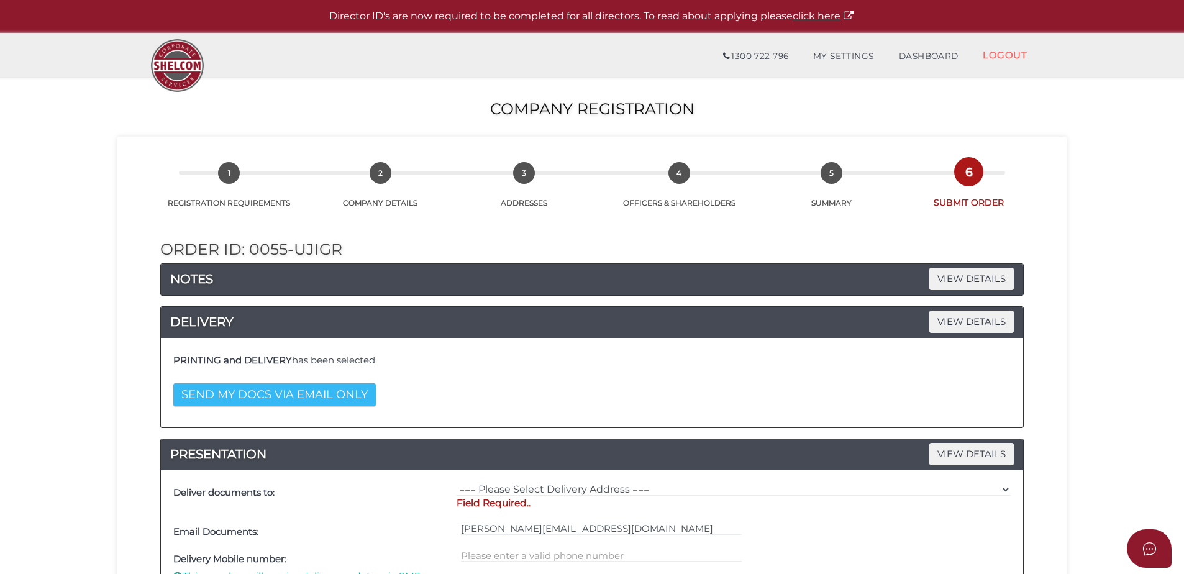
click at [245, 398] on button "SEND MY DOCS VIA EMAIL ONLY" at bounding box center [274, 394] width 203 height 23
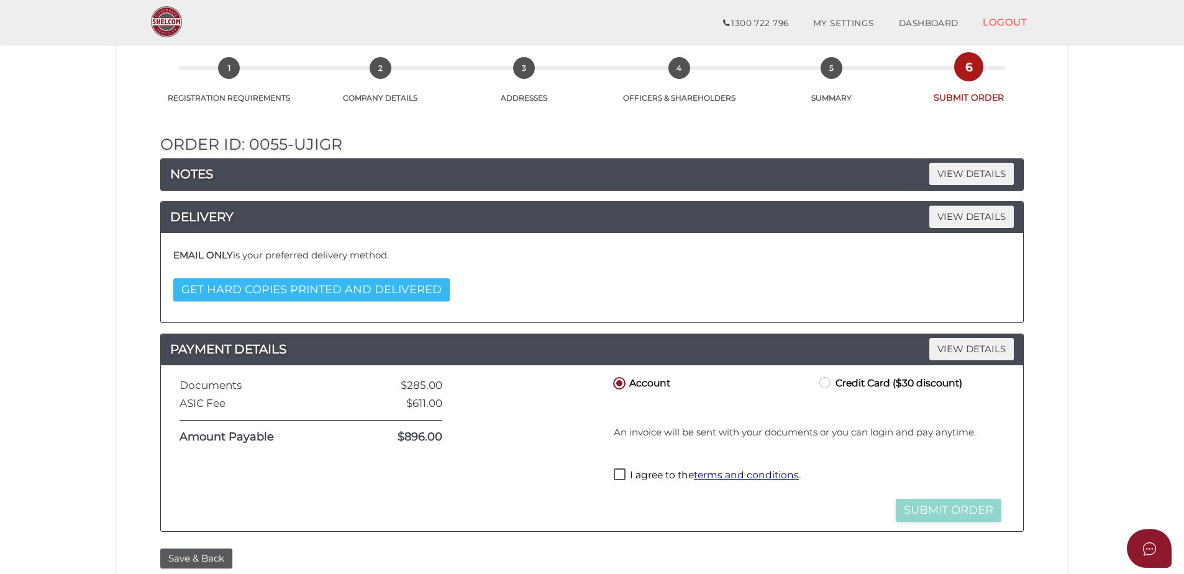
scroll to position [166, 0]
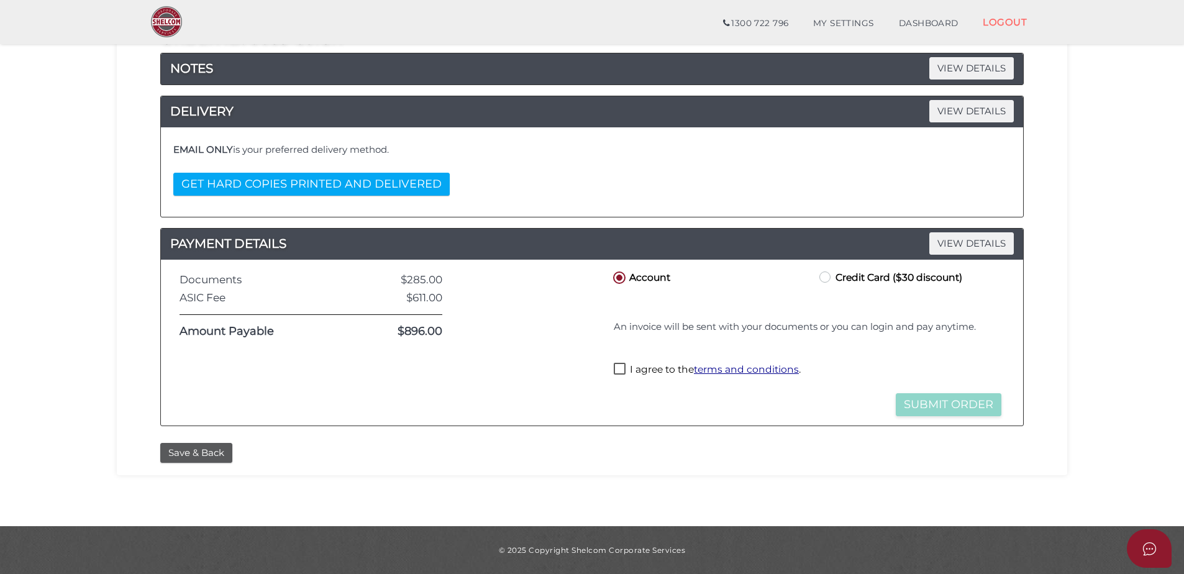
click at [621, 370] on label "I agree to the terms and conditions ." at bounding box center [707, 371] width 187 height 16
checkbox input "true"
click at [970, 401] on button "Submit Order" at bounding box center [949, 404] width 106 height 23
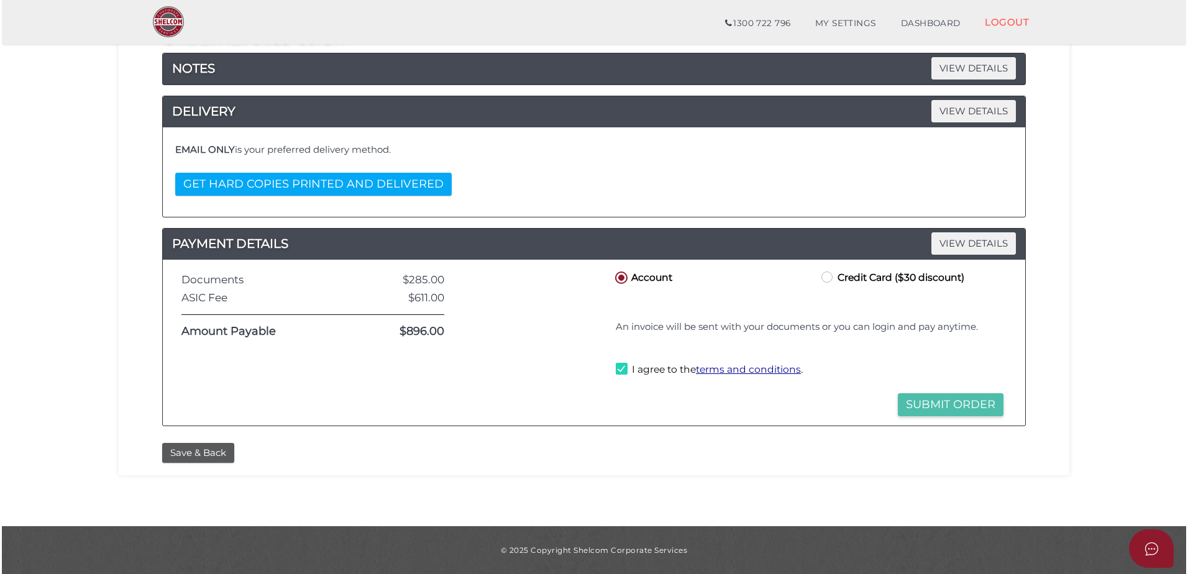
scroll to position [0, 0]
